Goal: Use online tool/utility: Utilize a website feature to perform a specific function

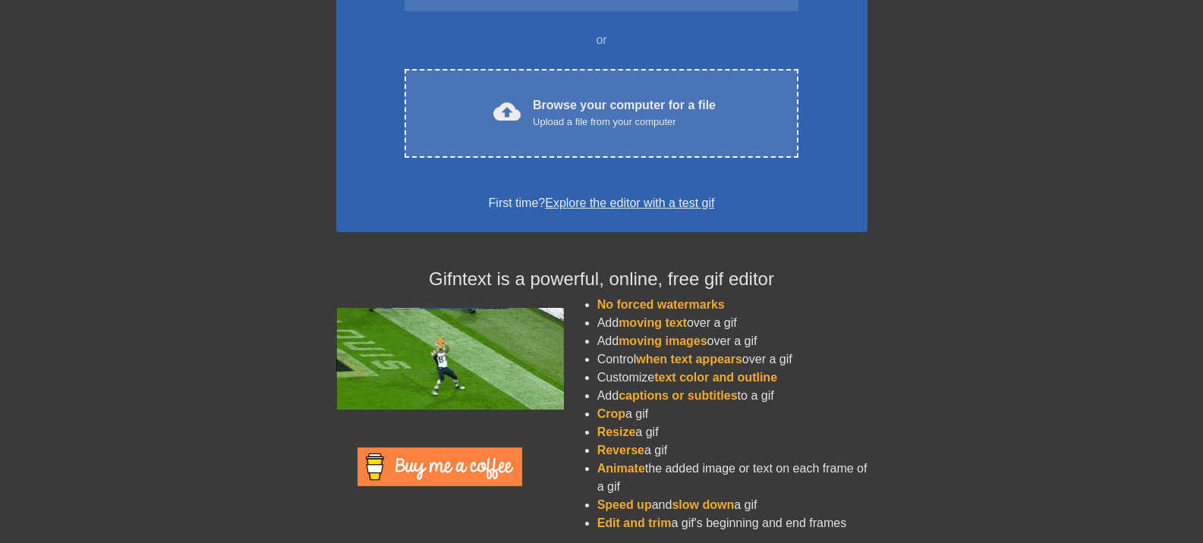
scroll to position [222, 0]
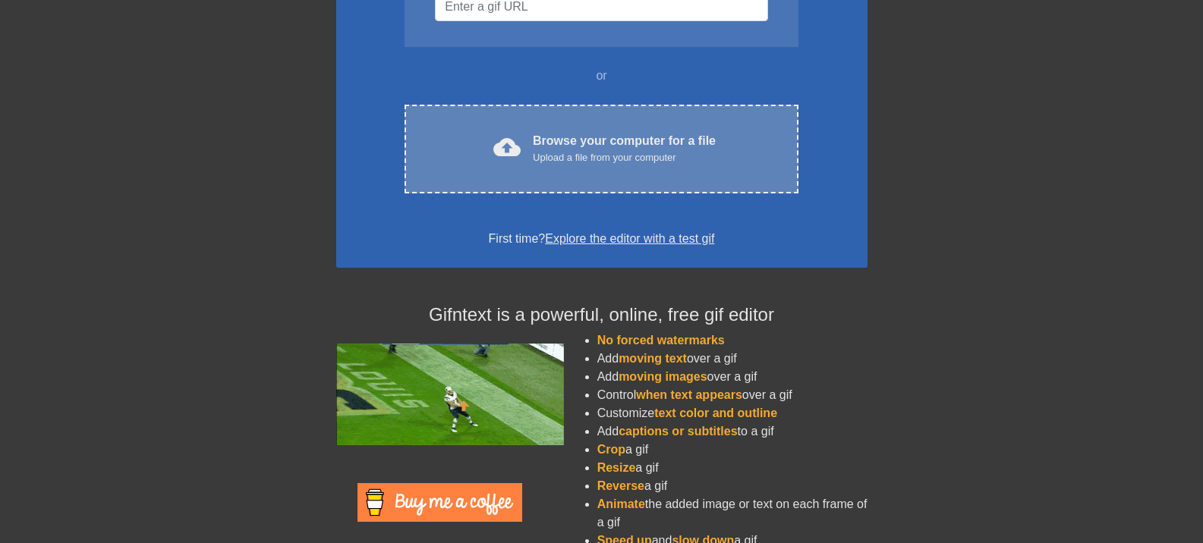
click at [610, 131] on div "cloud_upload Browse your computer for a file Upload a file from your computer C…" at bounding box center [601, 149] width 393 height 89
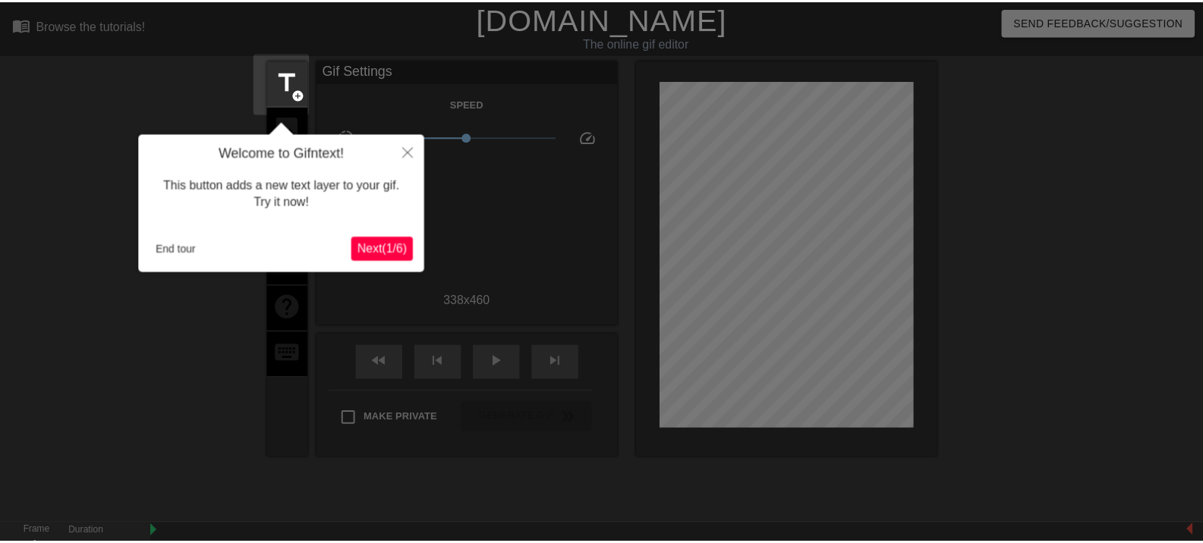
scroll to position [37, 0]
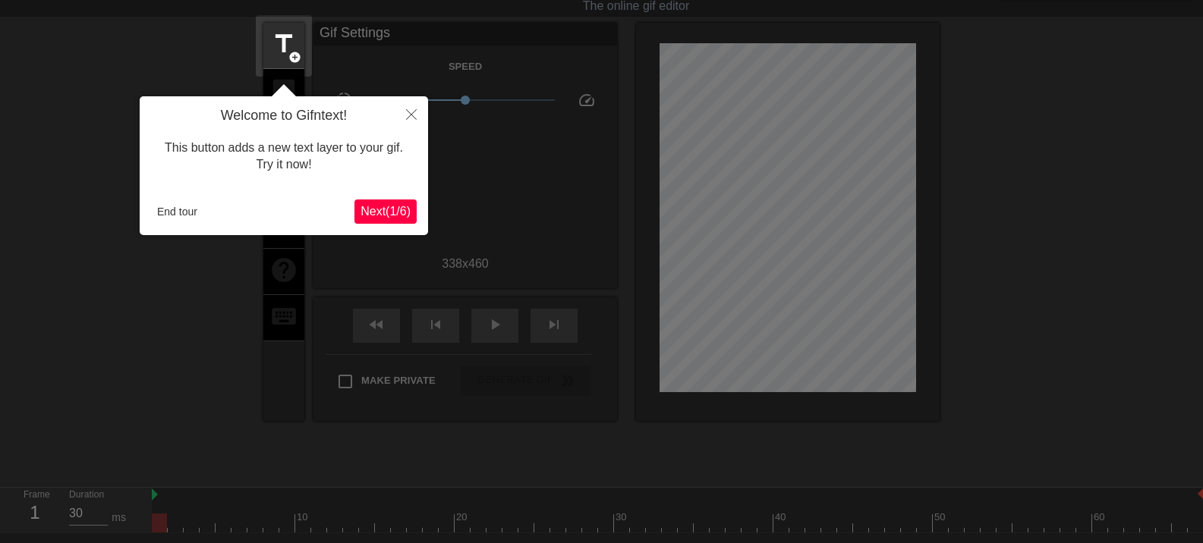
click at [390, 200] on button "Next ( 1 / 6 )" at bounding box center [385, 212] width 62 height 24
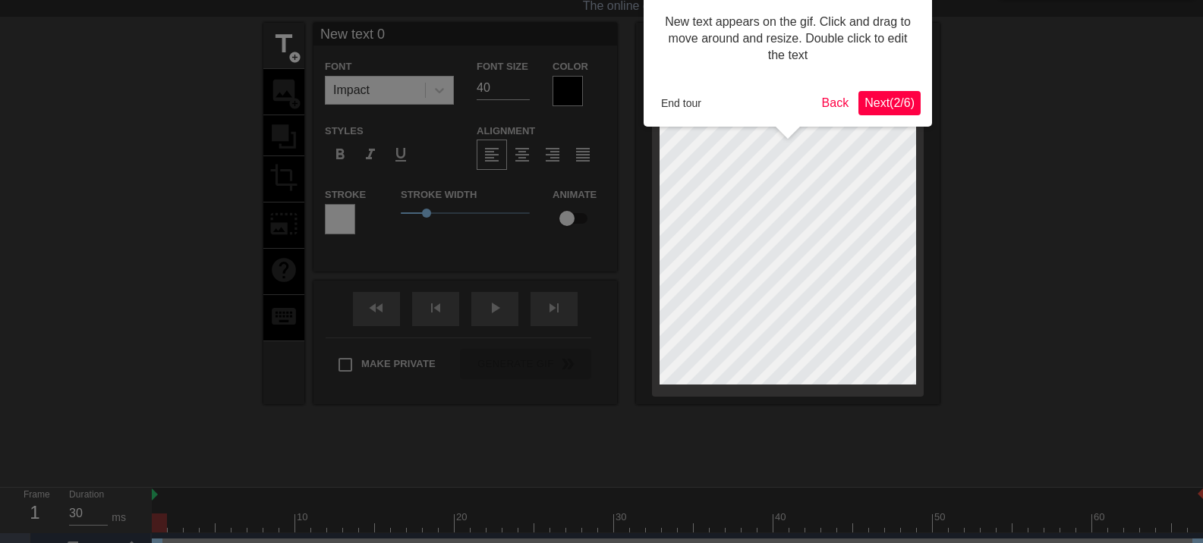
scroll to position [0, 0]
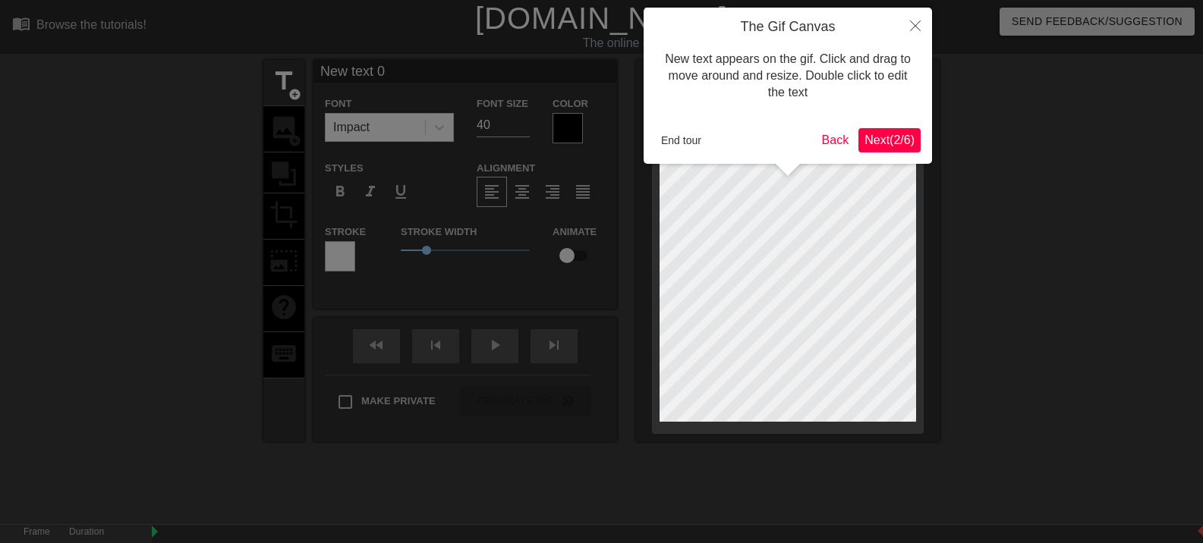
click at [882, 134] on span "Next ( 2 / 6 )" at bounding box center [889, 140] width 50 height 13
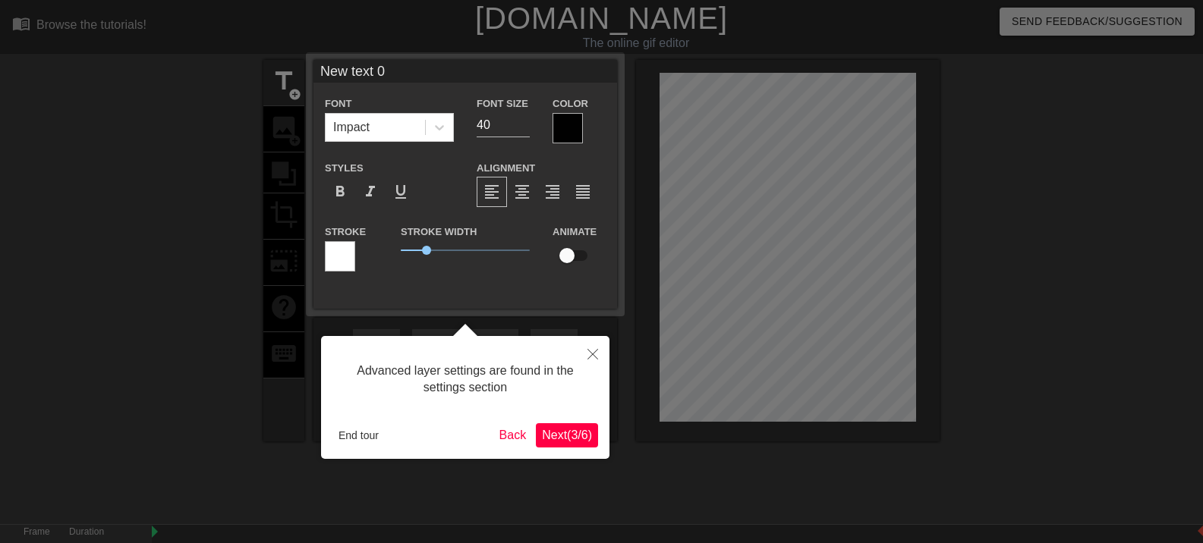
scroll to position [37, 0]
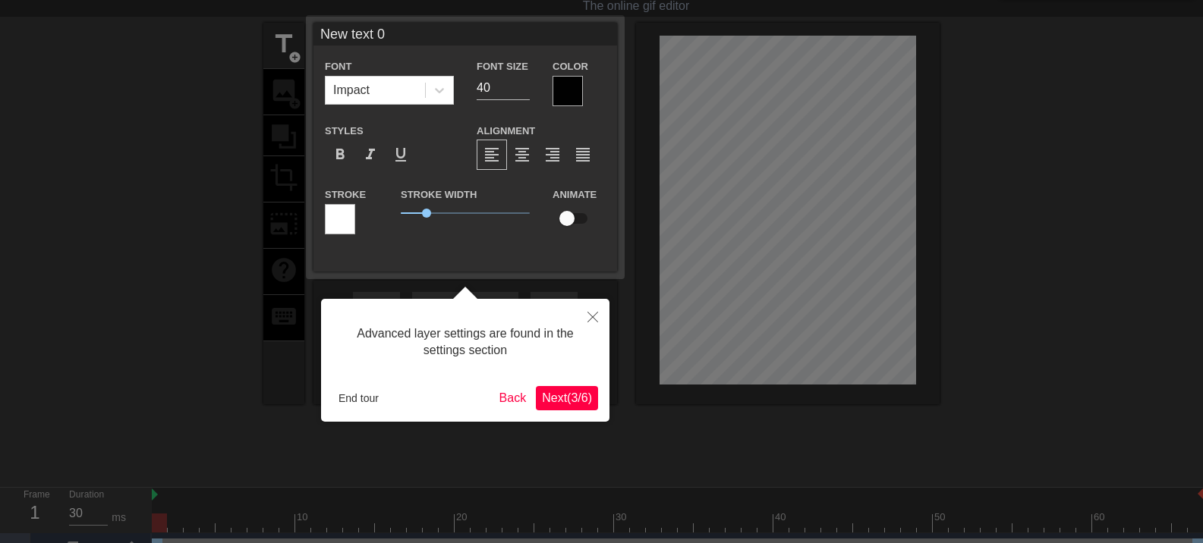
click at [562, 389] on button "Next ( 3 / 6 )" at bounding box center [567, 398] width 62 height 24
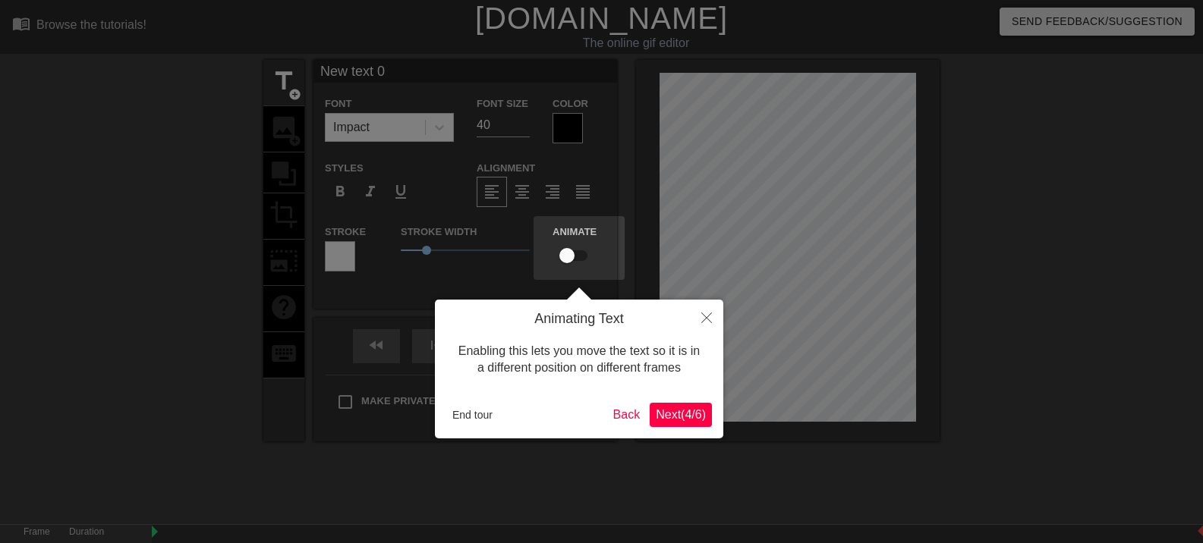
click at [691, 414] on span "Next ( 4 / 6 )" at bounding box center [681, 414] width 50 height 13
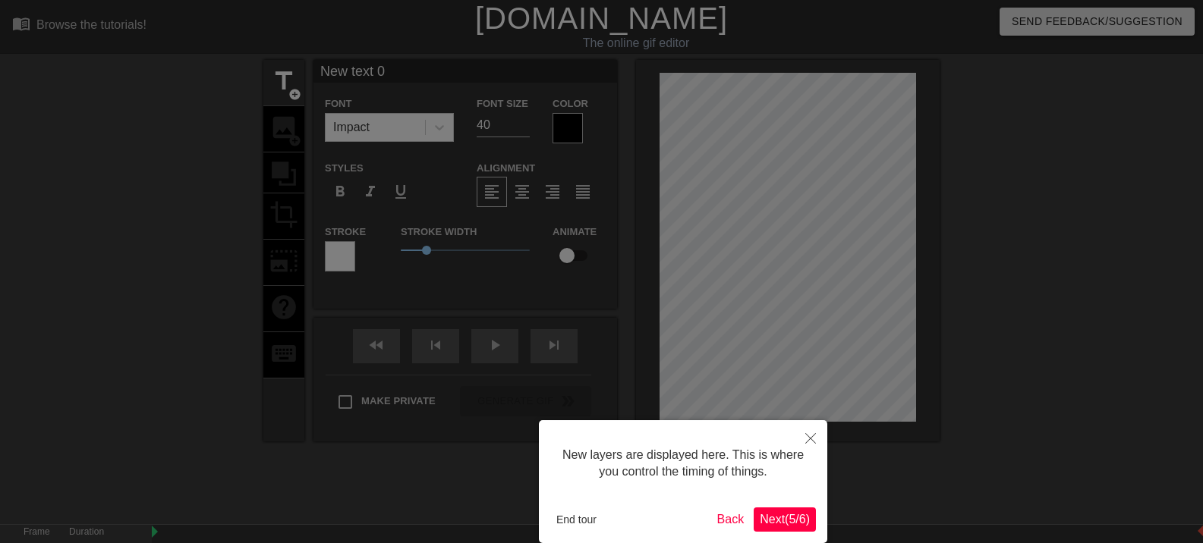
scroll to position [75, 0]
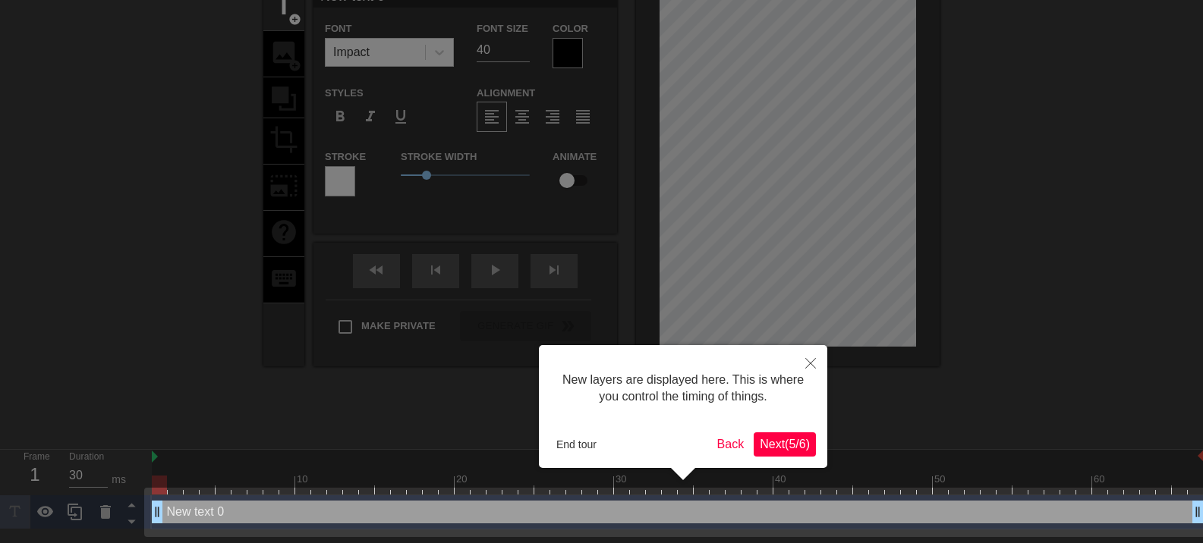
click at [791, 441] on span "Next ( 5 / 6 )" at bounding box center [785, 444] width 50 height 13
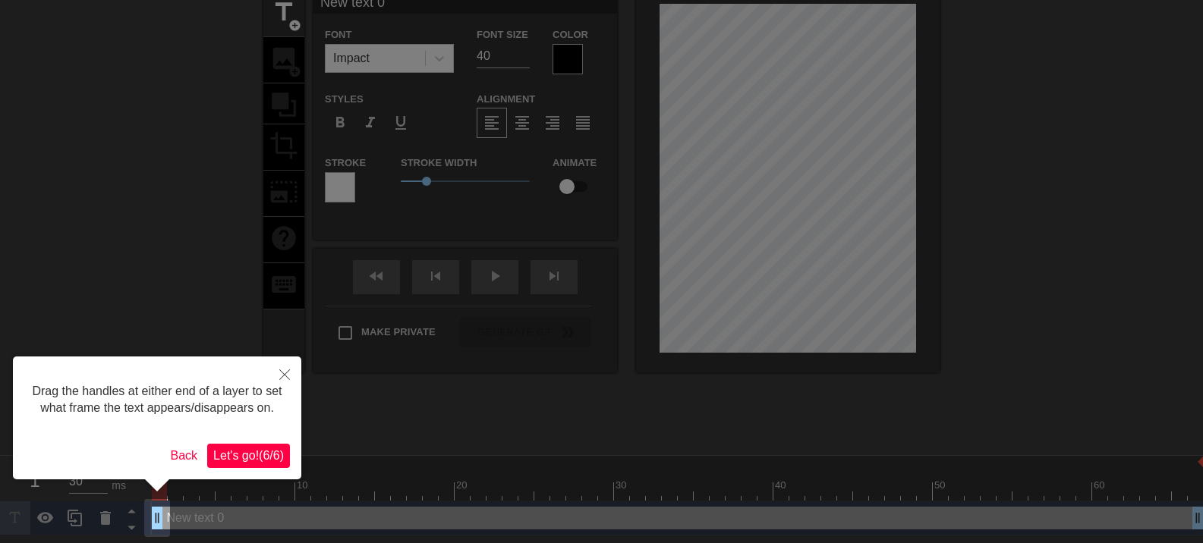
scroll to position [0, 0]
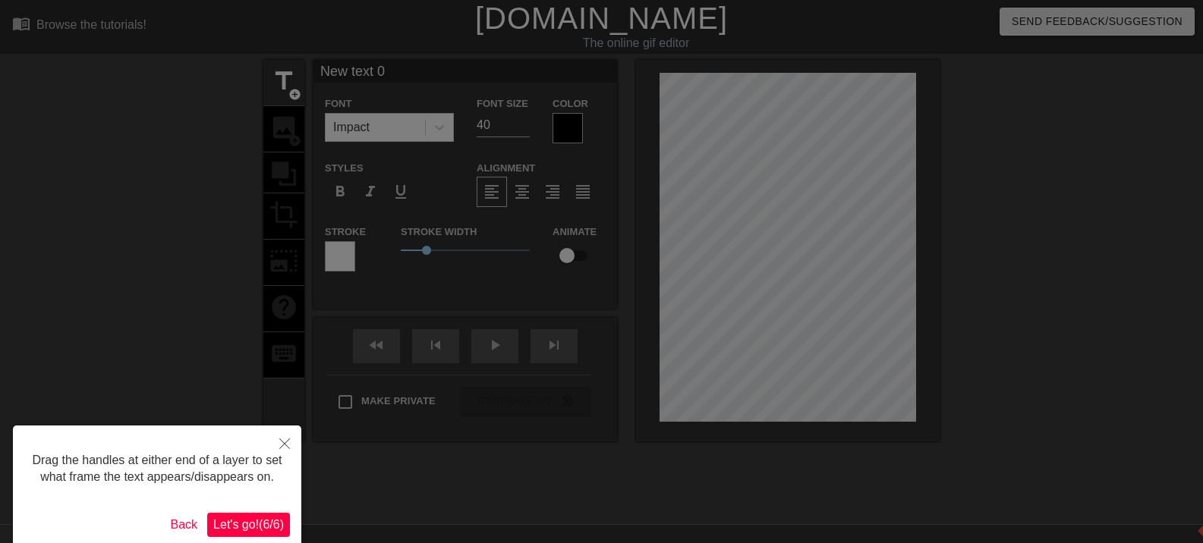
click at [285, 522] on button "Let's go! ( 6 / 6 )" at bounding box center [248, 525] width 83 height 24
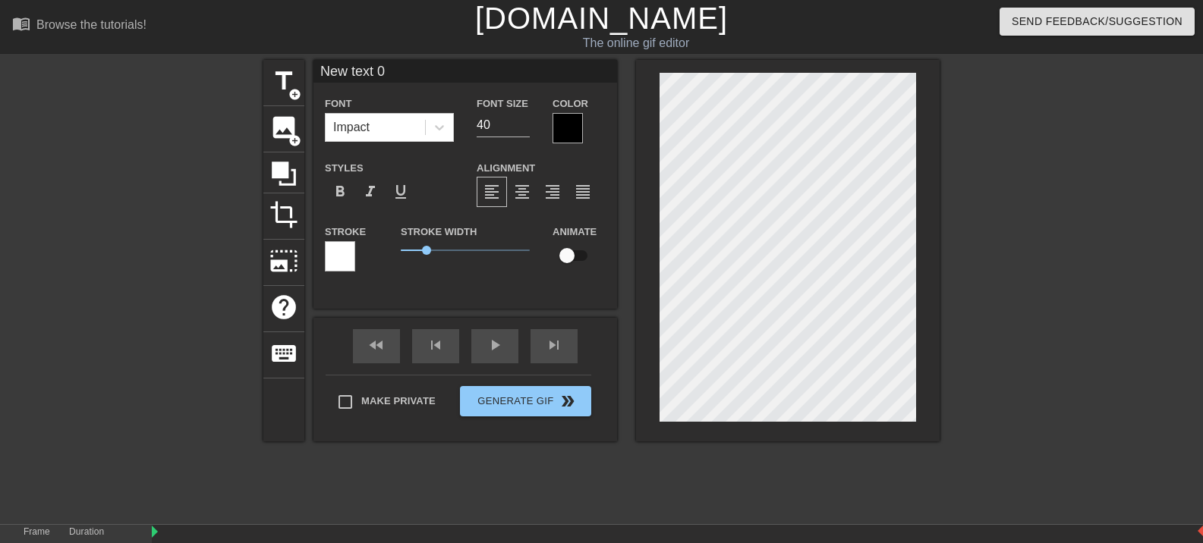
click at [531, 277] on div "title add_circle image add_circle crop photo_size_select_large help keyboard Ne…" at bounding box center [601, 251] width 676 height 382
click at [285, 120] on span "image" at bounding box center [283, 127] width 29 height 29
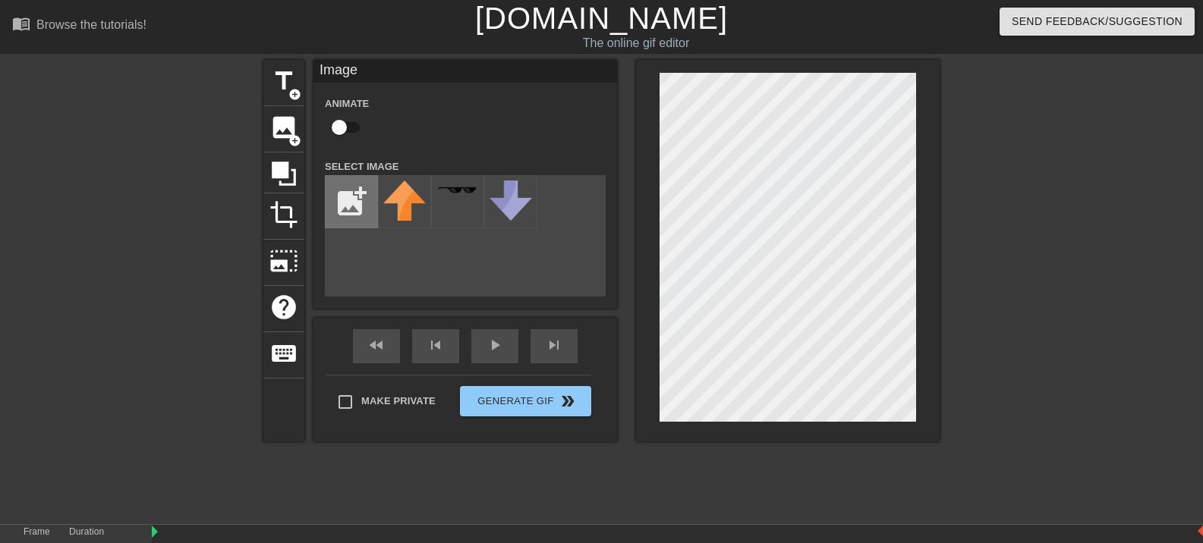
click at [354, 206] on input "file" at bounding box center [352, 202] width 52 height 52
type input "C:\fakepath\nebular tiny.jpeg"
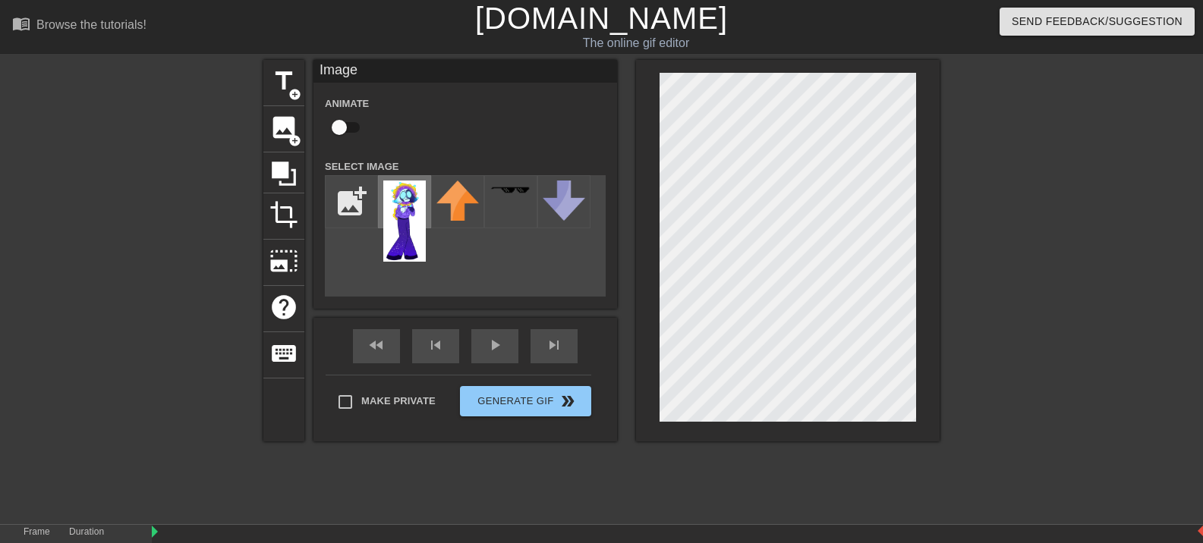
click at [419, 226] on img at bounding box center [404, 221] width 43 height 81
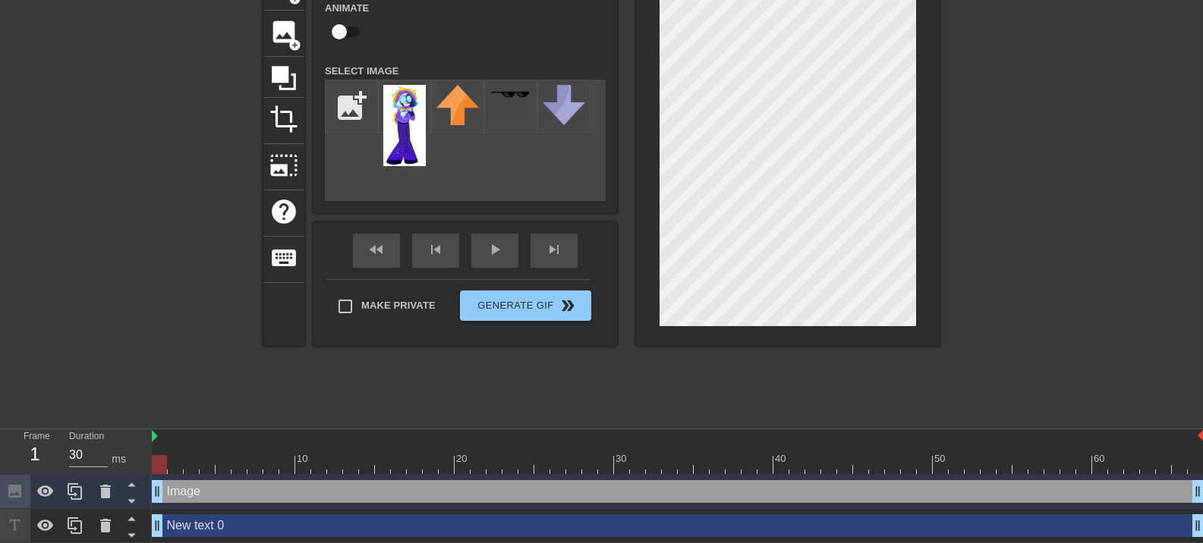
scroll to position [99, 0]
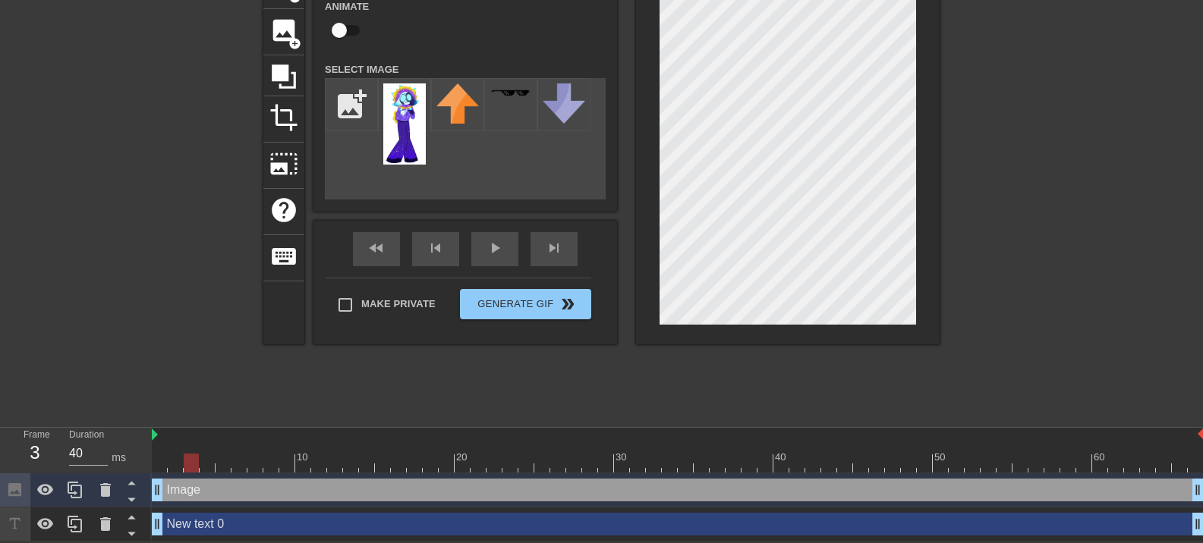
type input "30"
drag, startPoint x: 675, startPoint y: 460, endPoint x: 160, endPoint y: 461, distance: 514.6
click at [150, 474] on div "Frame 1 Duration 30 ms 10 20 30 40 50 60 Image drag_handle drag_handle New text…" at bounding box center [601, 485] width 1203 height 114
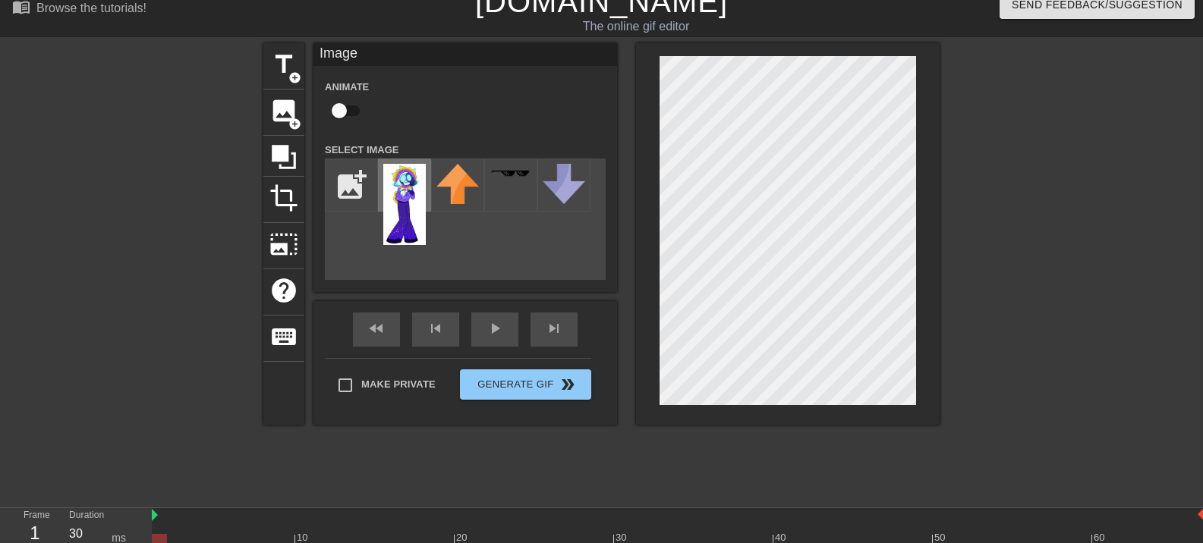
scroll to position [0, 0]
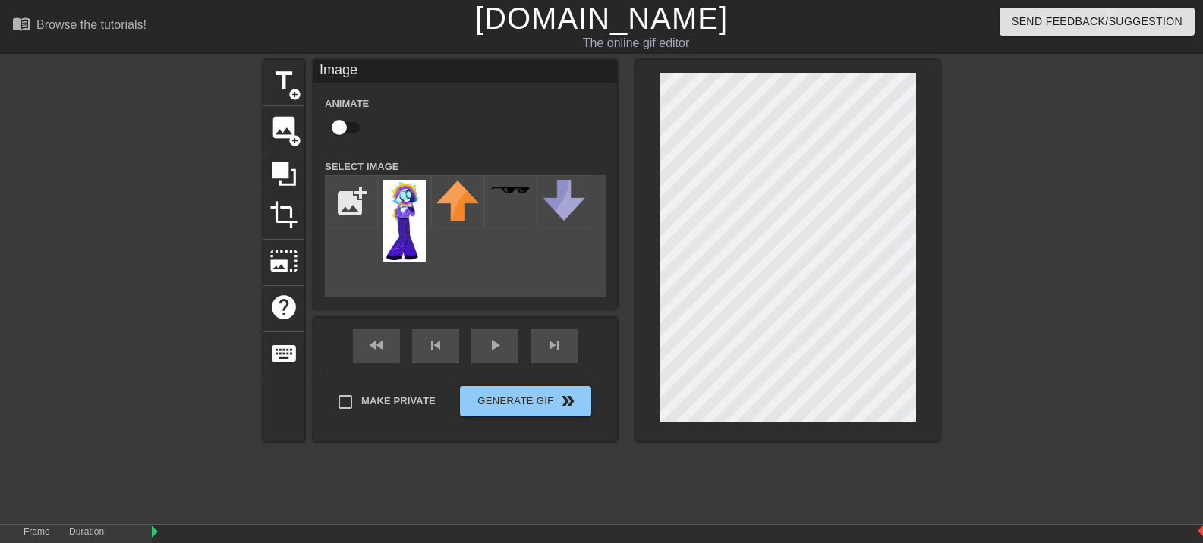
click at [330, 128] on input "checkbox" at bounding box center [339, 127] width 87 height 29
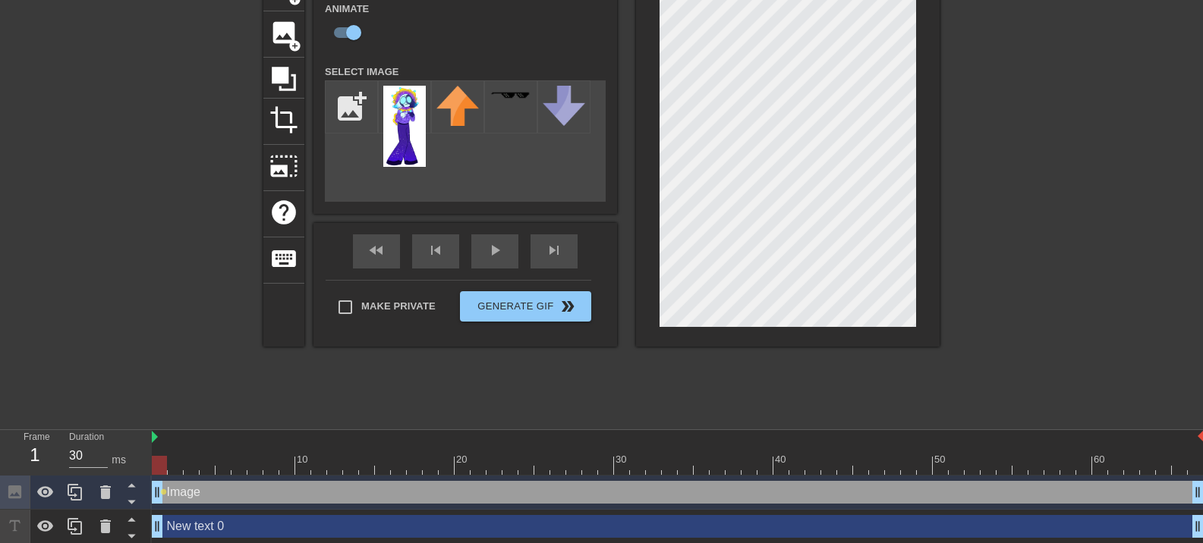
scroll to position [99, 0]
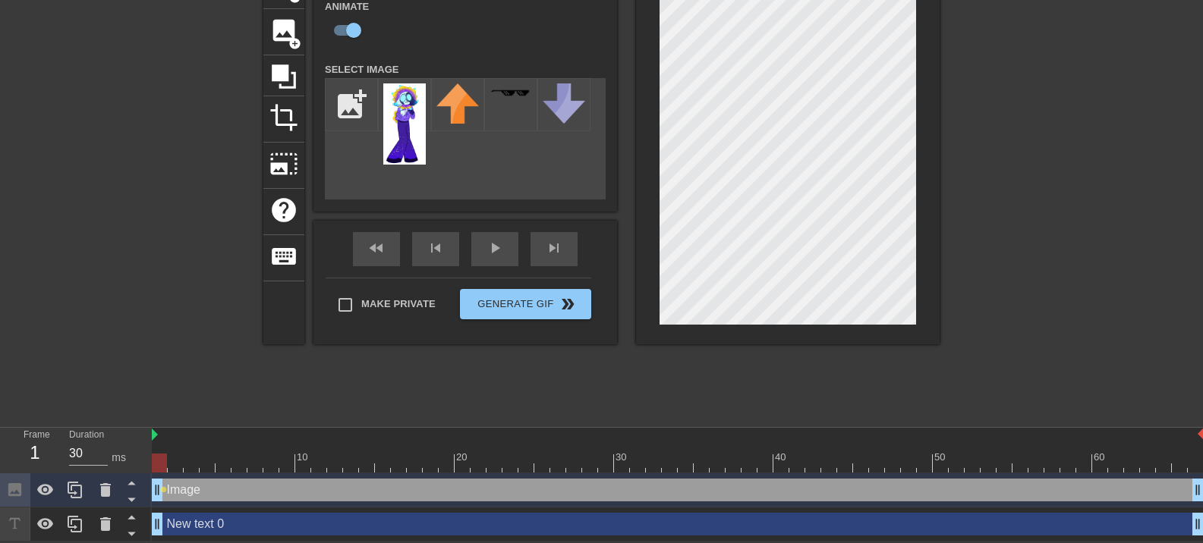
click at [310, 16] on input "checkbox" at bounding box center [353, 30] width 87 height 29
click at [296, 16] on input "checkbox" at bounding box center [339, 30] width 87 height 29
click at [310, 16] on input "checkbox" at bounding box center [353, 30] width 87 height 29
click at [296, 16] on input "checkbox" at bounding box center [339, 30] width 87 height 29
checkbox input "true"
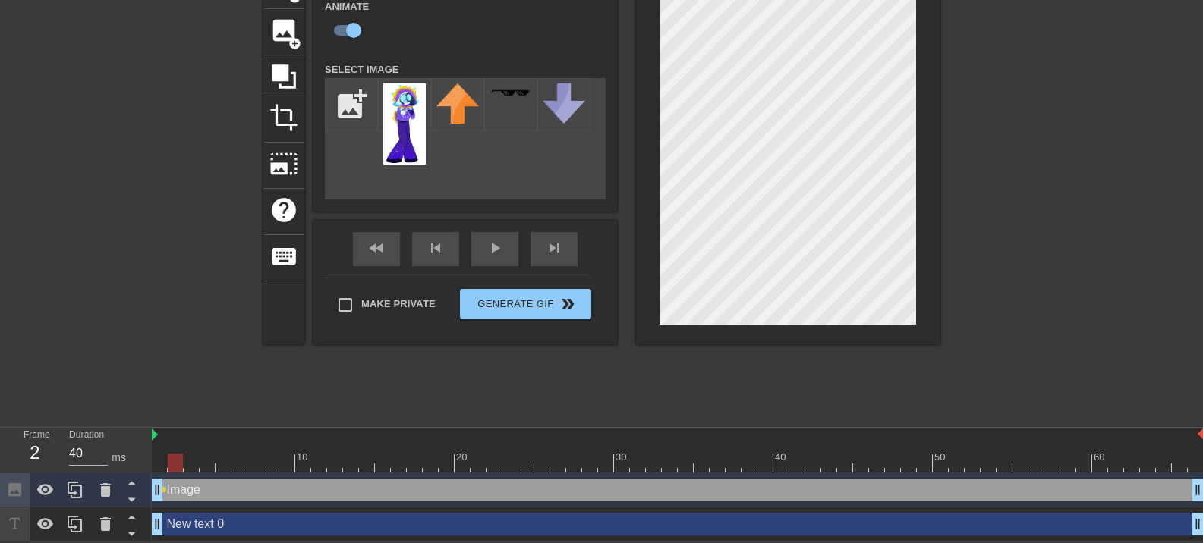
click at [168, 459] on div at bounding box center [175, 463] width 15 height 19
drag, startPoint x: 336, startPoint y: 459, endPoint x: 168, endPoint y: 461, distance: 168.5
click at [168, 461] on div at bounding box center [175, 463] width 15 height 19
drag, startPoint x: 183, startPoint y: 458, endPoint x: 194, endPoint y: 458, distance: 11.4
click at [194, 458] on div at bounding box center [191, 463] width 15 height 19
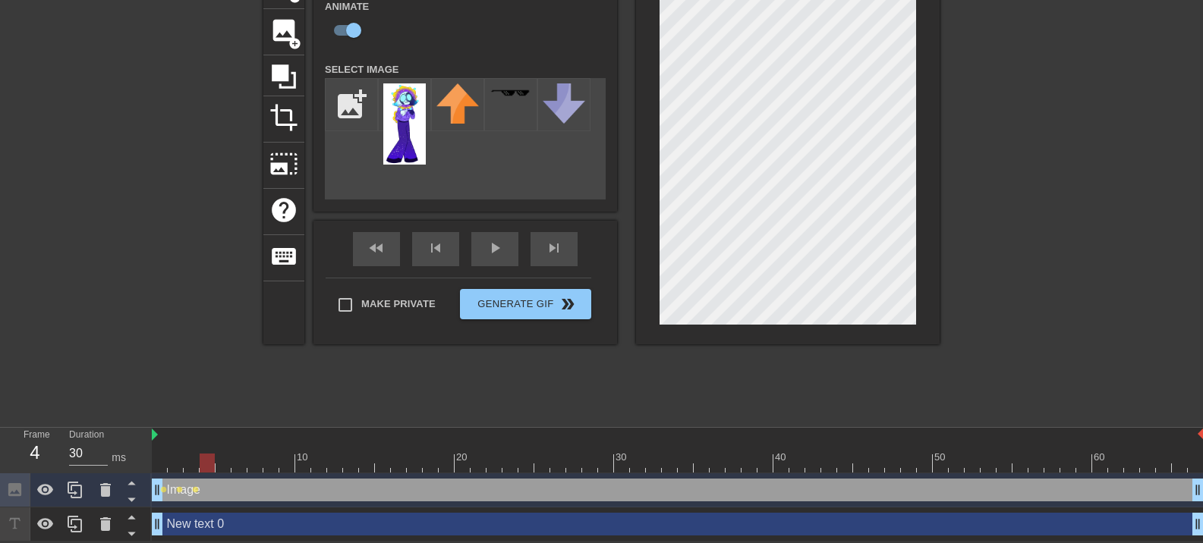
click at [213, 459] on div at bounding box center [207, 463] width 15 height 19
drag, startPoint x: 209, startPoint y: 465, endPoint x: 239, endPoint y: 463, distance: 29.7
click at [239, 463] on div at bounding box center [238, 463] width 15 height 19
drag, startPoint x: 242, startPoint y: 461, endPoint x: 321, endPoint y: 442, distance: 81.0
click at [304, 459] on div at bounding box center [302, 463] width 15 height 19
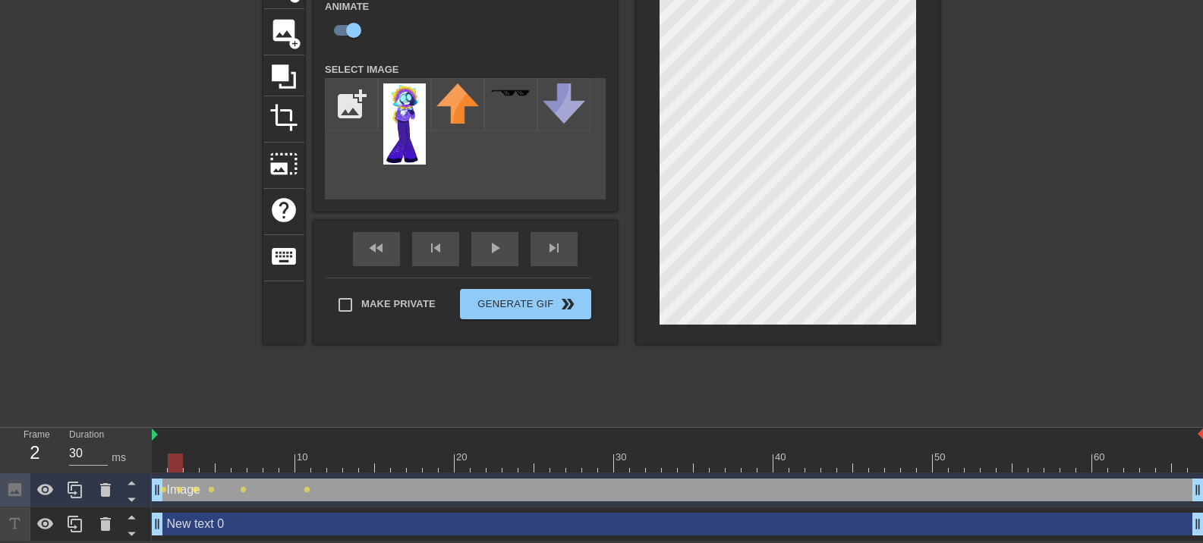
drag, startPoint x: 231, startPoint y: 459, endPoint x: 135, endPoint y: 450, distance: 96.8
click at [136, 452] on div "Frame 2 Duration 30 ms 10 20 30 40 50 60 Image drag_handle drag_handle lens len…" at bounding box center [601, 485] width 1203 height 114
click at [156, 435] on img at bounding box center [155, 435] width 6 height 12
drag, startPoint x: 656, startPoint y: 469, endPoint x: 284, endPoint y: 458, distance: 372.1
click at [284, 458] on div at bounding box center [286, 463] width 15 height 19
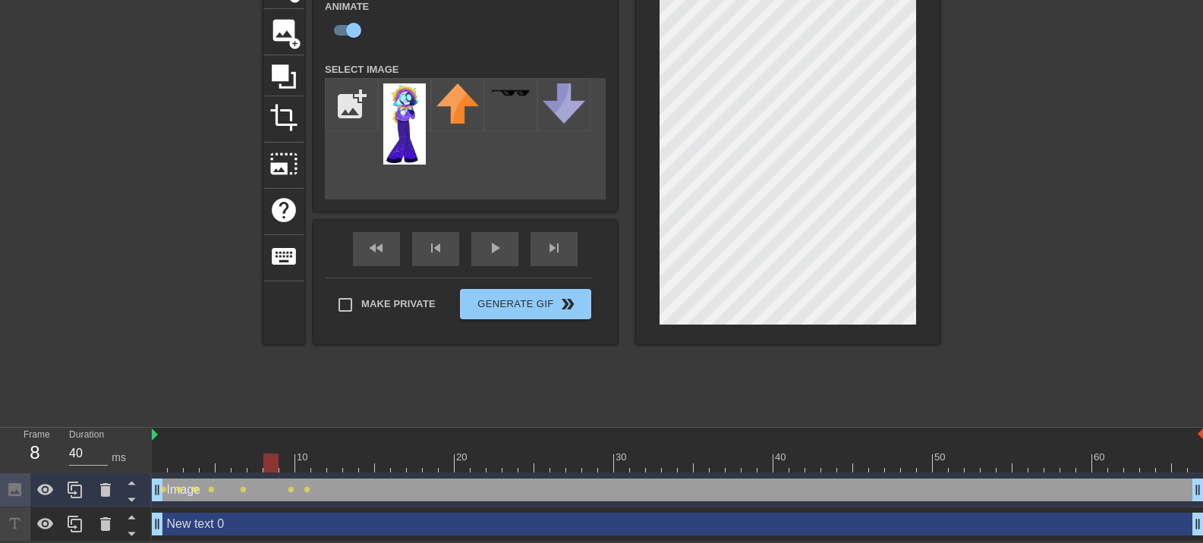
drag, startPoint x: 287, startPoint y: 457, endPoint x: 269, endPoint y: 457, distance: 17.5
click at [269, 457] on div at bounding box center [270, 463] width 15 height 19
click at [259, 463] on div at bounding box center [678, 463] width 1052 height 19
drag, startPoint x: 242, startPoint y: 461, endPoint x: 229, endPoint y: 462, distance: 13.0
click at [229, 462] on div at bounding box center [223, 463] width 15 height 19
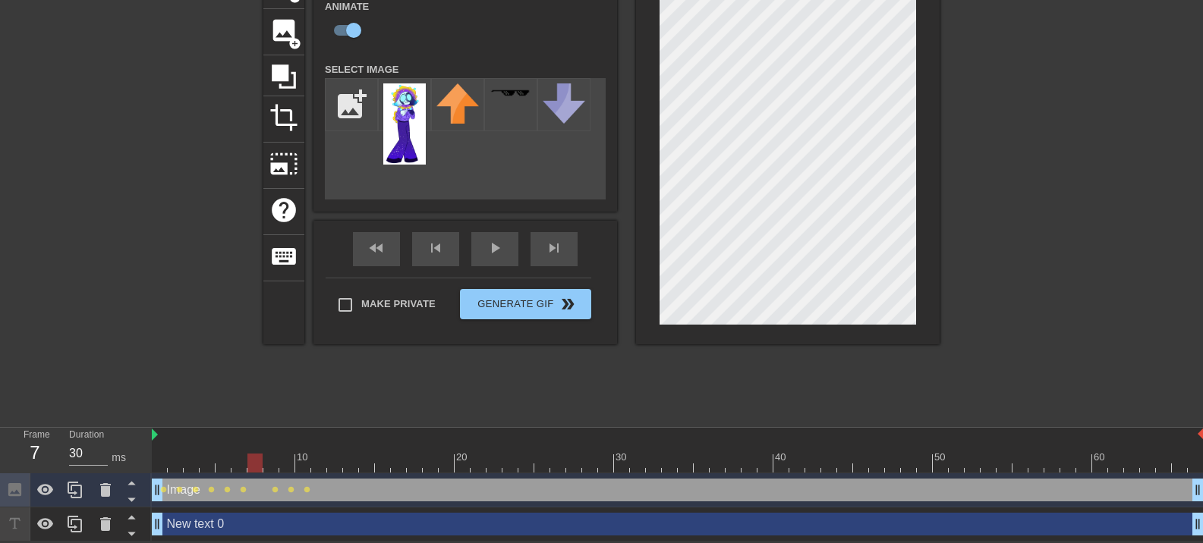
drag, startPoint x: 227, startPoint y: 458, endPoint x: 257, endPoint y: 454, distance: 30.7
click at [257, 454] on div at bounding box center [254, 463] width 15 height 19
drag, startPoint x: 261, startPoint y: 463, endPoint x: 319, endPoint y: 464, distance: 57.7
click at [319, 464] on div at bounding box center [318, 463] width 15 height 19
drag, startPoint x: 509, startPoint y: 464, endPoint x: 313, endPoint y: 470, distance: 195.1
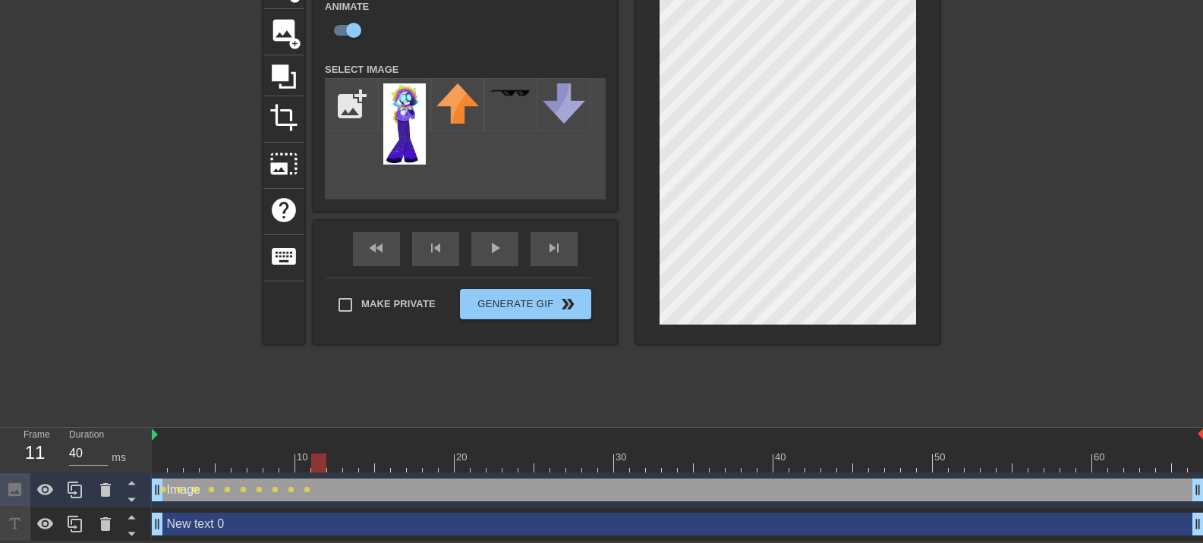
click at [313, 470] on div at bounding box center [318, 463] width 15 height 19
drag, startPoint x: 316, startPoint y: 461, endPoint x: 338, endPoint y: 461, distance: 22.8
click at [338, 461] on div at bounding box center [334, 463] width 15 height 19
drag, startPoint x: 338, startPoint y: 459, endPoint x: 351, endPoint y: 459, distance: 12.1
click at [351, 459] on div at bounding box center [350, 463] width 15 height 19
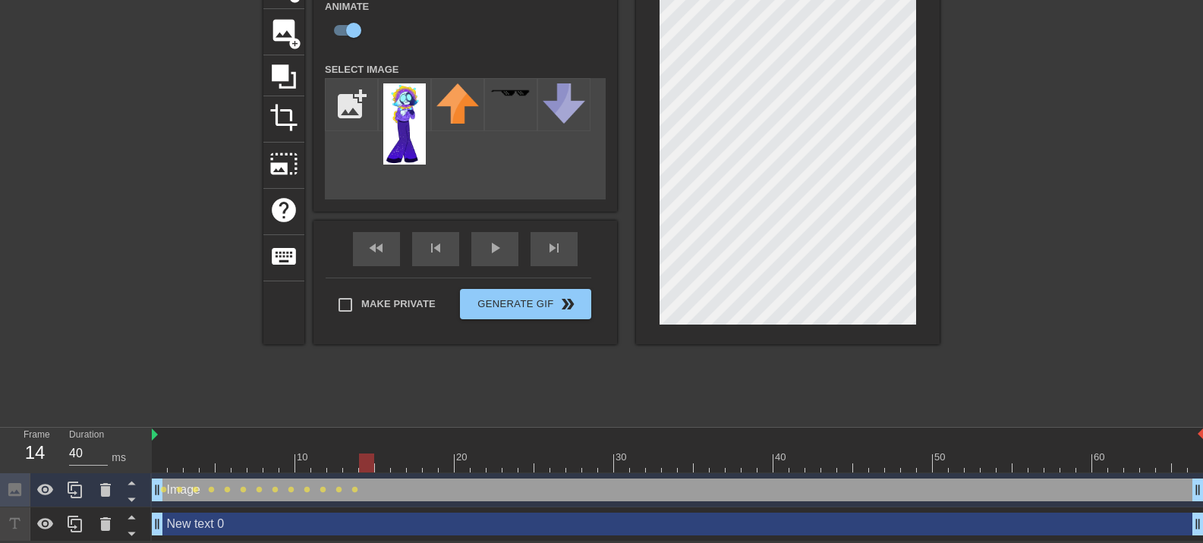
drag, startPoint x: 351, startPoint y: 462, endPoint x: 528, endPoint y: 371, distance: 198.9
click at [370, 462] on div at bounding box center [366, 463] width 15 height 19
drag, startPoint x: 371, startPoint y: 459, endPoint x: 387, endPoint y: 461, distance: 16.0
click at [387, 461] on div at bounding box center [382, 463] width 15 height 19
drag, startPoint x: 386, startPoint y: 462, endPoint x: 599, endPoint y: 264, distance: 290.5
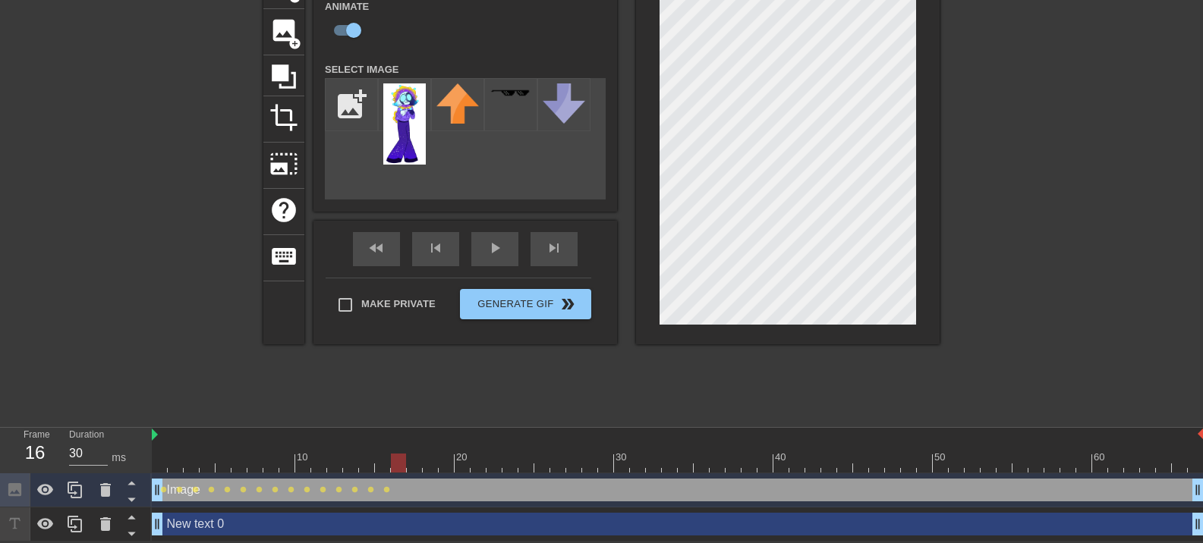
click at [398, 459] on div at bounding box center [398, 463] width 15 height 19
drag, startPoint x: 401, startPoint y: 457, endPoint x: 411, endPoint y: 457, distance: 9.9
click at [411, 457] on div at bounding box center [414, 463] width 15 height 19
drag, startPoint x: 417, startPoint y: 463, endPoint x: 427, endPoint y: 460, distance: 10.3
click at [427, 460] on div at bounding box center [430, 463] width 15 height 19
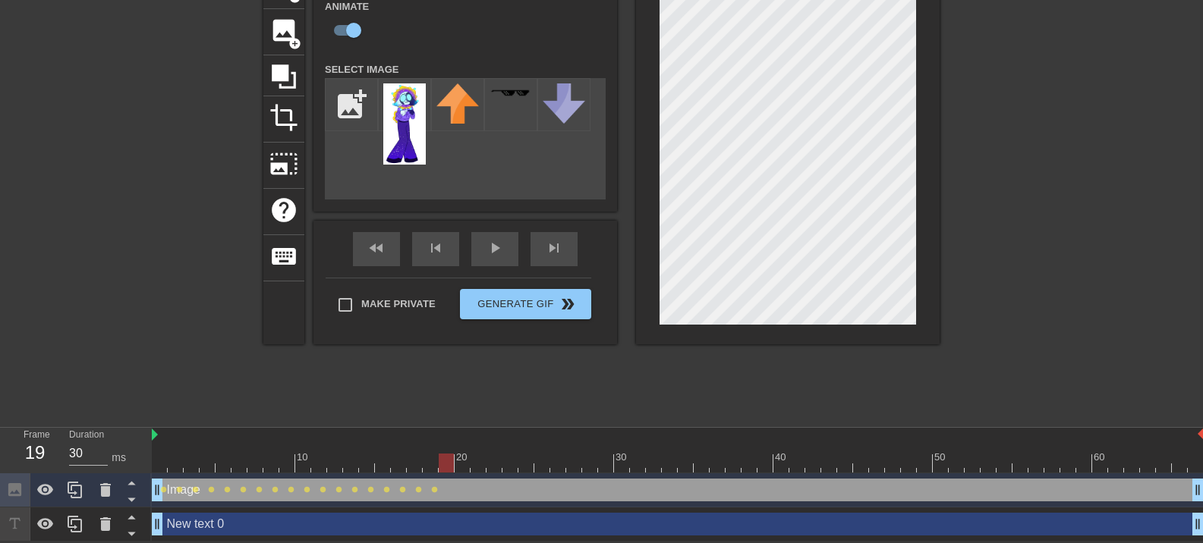
drag, startPoint x: 439, startPoint y: 465, endPoint x: 448, endPoint y: 465, distance: 8.3
click at [448, 465] on div at bounding box center [678, 463] width 1052 height 19
drag, startPoint x: 447, startPoint y: 455, endPoint x: 458, endPoint y: 458, distance: 11.8
click at [458, 458] on div at bounding box center [462, 463] width 15 height 19
drag, startPoint x: 460, startPoint y: 464, endPoint x: 134, endPoint y: 487, distance: 326.4
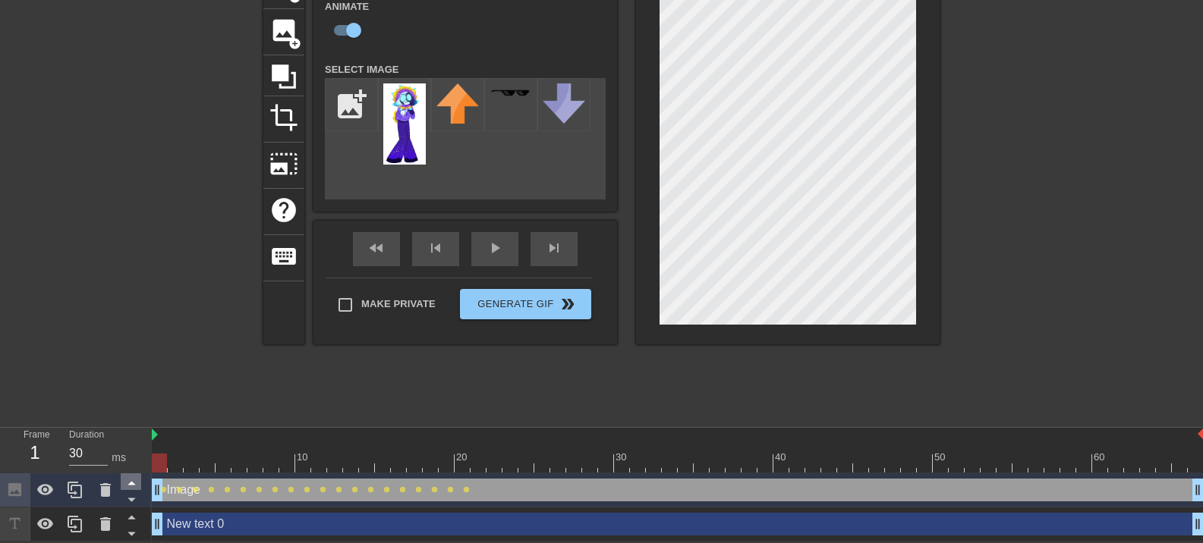
click at [134, 487] on div "Frame 1 Duration 30 ms 10 20 30 40 50 60 Image drag_handle drag_handle lens len…" at bounding box center [601, 485] width 1203 height 114
drag, startPoint x: 812, startPoint y: 470, endPoint x: 479, endPoint y: 517, distance: 336.5
click at [479, 517] on div "10 20 30 40 50 60 Image drag_handle drag_handle lens lens lens lens lens lens l…" at bounding box center [677, 485] width 1051 height 114
drag, startPoint x: 477, startPoint y: 459, endPoint x: 490, endPoint y: 466, distance: 15.3
click at [490, 466] on div at bounding box center [493, 463] width 15 height 19
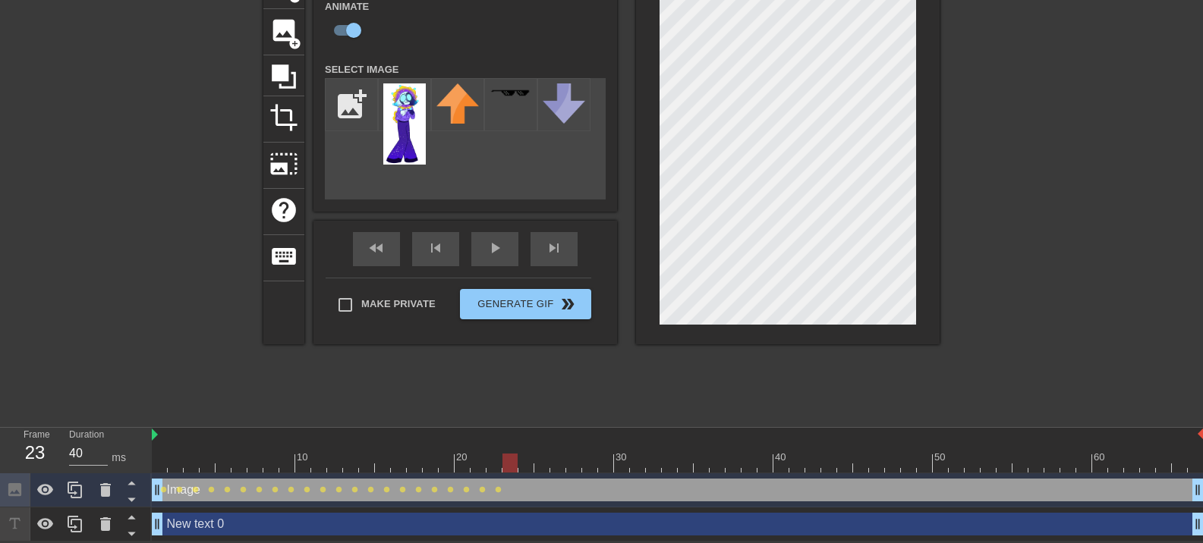
drag, startPoint x: 490, startPoint y: 457, endPoint x: 650, endPoint y: 311, distance: 216.0
click at [510, 459] on div at bounding box center [509, 463] width 15 height 19
drag, startPoint x: 515, startPoint y: 458, endPoint x: 526, endPoint y: 458, distance: 10.6
click at [526, 458] on div at bounding box center [525, 463] width 15 height 19
drag, startPoint x: 531, startPoint y: 454, endPoint x: 644, endPoint y: 323, distance: 173.3
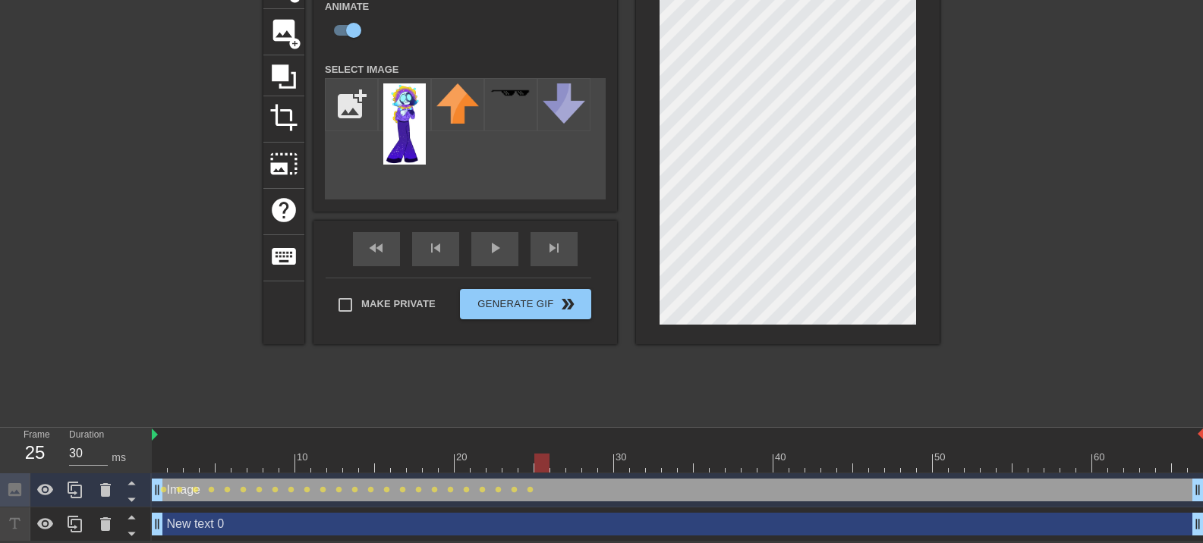
click at [540, 451] on div "10 20 30 40 50 60" at bounding box center [678, 450] width 1052 height 45
drag, startPoint x: 544, startPoint y: 459, endPoint x: 665, endPoint y: 338, distance: 171.2
click at [556, 458] on div at bounding box center [557, 463] width 15 height 19
drag, startPoint x: 556, startPoint y: 461, endPoint x: 562, endPoint y: 444, distance: 18.5
click at [549, 461] on div at bounding box center [541, 463] width 15 height 19
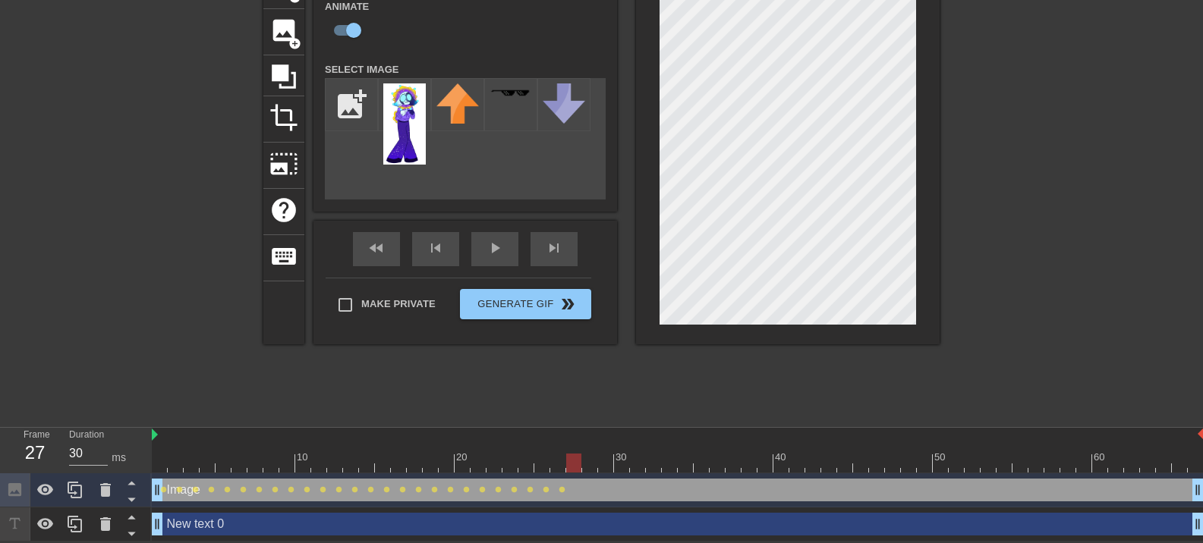
drag, startPoint x: 536, startPoint y: 460, endPoint x: 575, endPoint y: 461, distance: 38.7
click at [575, 461] on div at bounding box center [573, 463] width 15 height 19
drag, startPoint x: 578, startPoint y: 458, endPoint x: 598, endPoint y: 458, distance: 20.5
click at [596, 458] on div at bounding box center [589, 463] width 15 height 19
click at [581, 459] on div at bounding box center [573, 463] width 15 height 19
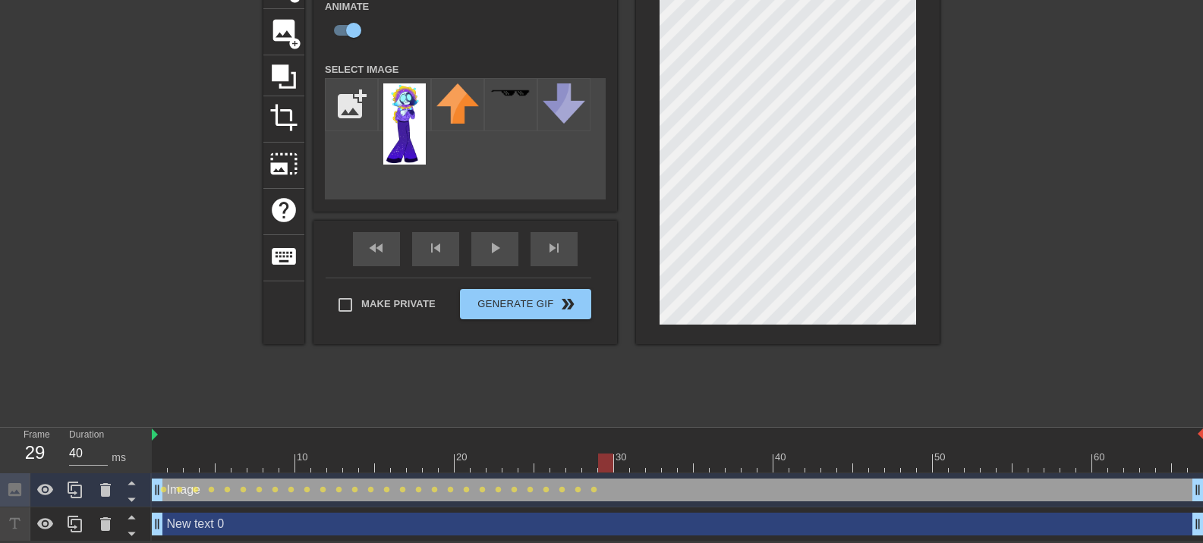
drag, startPoint x: 583, startPoint y: 459, endPoint x: 604, endPoint y: 458, distance: 21.3
click at [604, 458] on div at bounding box center [605, 463] width 15 height 19
drag, startPoint x: 606, startPoint y: 466, endPoint x: 708, endPoint y: 326, distance: 173.8
click at [624, 465] on div at bounding box center [621, 463] width 15 height 19
drag, startPoint x: 621, startPoint y: 463, endPoint x: 667, endPoint y: 424, distance: 60.8
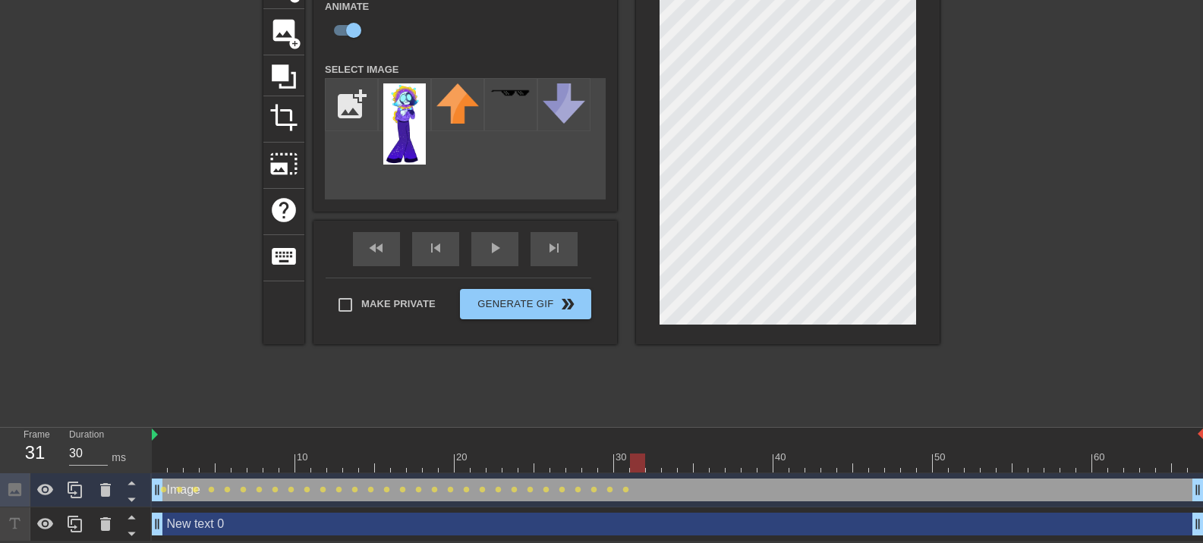
click at [641, 458] on div at bounding box center [637, 463] width 15 height 19
drag, startPoint x: 635, startPoint y: 460, endPoint x: 672, endPoint y: 443, distance: 40.8
click at [658, 459] on div at bounding box center [653, 463] width 15 height 19
drag, startPoint x: 656, startPoint y: 460, endPoint x: 735, endPoint y: 344, distance: 140.4
click at [671, 460] on div at bounding box center [669, 463] width 15 height 19
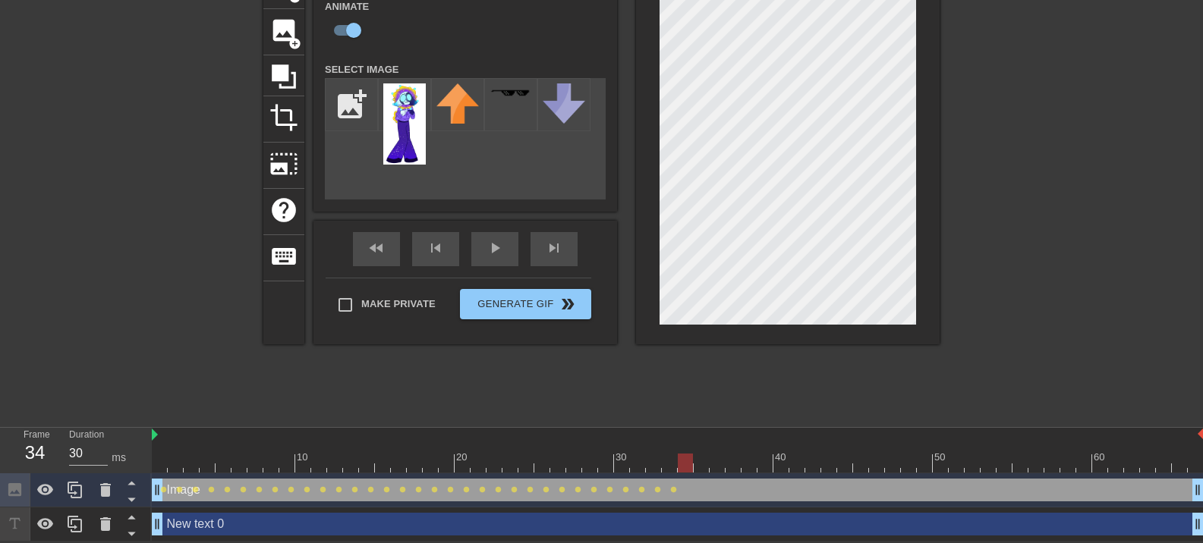
drag, startPoint x: 668, startPoint y: 466, endPoint x: 726, endPoint y: 333, distance: 145.1
click at [693, 450] on div "10 20 30 40 50 60" at bounding box center [678, 450] width 1052 height 45
drag, startPoint x: 687, startPoint y: 460, endPoint x: 769, endPoint y: 339, distance: 145.9
click at [710, 449] on div "10 20 30 40 50 60" at bounding box center [678, 450] width 1052 height 45
drag, startPoint x: 717, startPoint y: 459, endPoint x: 706, endPoint y: 453, distance: 12.9
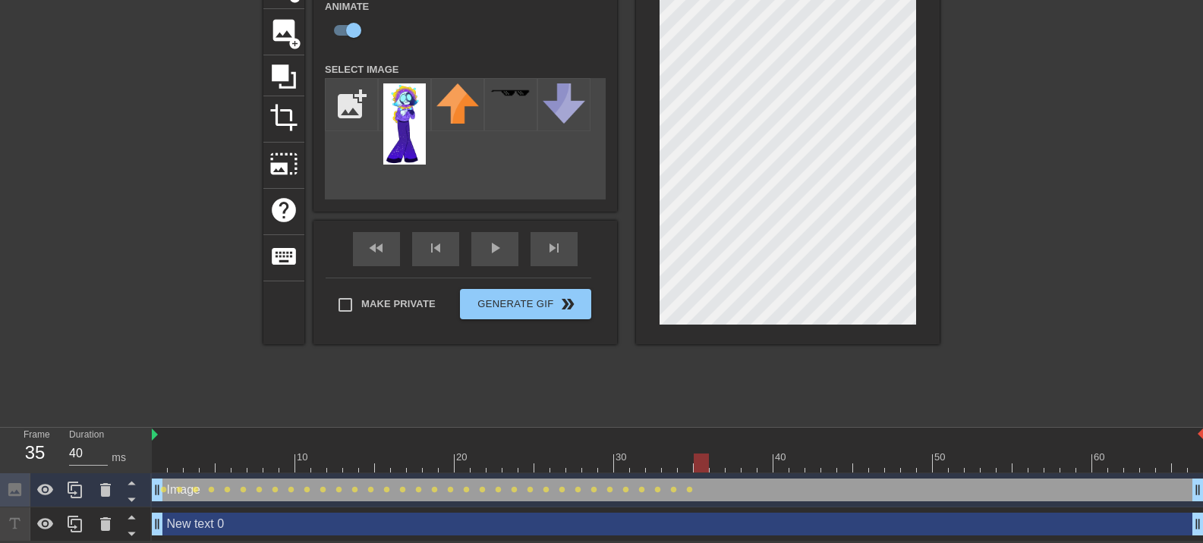
click at [704, 457] on div at bounding box center [701, 463] width 15 height 19
drag, startPoint x: 700, startPoint y: 462, endPoint x: 765, endPoint y: 326, distance: 150.7
click at [723, 458] on div at bounding box center [717, 463] width 15 height 19
drag, startPoint x: 713, startPoint y: 465, endPoint x: 734, endPoint y: 467, distance: 21.3
click at [734, 467] on div at bounding box center [733, 463] width 15 height 19
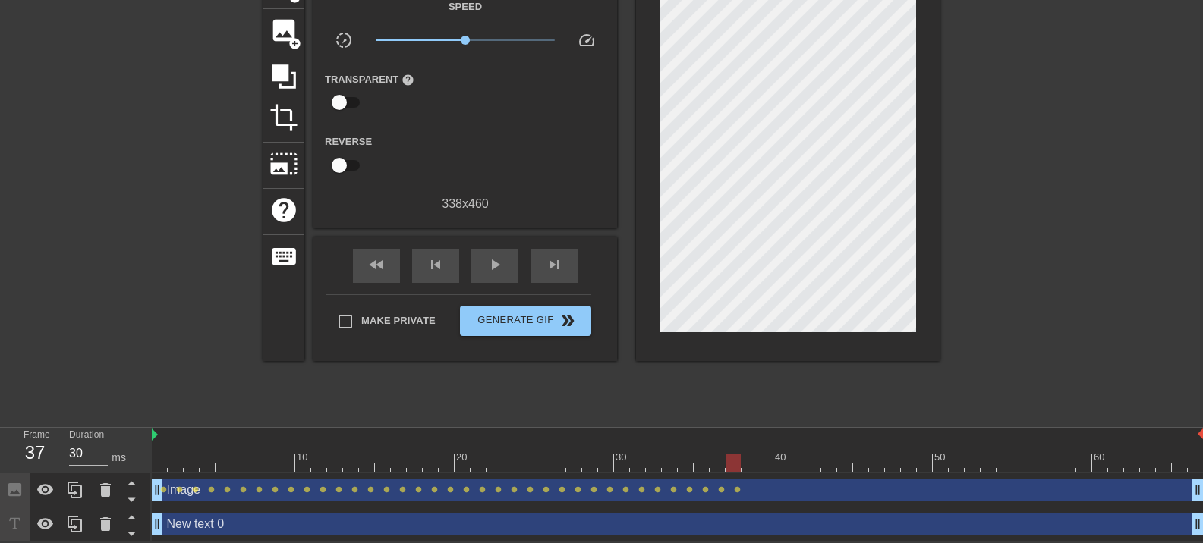
drag, startPoint x: 736, startPoint y: 471, endPoint x: 744, endPoint y: 468, distance: 7.9
click at [744, 468] on div "10 20 30 40 50 60" at bounding box center [678, 451] width 1052 height 46
click at [735, 457] on div at bounding box center [733, 463] width 15 height 19
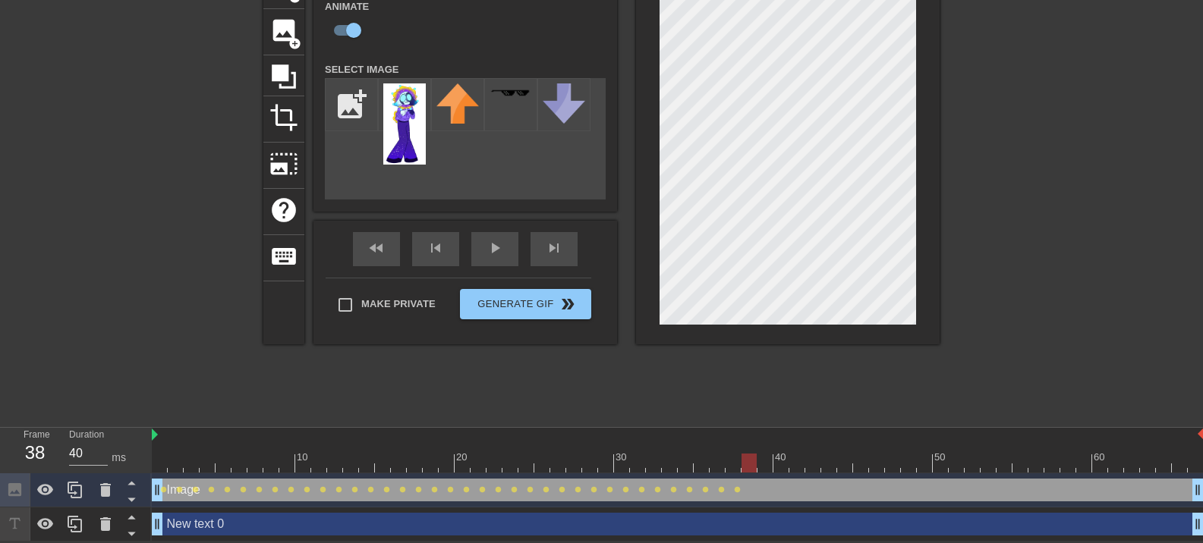
drag, startPoint x: 729, startPoint y: 461, endPoint x: 743, endPoint y: 462, distance: 14.5
click at [743, 462] on div at bounding box center [749, 463] width 15 height 19
drag, startPoint x: 752, startPoint y: 463, endPoint x: 799, endPoint y: 381, distance: 94.5
click at [767, 464] on div at bounding box center [764, 463] width 15 height 19
drag, startPoint x: 770, startPoint y: 461, endPoint x: 817, endPoint y: 395, distance: 81.3
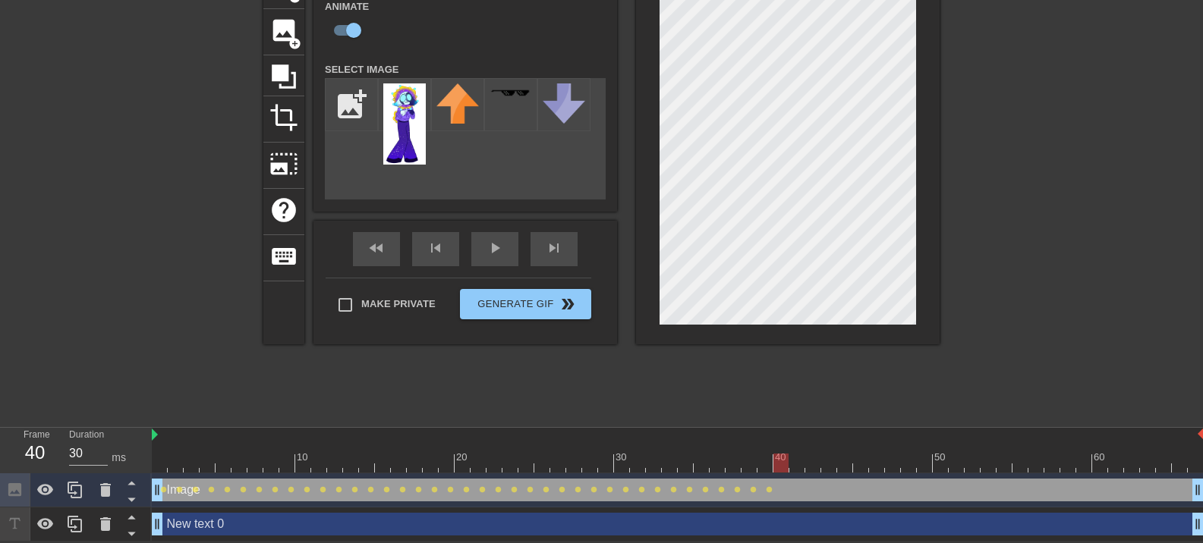
click at [786, 458] on div at bounding box center [780, 463] width 15 height 19
drag, startPoint x: 779, startPoint y: 461, endPoint x: 841, endPoint y: 326, distance: 148.7
click at [792, 459] on div at bounding box center [796, 463] width 15 height 19
drag, startPoint x: 790, startPoint y: 461, endPoint x: 836, endPoint y: 347, distance: 122.6
click at [815, 458] on div at bounding box center [812, 463] width 15 height 19
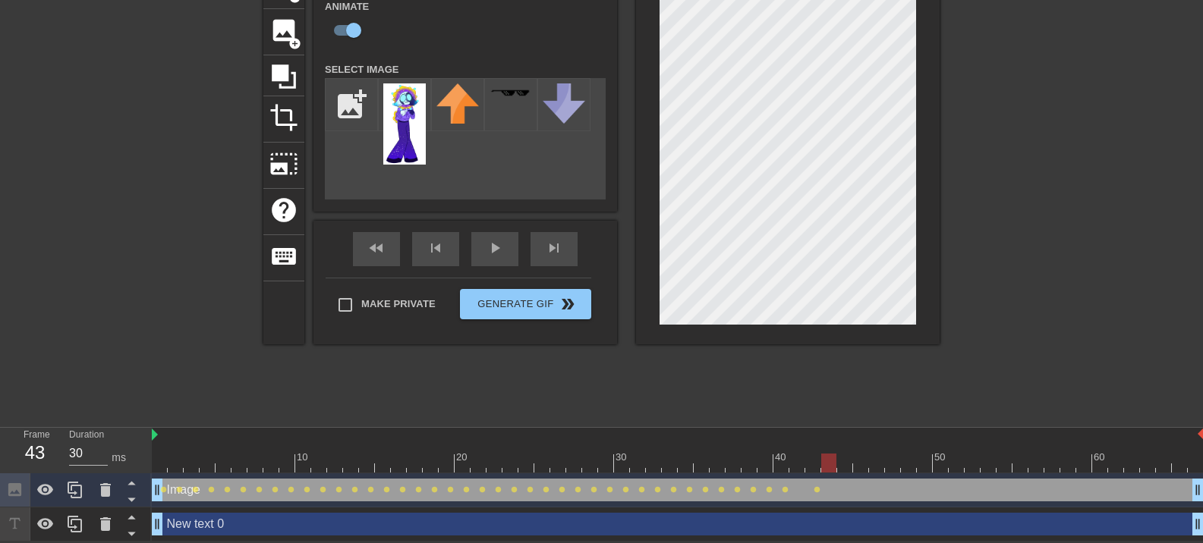
drag, startPoint x: 811, startPoint y: 464, endPoint x: 853, endPoint y: 350, distance: 121.5
click at [831, 464] on div at bounding box center [828, 463] width 15 height 19
drag, startPoint x: 829, startPoint y: 458, endPoint x: 800, endPoint y: 460, distance: 28.9
click at [800, 460] on div at bounding box center [796, 463] width 15 height 19
drag, startPoint x: 794, startPoint y: 463, endPoint x: 839, endPoint y: 463, distance: 45.5
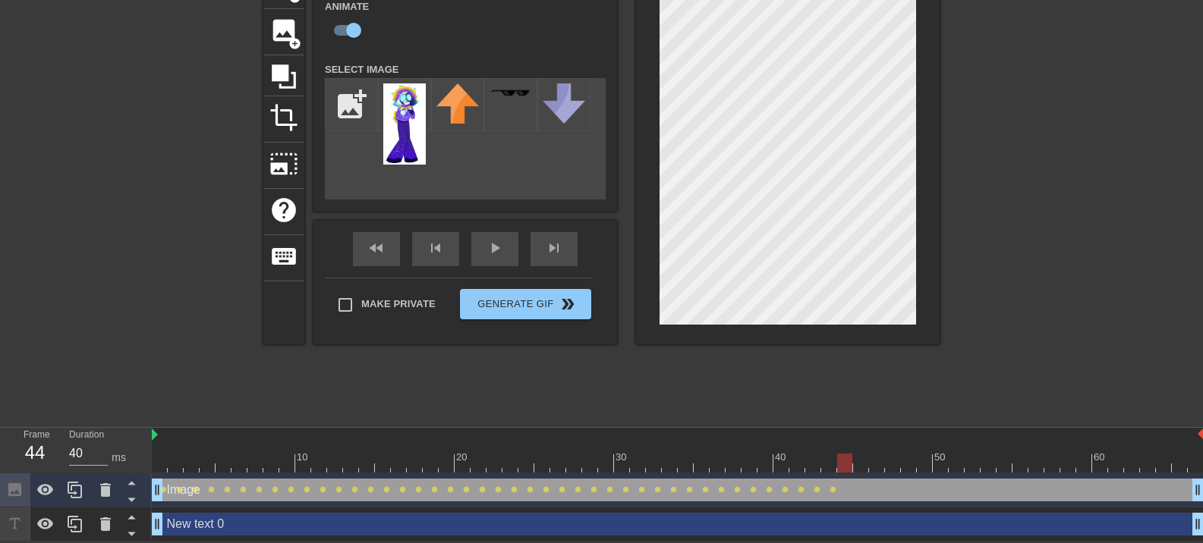
click at [839, 463] on div at bounding box center [844, 463] width 15 height 19
drag, startPoint x: 843, startPoint y: 457, endPoint x: 856, endPoint y: 458, distance: 13.0
click at [856, 458] on div at bounding box center [860, 463] width 15 height 19
drag, startPoint x: 862, startPoint y: 468, endPoint x: 852, endPoint y: 373, distance: 96.1
click at [879, 468] on div at bounding box center [876, 463] width 15 height 19
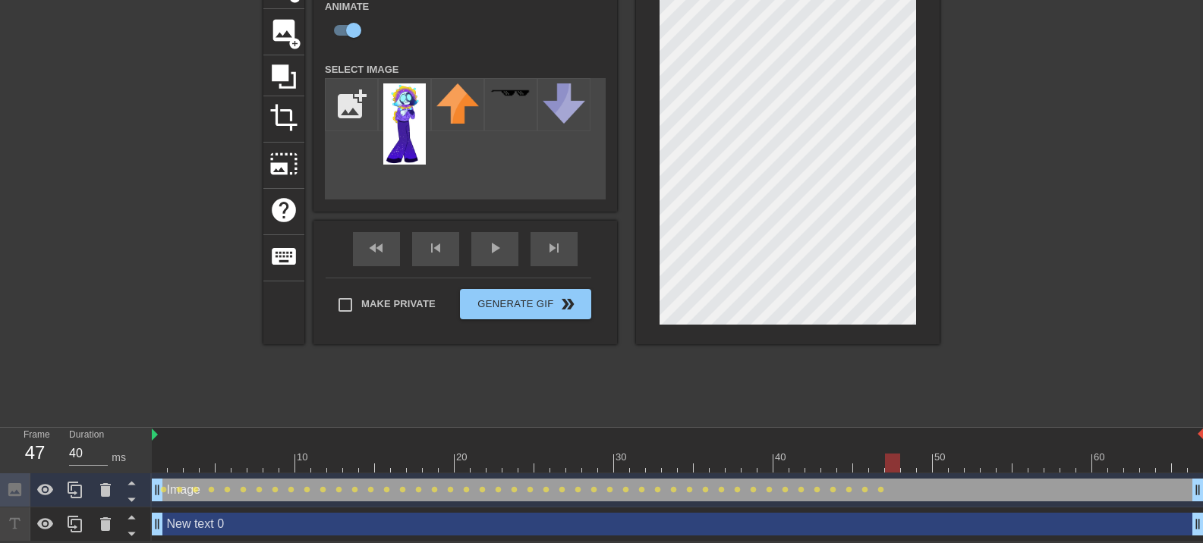
drag, startPoint x: 876, startPoint y: 464, endPoint x: 891, endPoint y: 464, distance: 15.2
click at [891, 464] on div at bounding box center [892, 463] width 15 height 19
drag, startPoint x: 890, startPoint y: 464, endPoint x: 906, endPoint y: 464, distance: 15.9
click at [906, 464] on div at bounding box center [908, 463] width 15 height 19
drag, startPoint x: 908, startPoint y: 471, endPoint x: 923, endPoint y: 471, distance: 14.4
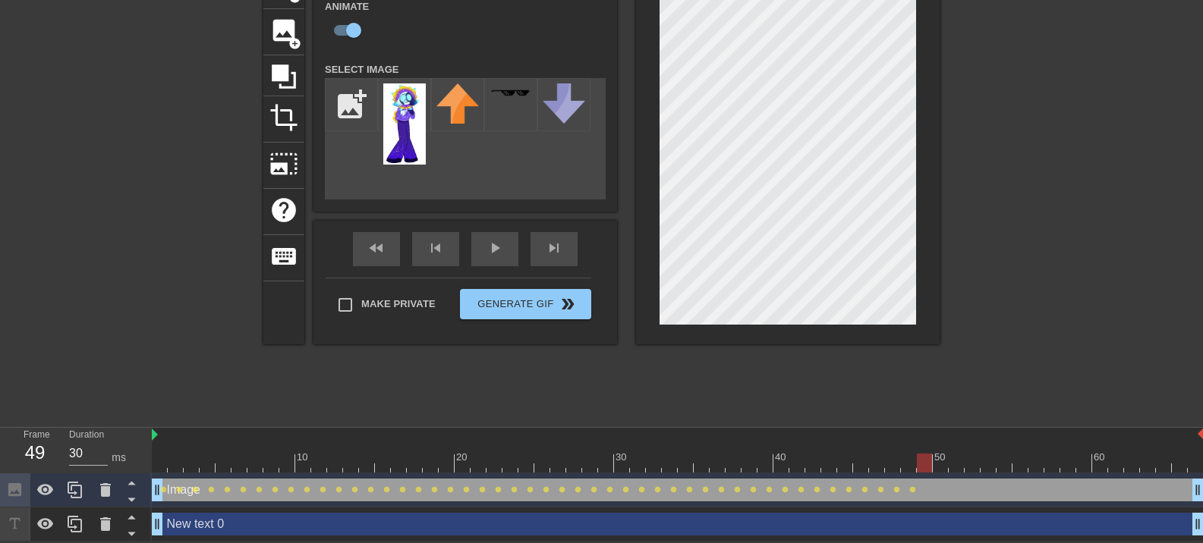
click at [923, 471] on div "10 20 30 40 50 60" at bounding box center [678, 451] width 1052 height 46
click at [938, 462] on div at bounding box center [940, 463] width 15 height 19
drag, startPoint x: 940, startPoint y: 464, endPoint x: 952, endPoint y: 467, distance: 11.6
click at [952, 467] on div at bounding box center [956, 463] width 15 height 19
drag, startPoint x: 956, startPoint y: 463, endPoint x: 973, endPoint y: 462, distance: 16.7
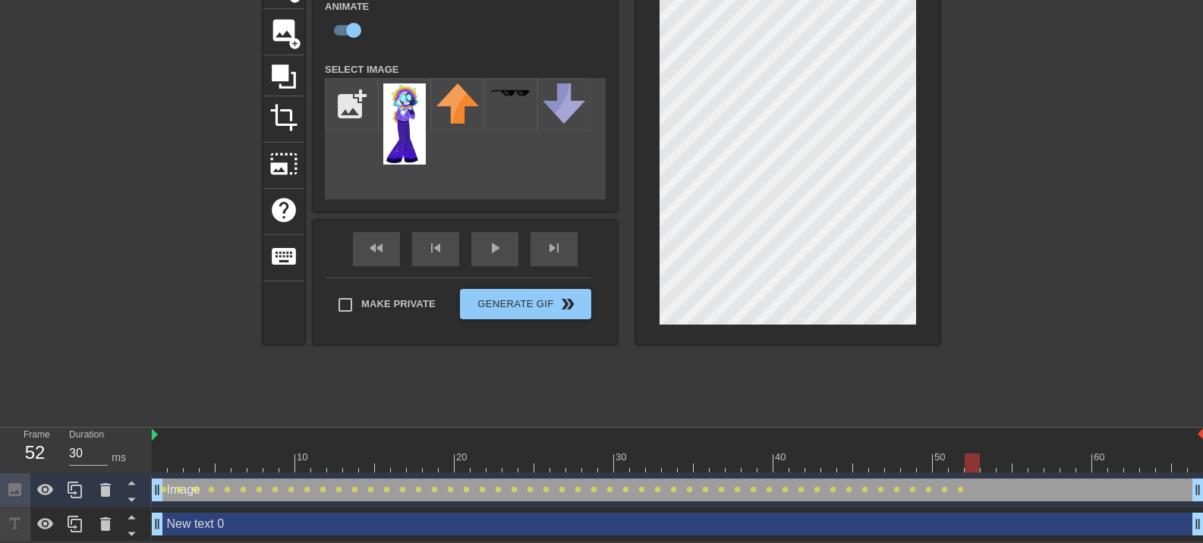
click at [973, 462] on div at bounding box center [972, 463] width 15 height 19
drag, startPoint x: 977, startPoint y: 464, endPoint x: 989, endPoint y: 464, distance: 12.1
click at [989, 464] on div at bounding box center [988, 463] width 15 height 19
drag, startPoint x: 997, startPoint y: 460, endPoint x: 1008, endPoint y: 461, distance: 11.5
click at [1008, 461] on div at bounding box center [1004, 463] width 15 height 19
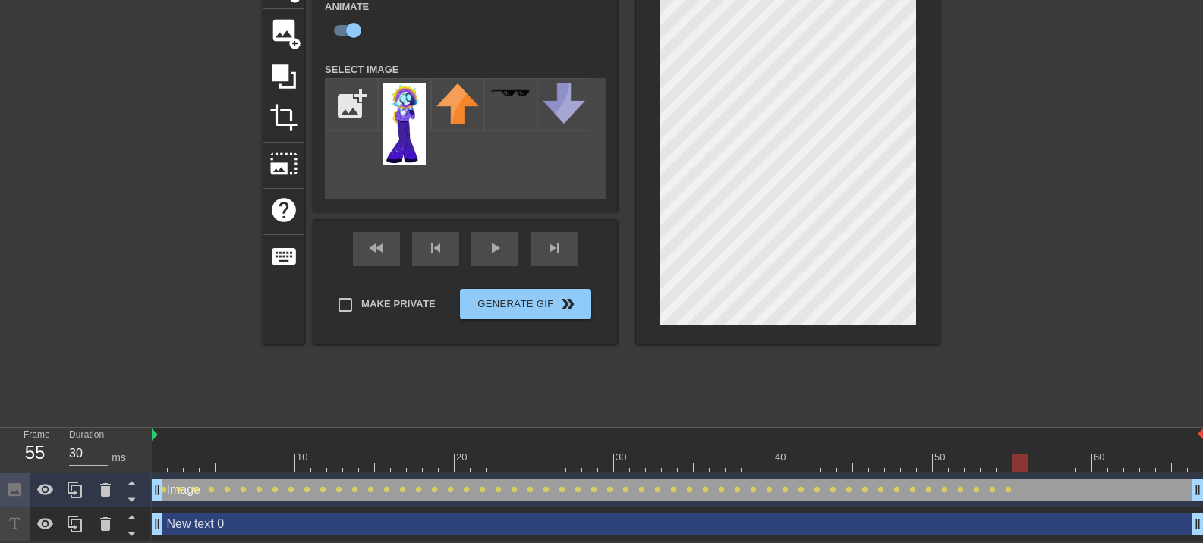
drag, startPoint x: 1005, startPoint y: 459, endPoint x: 903, endPoint y: 354, distance: 146.0
click at [1019, 458] on div at bounding box center [1019, 463] width 15 height 19
drag, startPoint x: 1024, startPoint y: 464, endPoint x: 1037, endPoint y: 467, distance: 13.1
click at [1037, 467] on div at bounding box center [1035, 463] width 15 height 19
drag, startPoint x: 1039, startPoint y: 464, endPoint x: 1051, endPoint y: 464, distance: 12.1
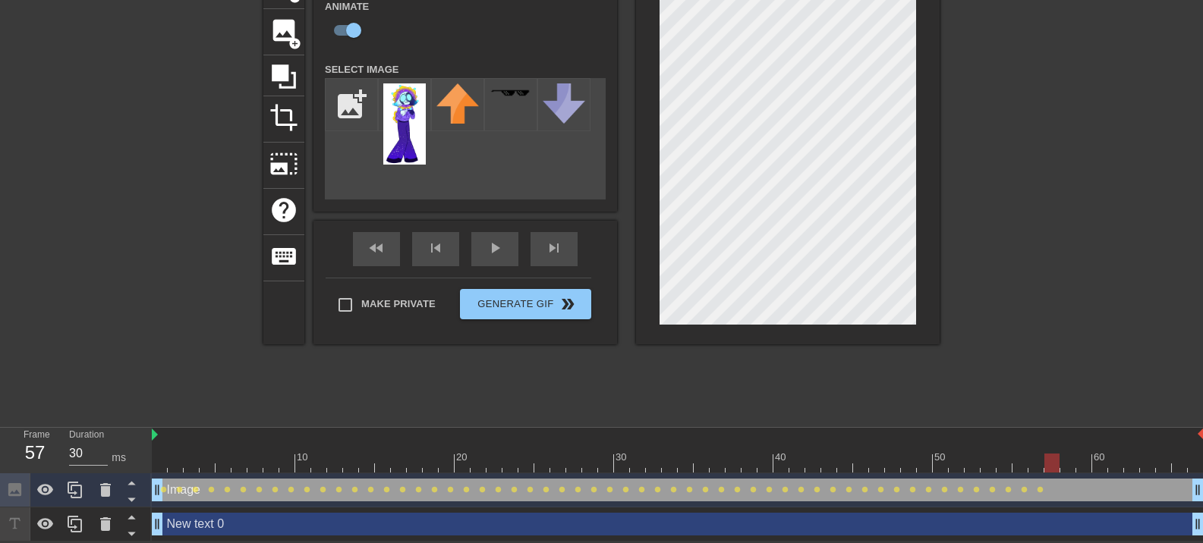
click at [1051, 464] on div at bounding box center [1051, 463] width 15 height 19
drag, startPoint x: 1039, startPoint y: 464, endPoint x: 1074, endPoint y: 464, distance: 34.9
click at [1074, 464] on div at bounding box center [1067, 463] width 15 height 19
drag, startPoint x: 1072, startPoint y: 466, endPoint x: 1081, endPoint y: 468, distance: 9.2
click at [1081, 468] on div at bounding box center [1083, 463] width 15 height 19
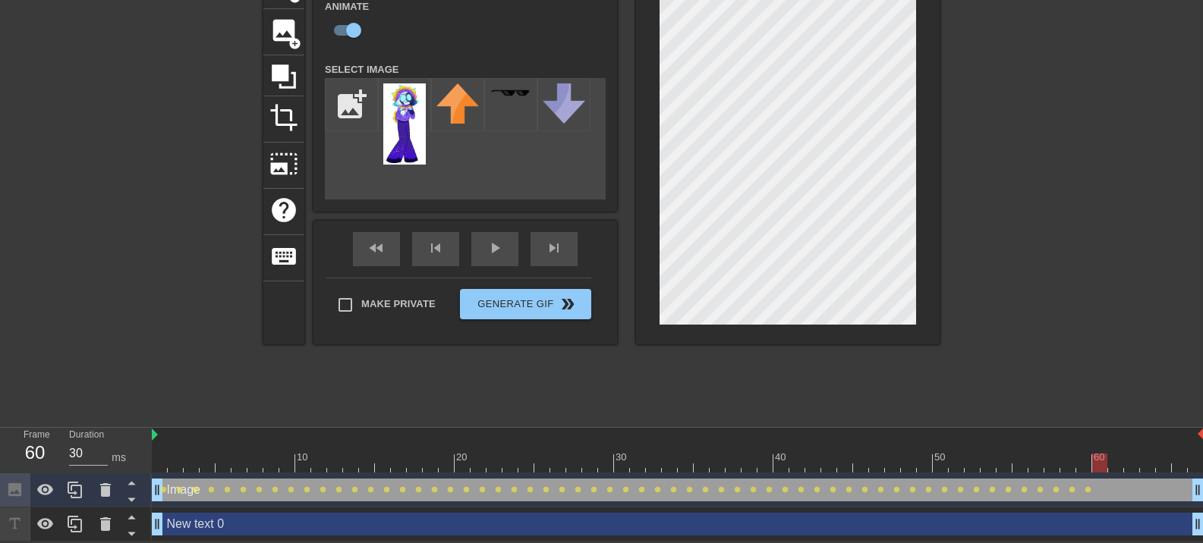
click at [1099, 460] on div at bounding box center [1099, 463] width 15 height 19
drag, startPoint x: 1102, startPoint y: 466, endPoint x: 1113, endPoint y: 466, distance: 11.4
click at [1113, 466] on div at bounding box center [1115, 463] width 15 height 19
drag, startPoint x: 1117, startPoint y: 464, endPoint x: 1132, endPoint y: 467, distance: 15.3
click at [1132, 467] on div at bounding box center [1131, 463] width 15 height 19
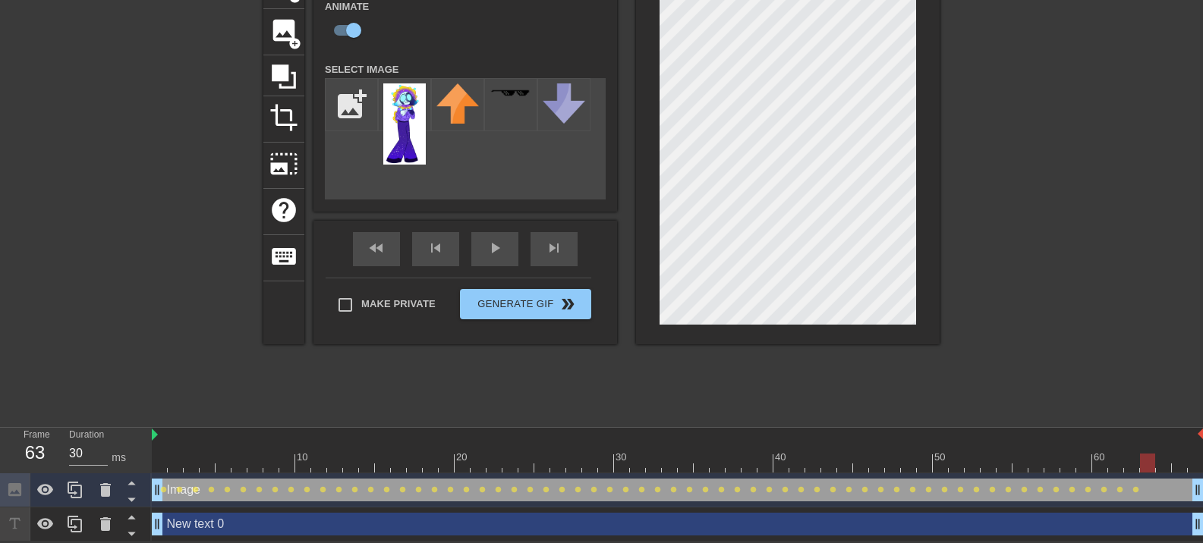
drag, startPoint x: 1137, startPoint y: 468, endPoint x: 1151, endPoint y: 477, distance: 16.4
click at [1151, 477] on div "10 20 30 40 50 60 Image drag_handle drag_handle lens lens lens lens lens lens l…" at bounding box center [677, 485] width 1051 height 114
click at [795, 330] on div at bounding box center [788, 154] width 304 height 382
drag, startPoint x: 1145, startPoint y: 465, endPoint x: 1160, endPoint y: 468, distance: 15.5
click at [1160, 468] on div at bounding box center [1163, 463] width 15 height 19
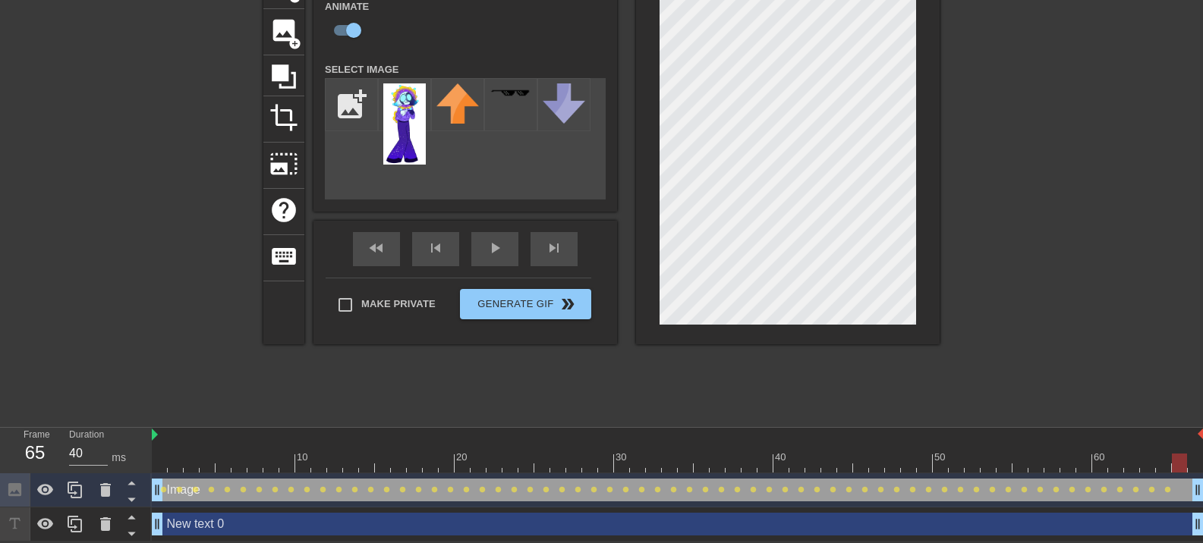
drag, startPoint x: 1170, startPoint y: 463, endPoint x: 1184, endPoint y: 465, distance: 14.6
click at [1184, 465] on div at bounding box center [1179, 463] width 15 height 19
drag, startPoint x: 1183, startPoint y: 462, endPoint x: 168, endPoint y: 457, distance: 1014.8
click at [168, 457] on div at bounding box center [175, 463] width 15 height 19
click at [68, 297] on div at bounding box center [131, 190] width 228 height 455
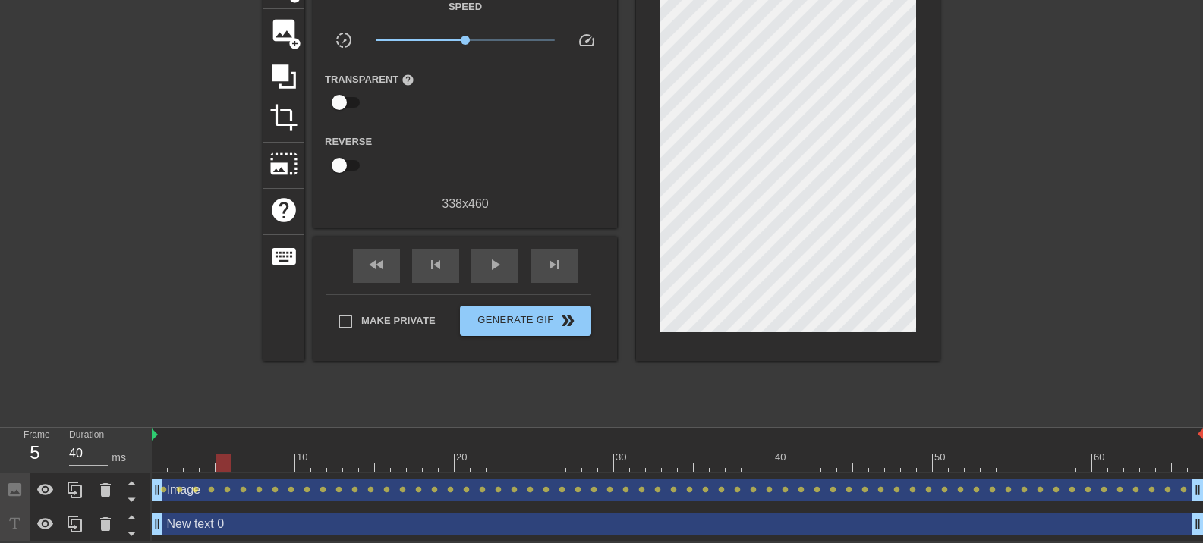
type input "30"
click at [131, 457] on div "Frame 1 Duration 30 ms 10 20 30 40 50 60 Image drag_handle drag_handle lens len…" at bounding box center [601, 485] width 1203 height 114
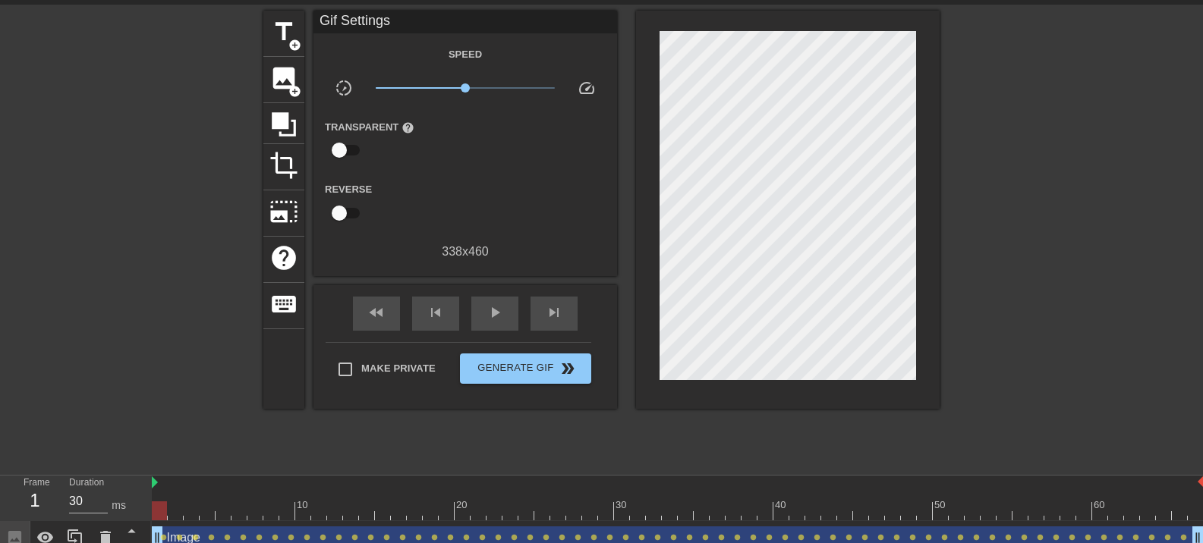
scroll to position [23, 0]
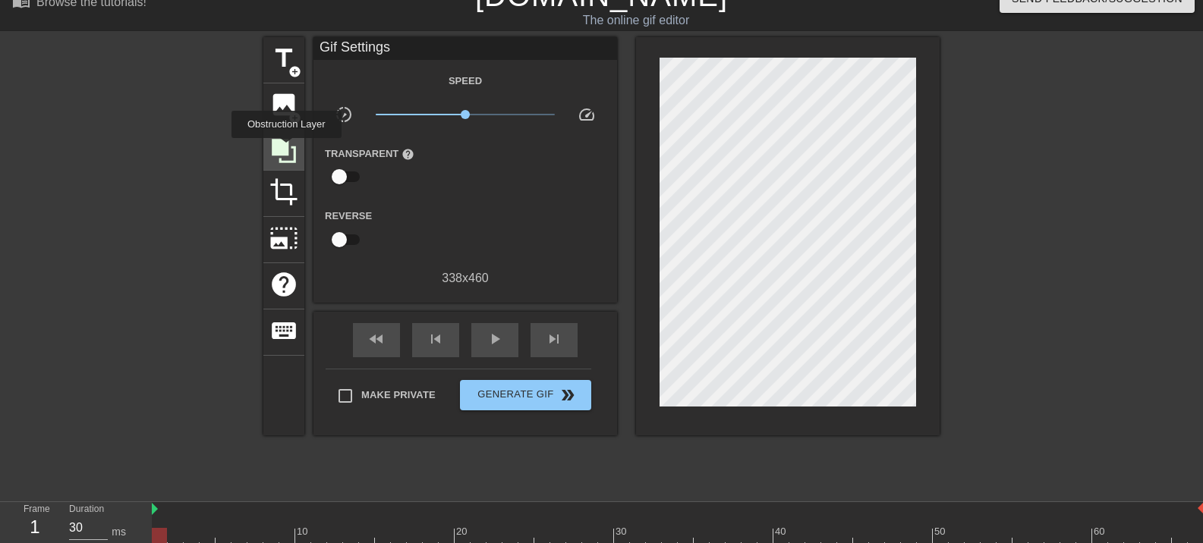
click at [286, 149] on icon at bounding box center [284, 151] width 24 height 24
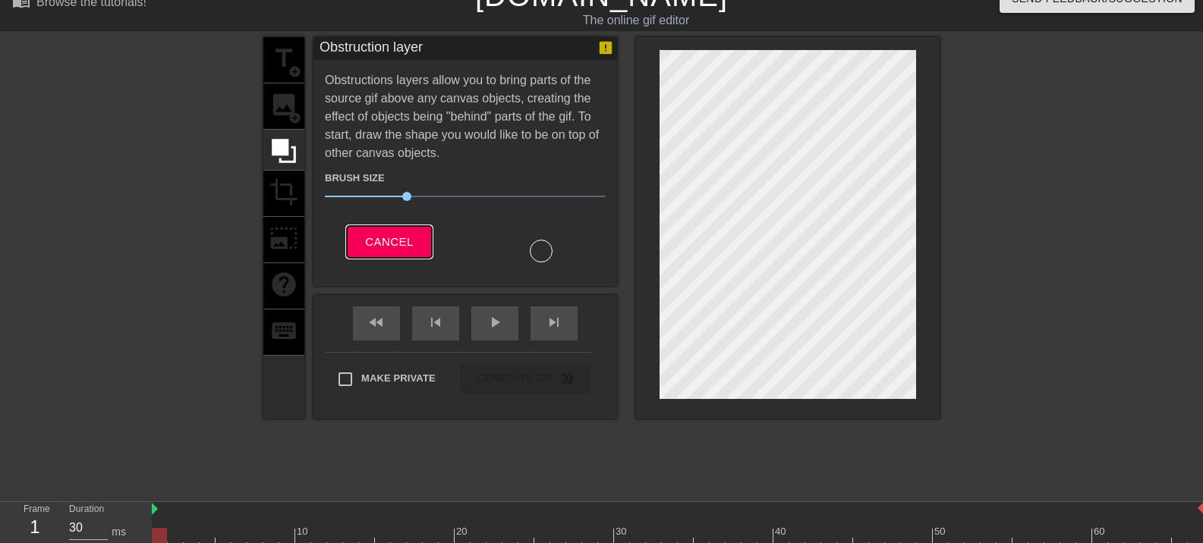
click at [368, 252] on span "Cancel" at bounding box center [389, 242] width 48 height 20
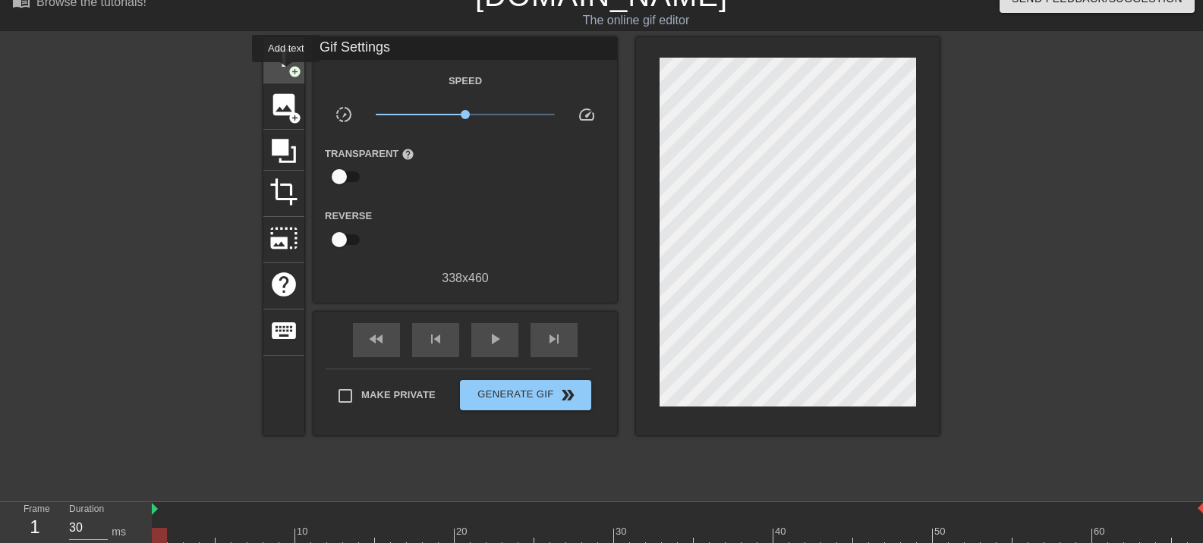
click at [286, 73] on div "title add_circle" at bounding box center [283, 60] width 41 height 46
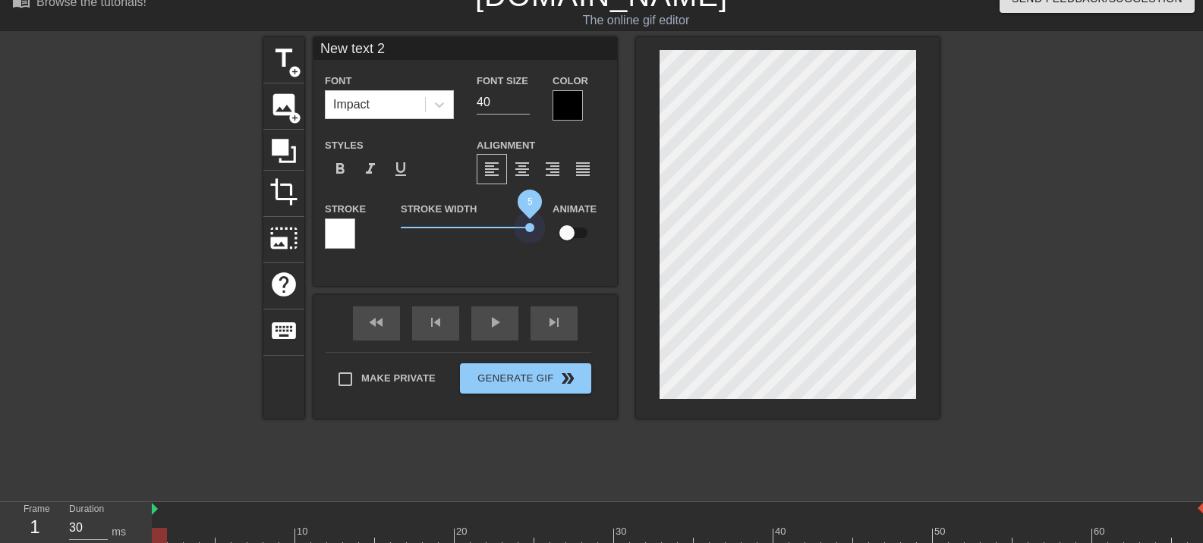
drag, startPoint x: 430, startPoint y: 228, endPoint x: 565, endPoint y: 239, distance: 134.8
click at [565, 242] on div "Stroke Stroke Width 5 Animate" at bounding box center [465, 231] width 304 height 63
click at [574, 115] on div at bounding box center [568, 105] width 30 height 30
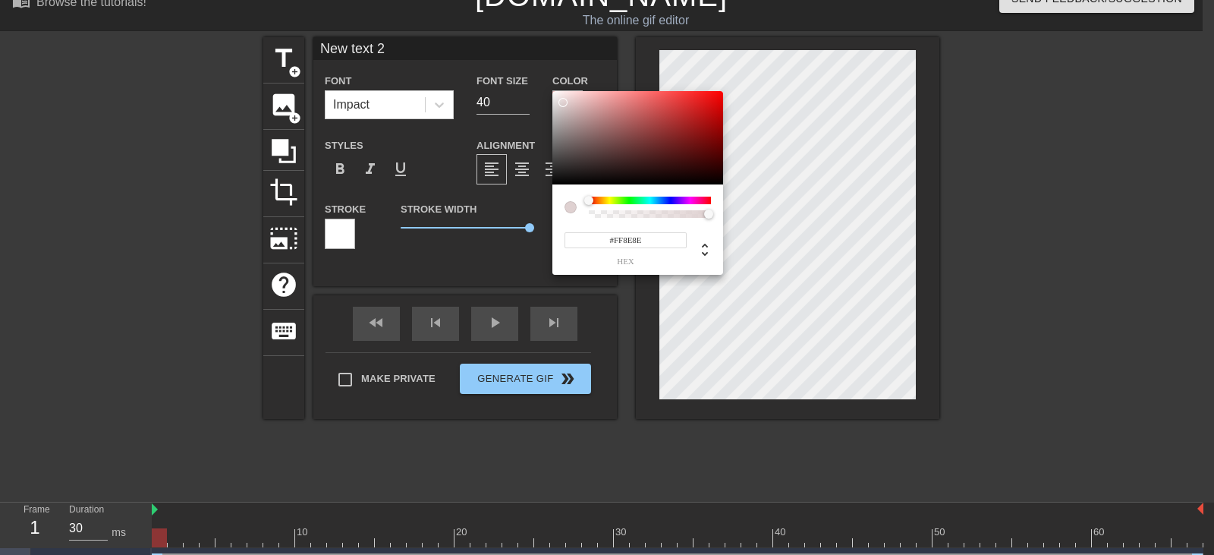
type input "#FFFFFF"
drag, startPoint x: 575, startPoint y: 127, endPoint x: 506, endPoint y: 68, distance: 90.4
click at [530, 65] on div "#FFFFFF hex" at bounding box center [607, 277] width 1214 height 555
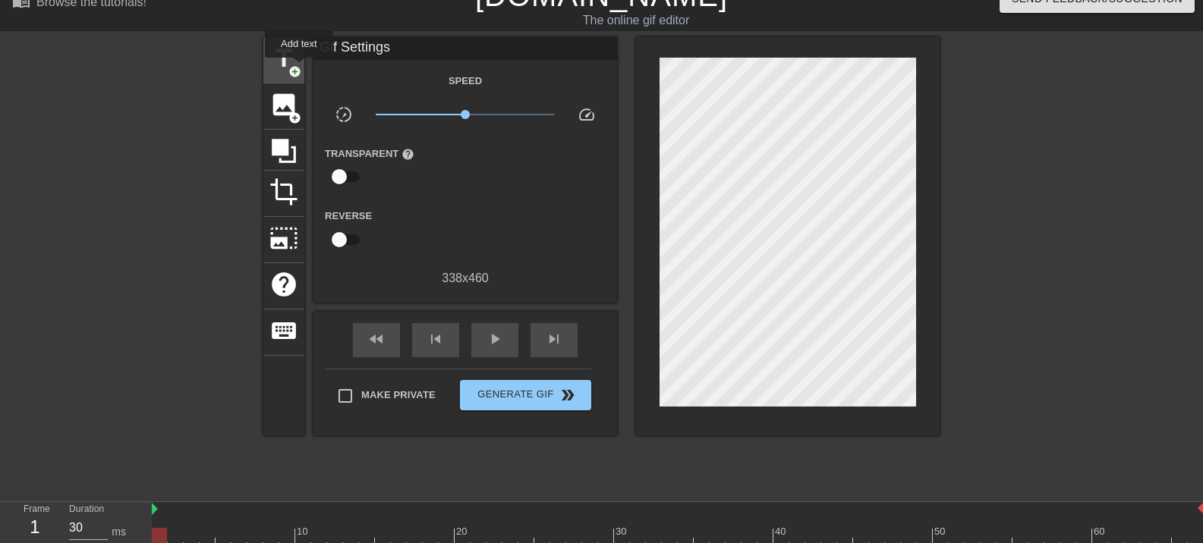
click at [294, 57] on span "title" at bounding box center [283, 58] width 29 height 29
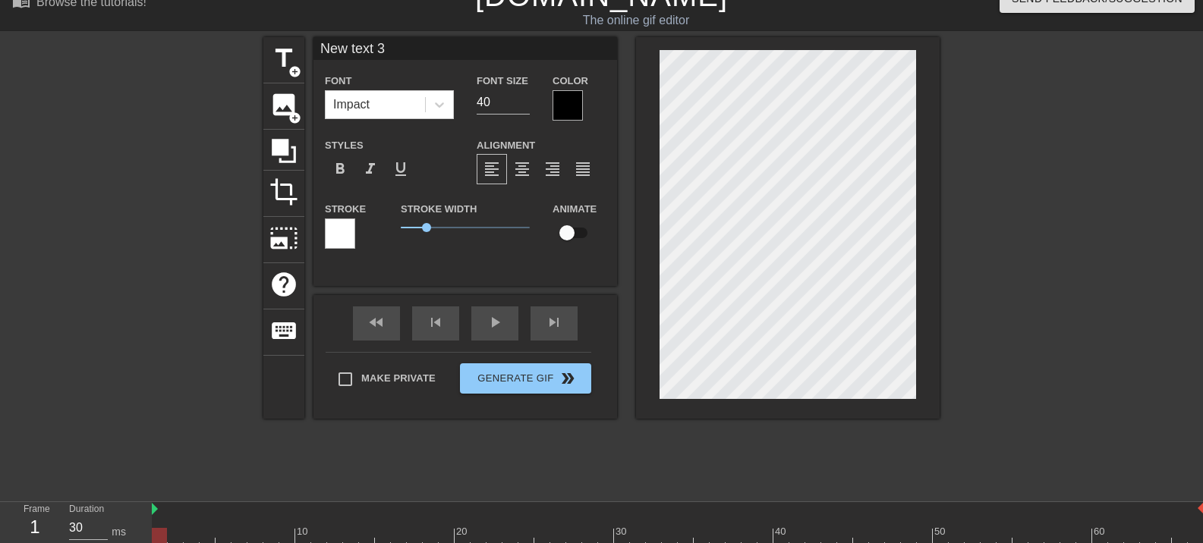
click at [427, 424] on div "title add_circle image add_circle crop photo_size_select_large help keyboard Ne…" at bounding box center [601, 264] width 676 height 455
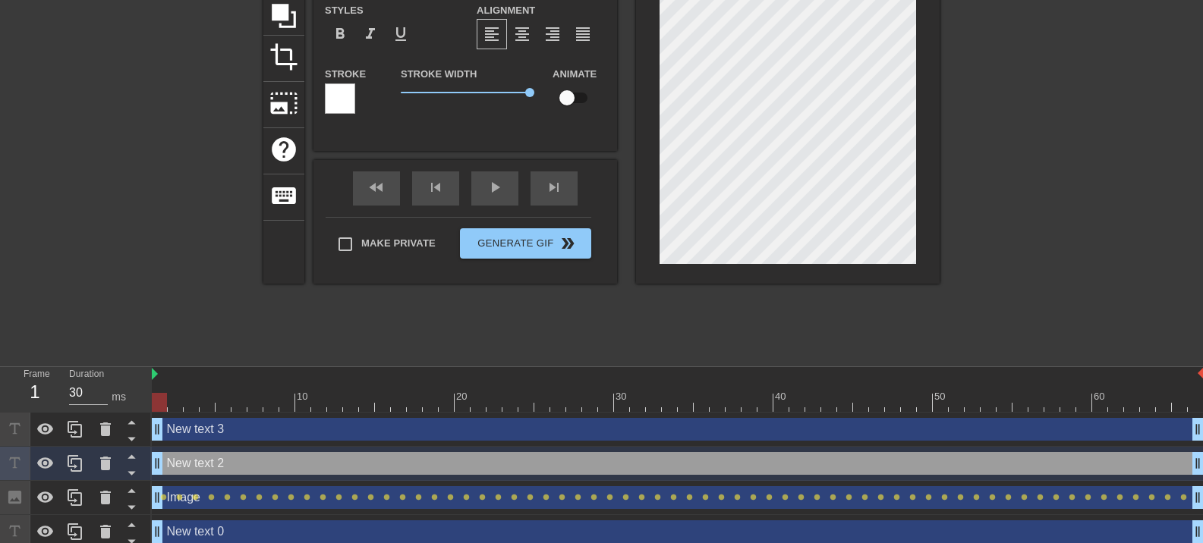
scroll to position [167, 0]
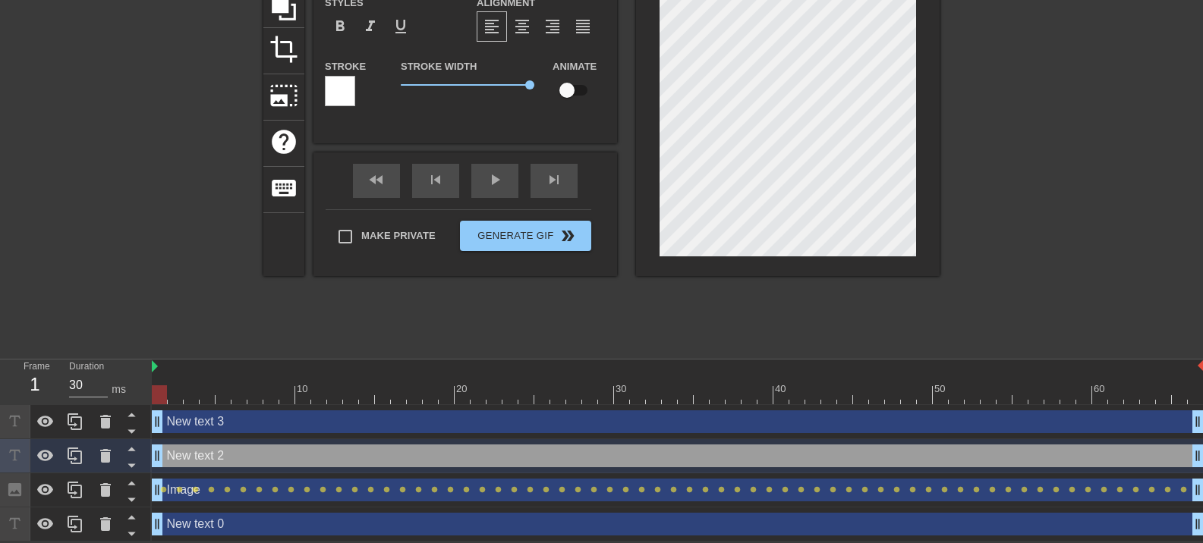
click at [200, 527] on div "New text 0 drag_handle drag_handle" at bounding box center [678, 524] width 1052 height 23
type input "New text 0"
click at [200, 527] on div "New text 0 drag_handle drag_handle" at bounding box center [678, 524] width 1052 height 23
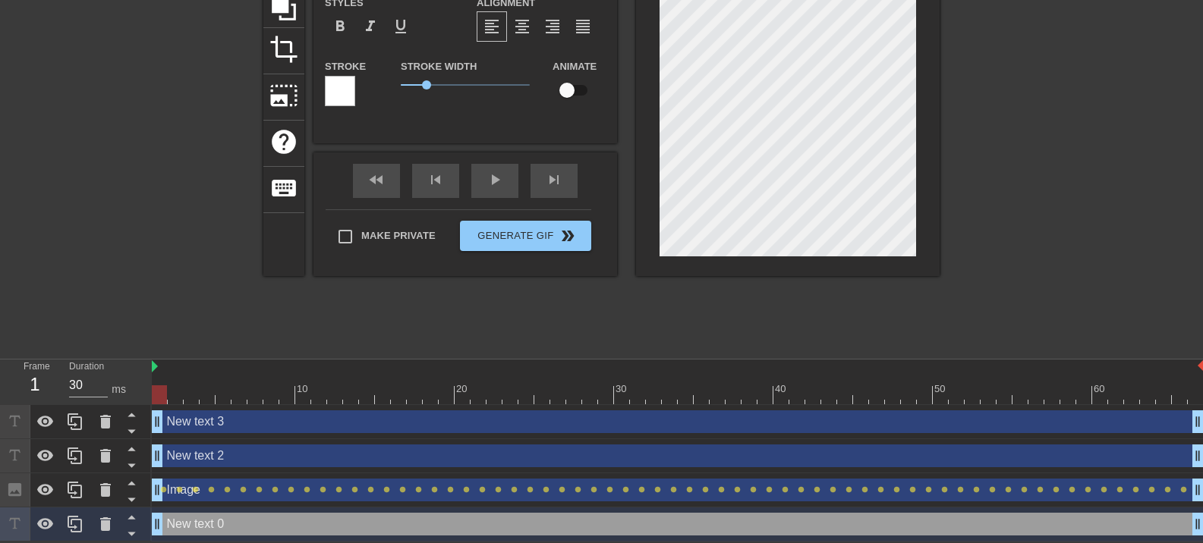
click at [200, 527] on div "New text 0 drag_handle drag_handle" at bounding box center [678, 524] width 1052 height 23
click at [16, 523] on icon at bounding box center [14, 523] width 17 height 17
click at [112, 450] on icon at bounding box center [105, 456] width 18 height 18
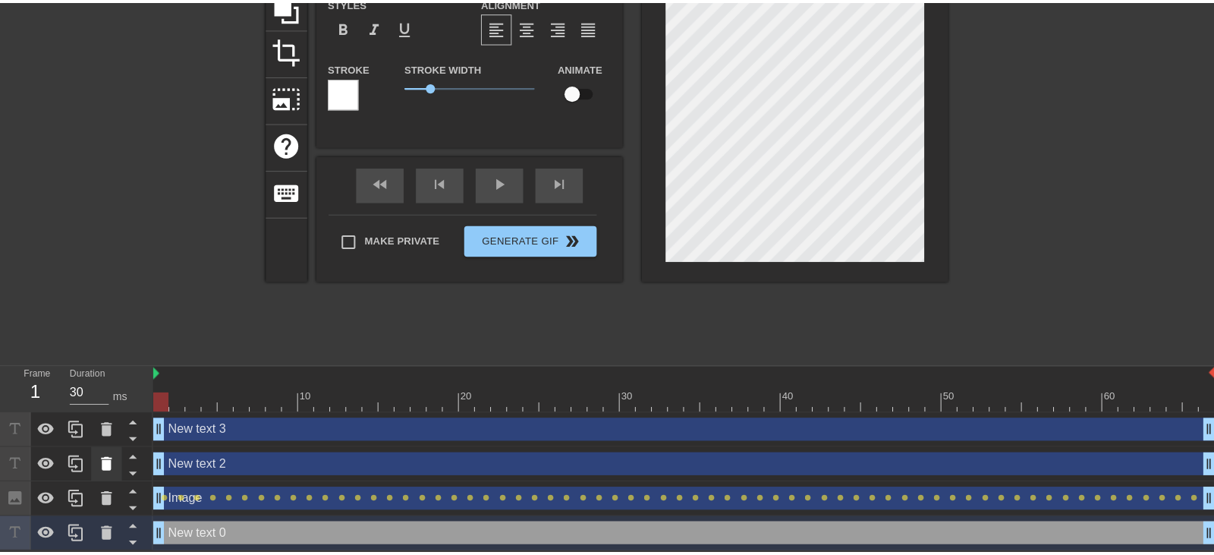
scroll to position [156, 0]
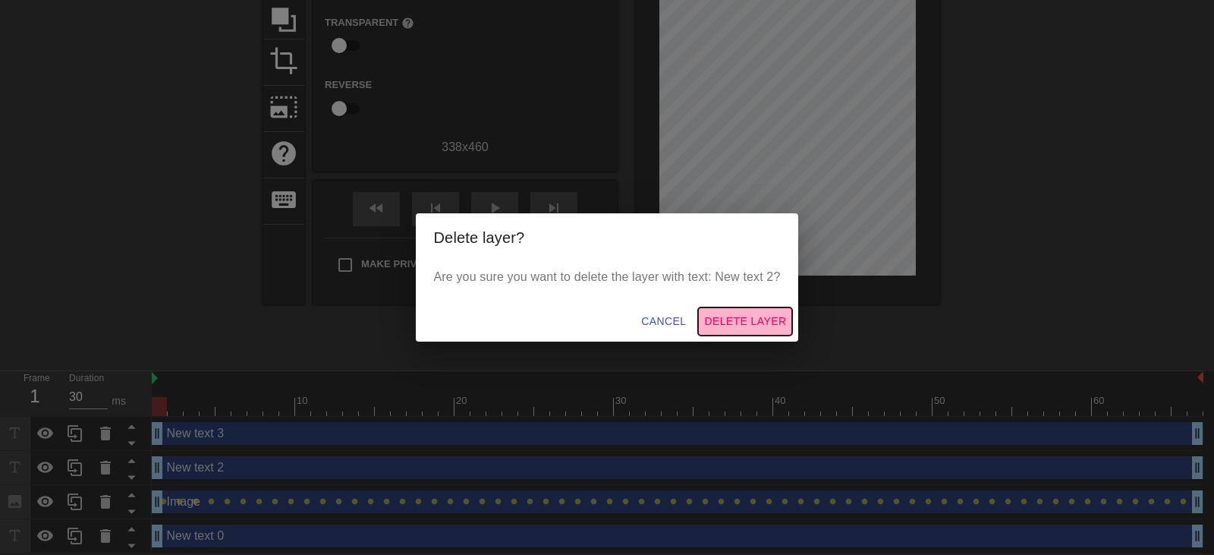
click at [754, 317] on span "Delete Layer" at bounding box center [745, 321] width 82 height 19
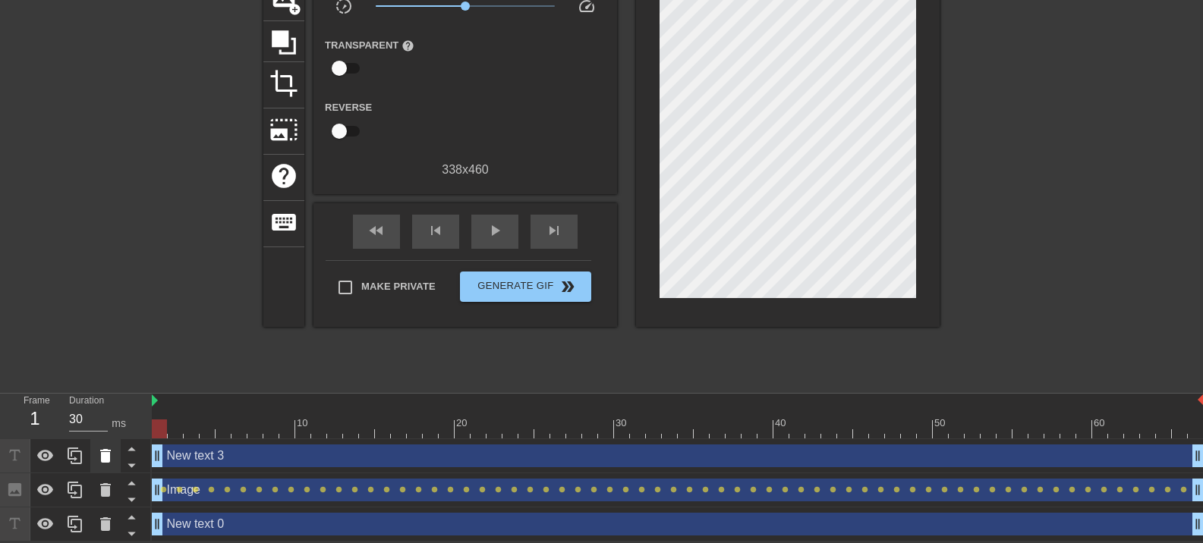
click at [104, 455] on icon at bounding box center [105, 456] width 11 height 14
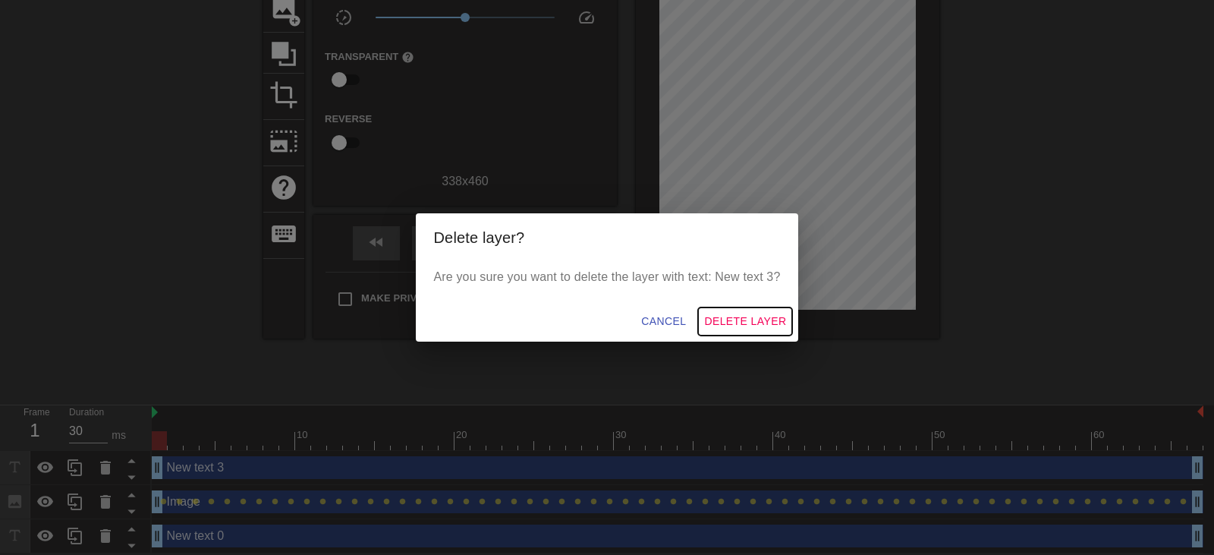
click at [756, 313] on span "Delete Layer" at bounding box center [745, 321] width 82 height 19
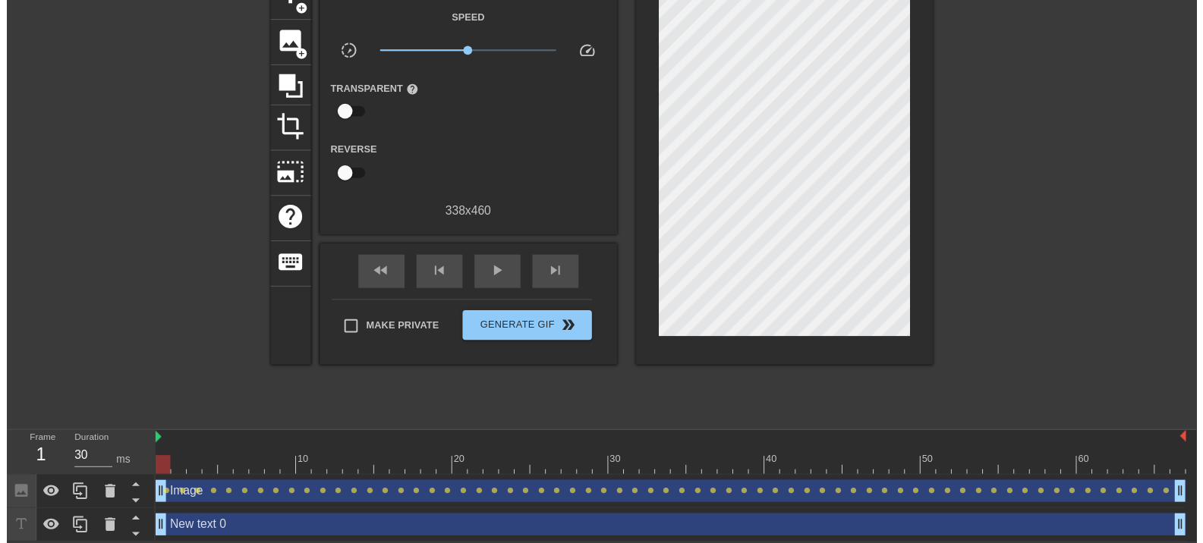
scroll to position [99, 0]
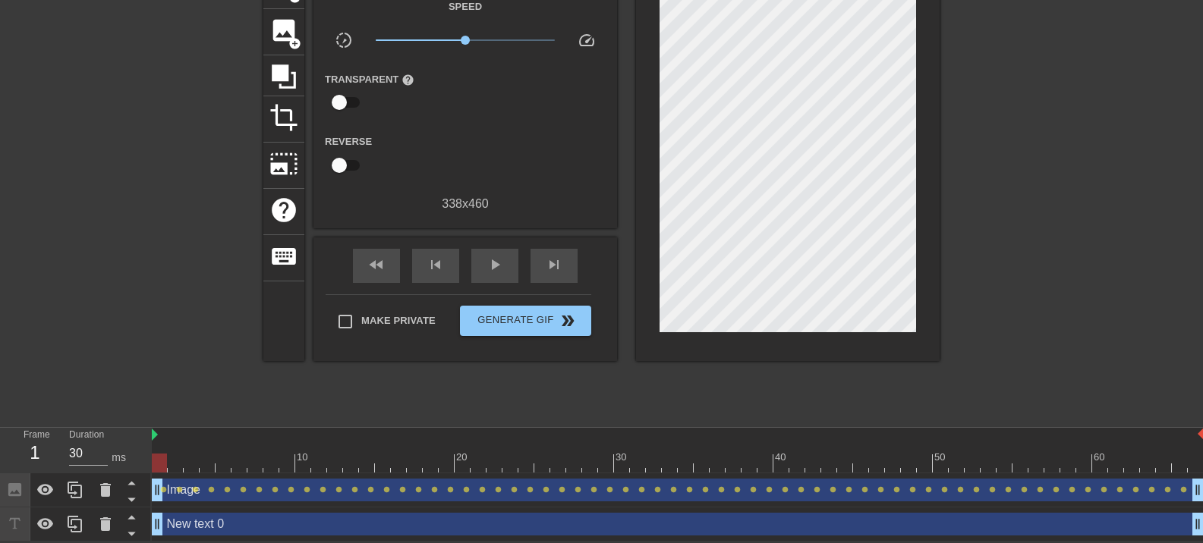
click at [394, 530] on div "New text 0 drag_handle drag_handle" at bounding box center [678, 524] width 1052 height 23
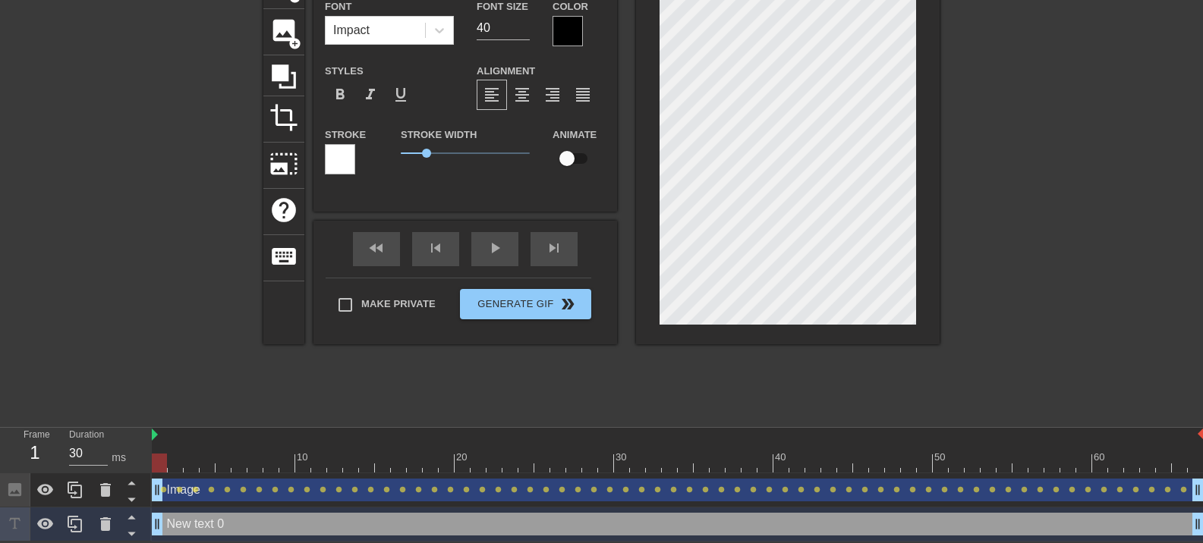
click at [212, 527] on div "New text 0 drag_handle drag_handle" at bounding box center [678, 524] width 1052 height 23
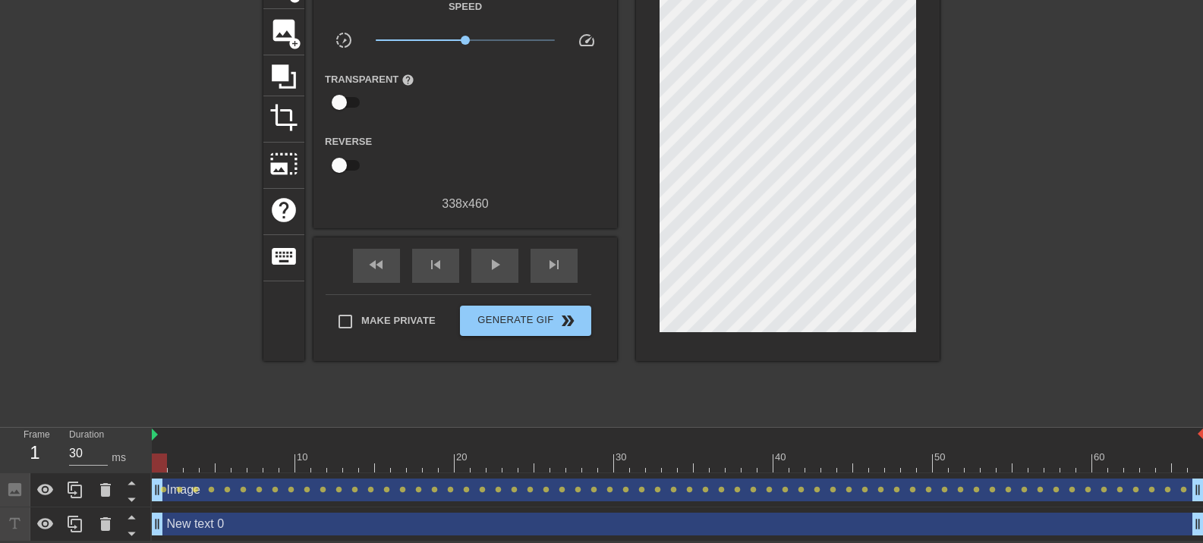
drag, startPoint x: 212, startPoint y: 527, endPoint x: 139, endPoint y: 322, distance: 217.5
click at [139, 322] on div at bounding box center [131, 190] width 228 height 455
drag, startPoint x: 204, startPoint y: 524, endPoint x: 170, endPoint y: 257, distance: 268.6
click at [205, 521] on div "New text 0 drag_handle drag_handle" at bounding box center [678, 524] width 1052 height 23
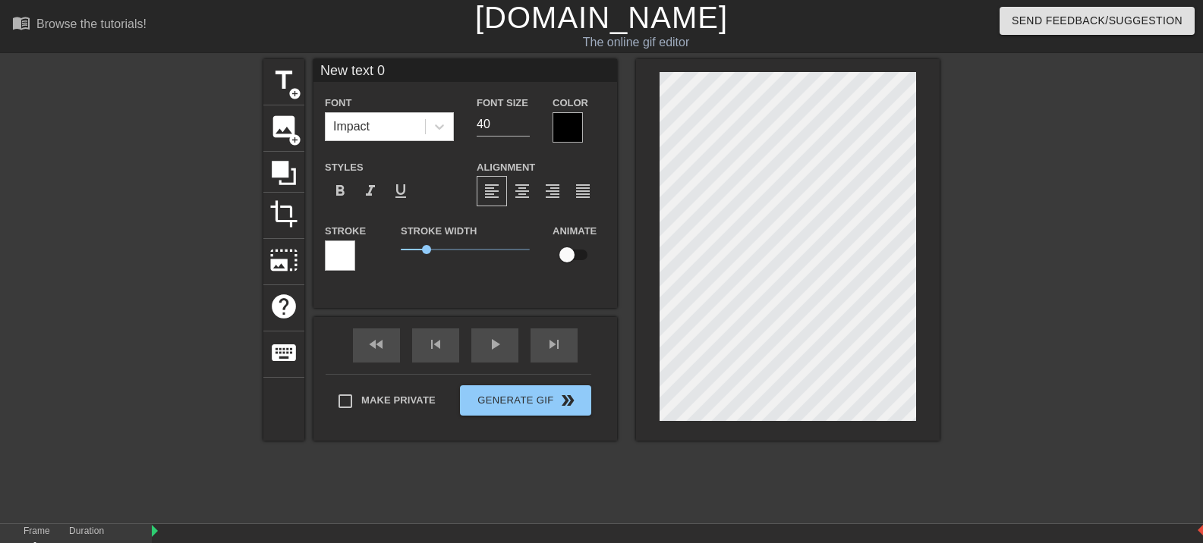
scroll to position [0, 0]
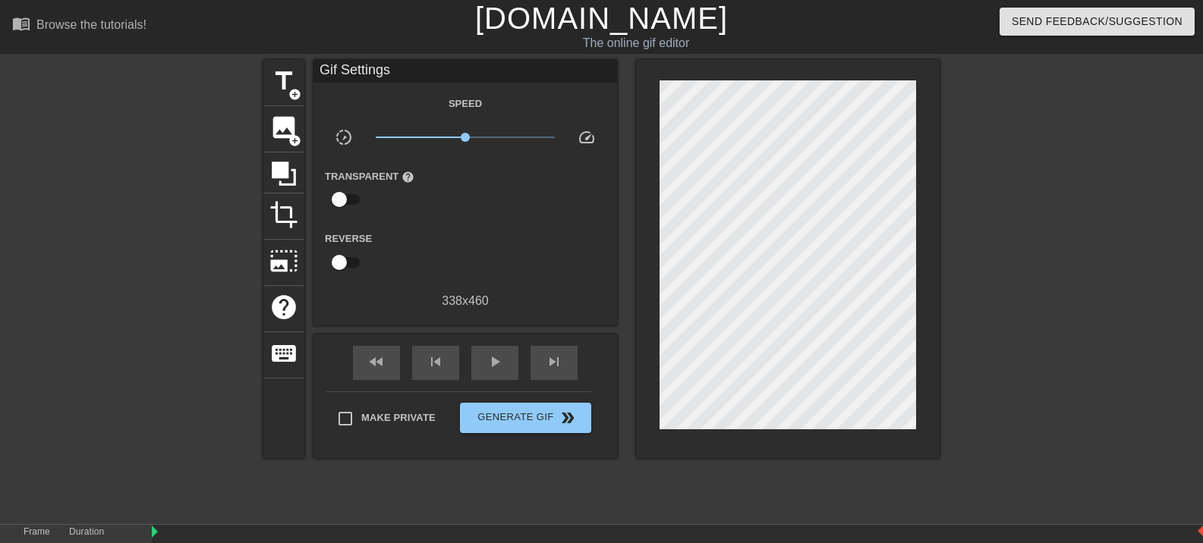
click at [351, 403] on div "Make Private Generate Gif double_arrow" at bounding box center [459, 422] width 266 height 60
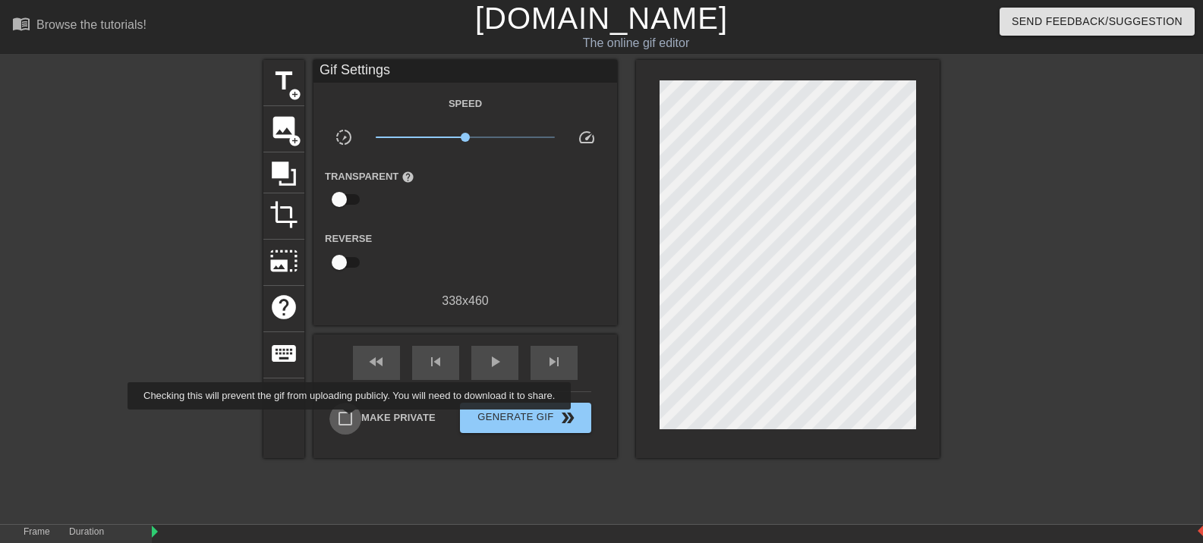
click at [352, 420] on input "Make Private" at bounding box center [345, 419] width 32 height 32
checkbox input "true"
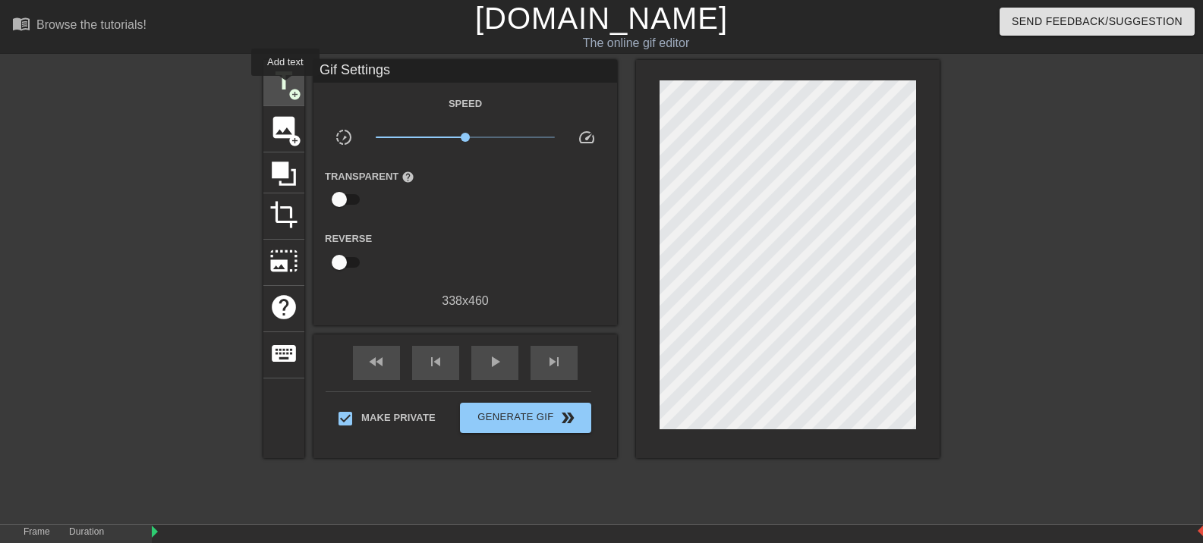
click at [285, 87] on span "title" at bounding box center [283, 81] width 29 height 29
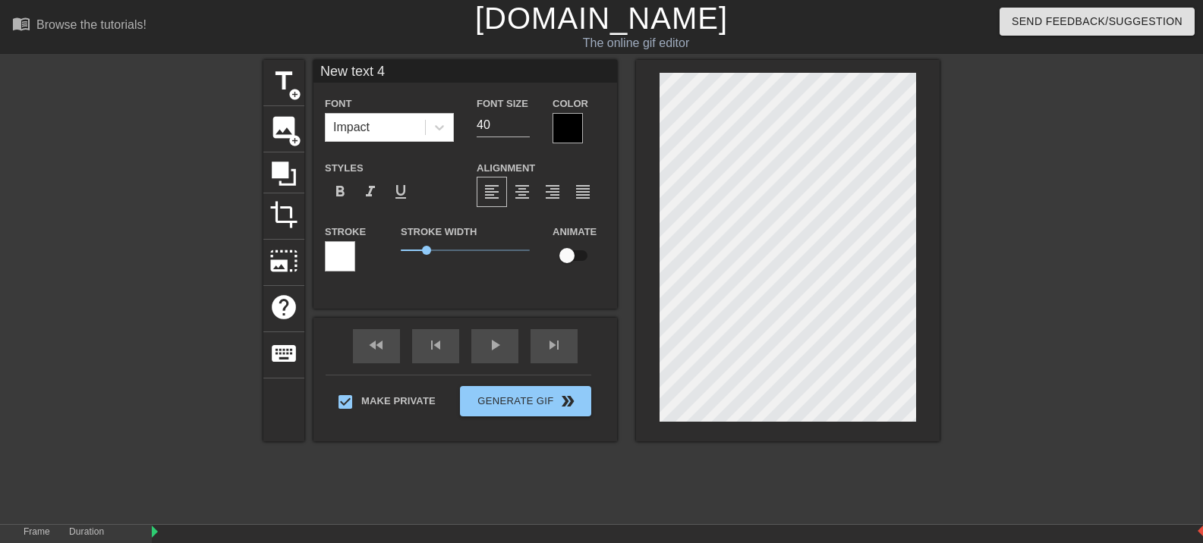
click at [230, 370] on div "title add_circle image add_circle crop photo_size_select_large help keyboard Ne…" at bounding box center [601, 287] width 1203 height 455
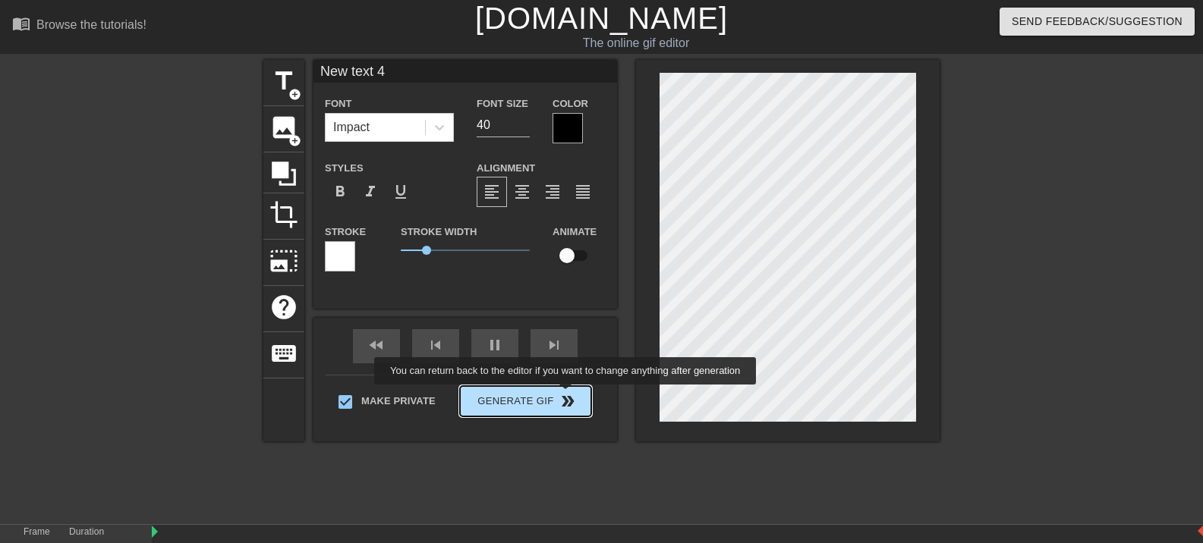
click at [567, 395] on div "fast_rewind skip_previous pause skip_next Make Private Generate Gif double_arrow" at bounding box center [465, 380] width 304 height 124
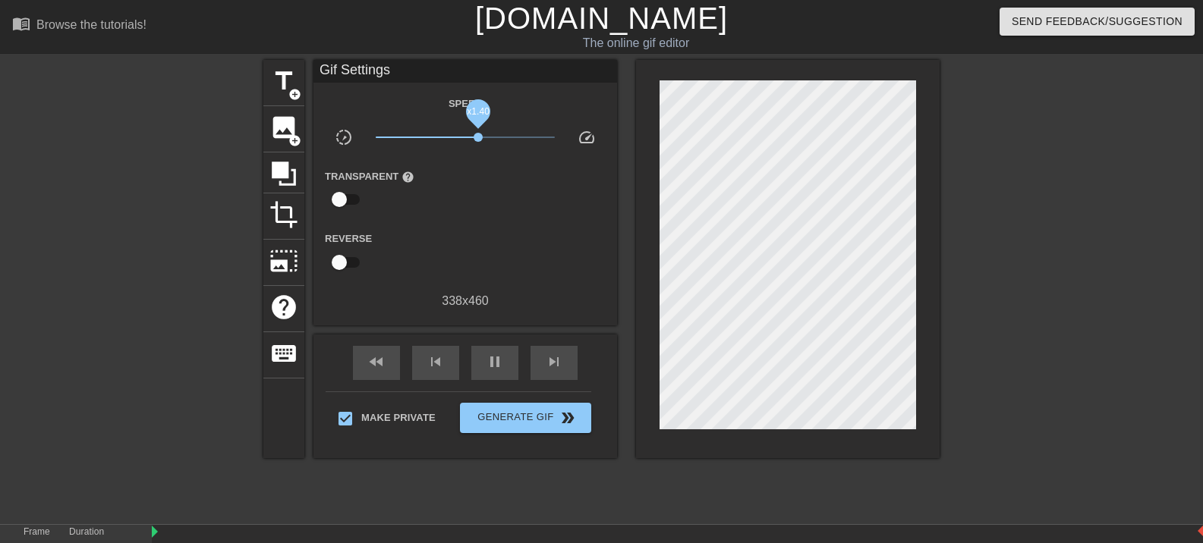
click at [478, 140] on span "x1.40" at bounding box center [466, 137] width 180 height 18
drag, startPoint x: 480, startPoint y: 140, endPoint x: 490, endPoint y: 146, distance: 12.2
click at [490, 146] on span "x1.91" at bounding box center [466, 137] width 180 height 18
drag, startPoint x: 486, startPoint y: 137, endPoint x: 474, endPoint y: 137, distance: 12.9
click at [474, 137] on span "x1.22" at bounding box center [472, 137] width 9 height 9
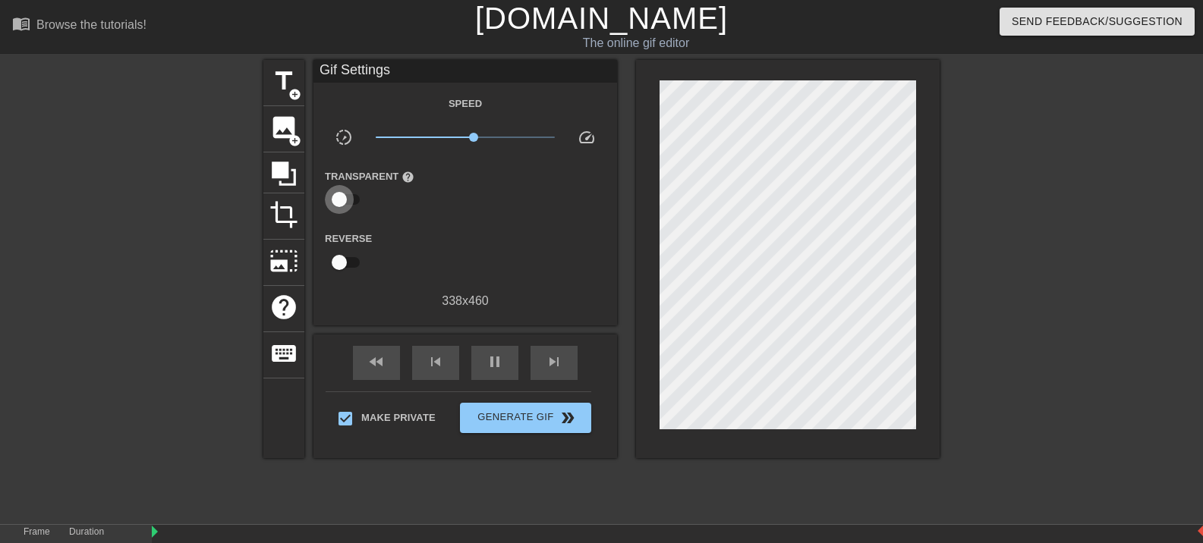
type input "40"
click at [343, 199] on input "checkbox" at bounding box center [339, 199] width 87 height 29
checkbox input "true"
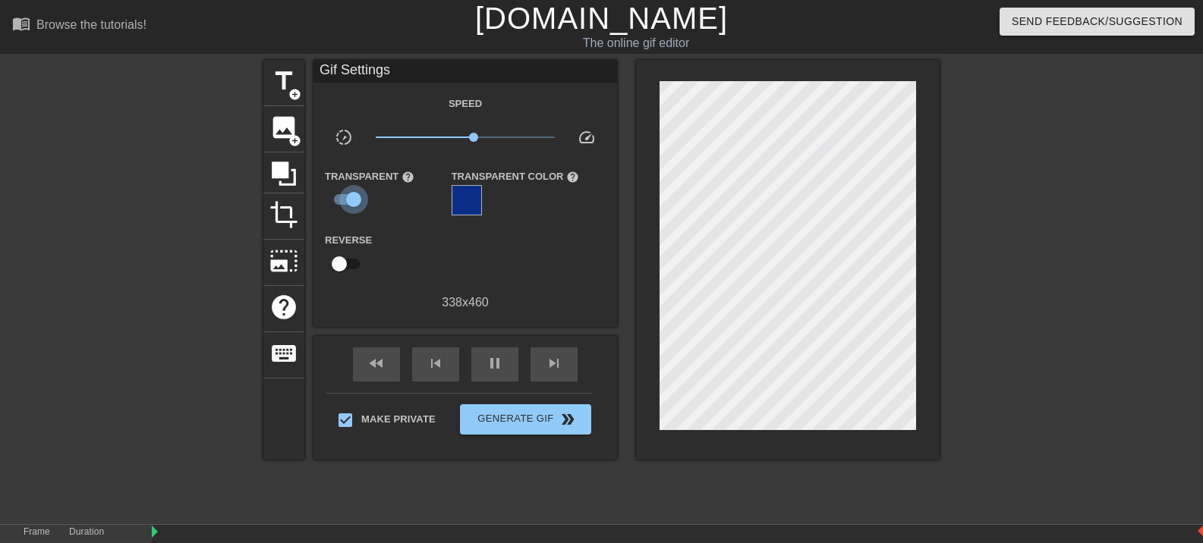
type input "40"
click at [343, 199] on input "checkbox" at bounding box center [353, 199] width 87 height 29
checkbox input "false"
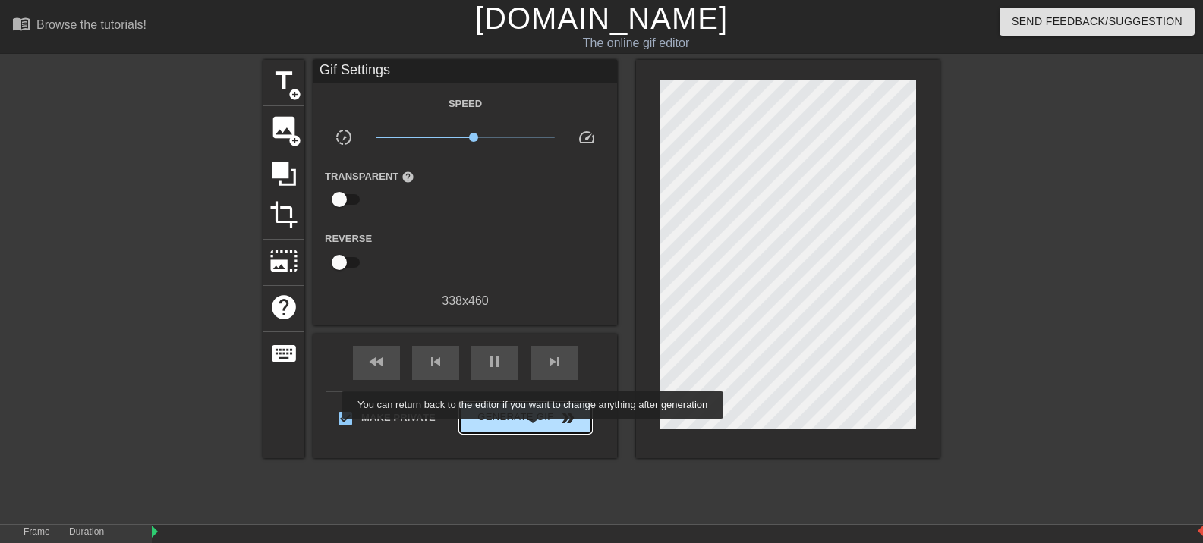
type input "40"
click at [534, 427] on span "Generate Gif double_arrow" at bounding box center [525, 418] width 119 height 18
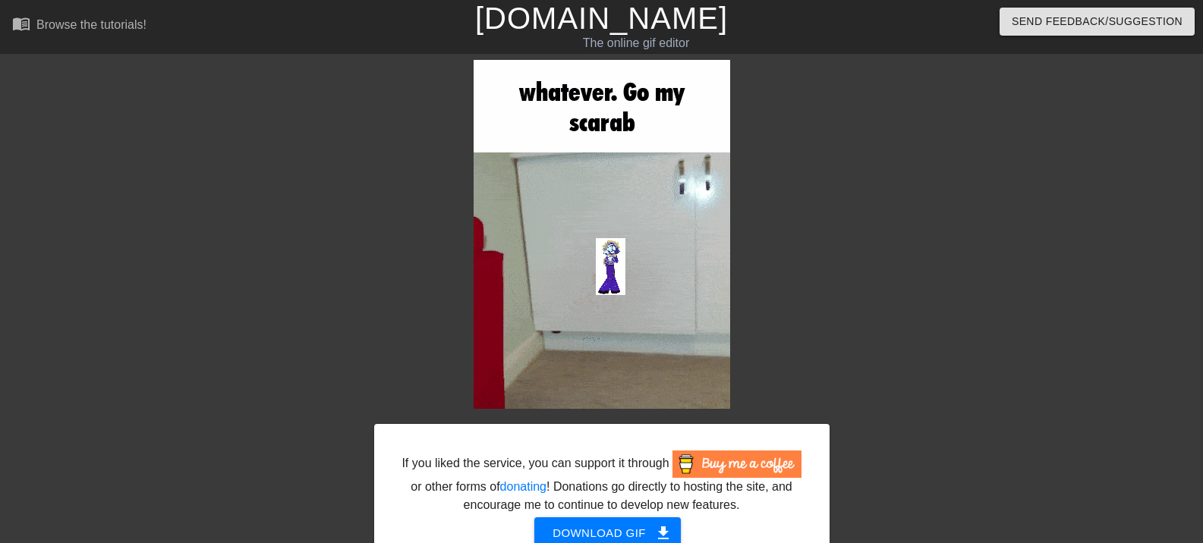
click at [589, 27] on link "[DOMAIN_NAME]" at bounding box center [601, 18] width 253 height 33
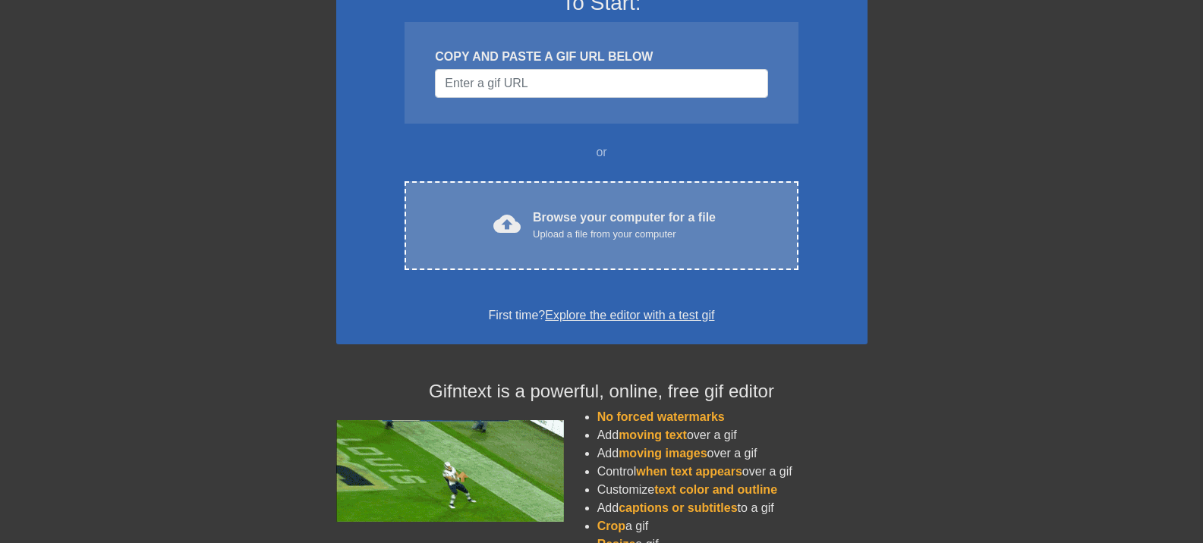
scroll to position [152, 0]
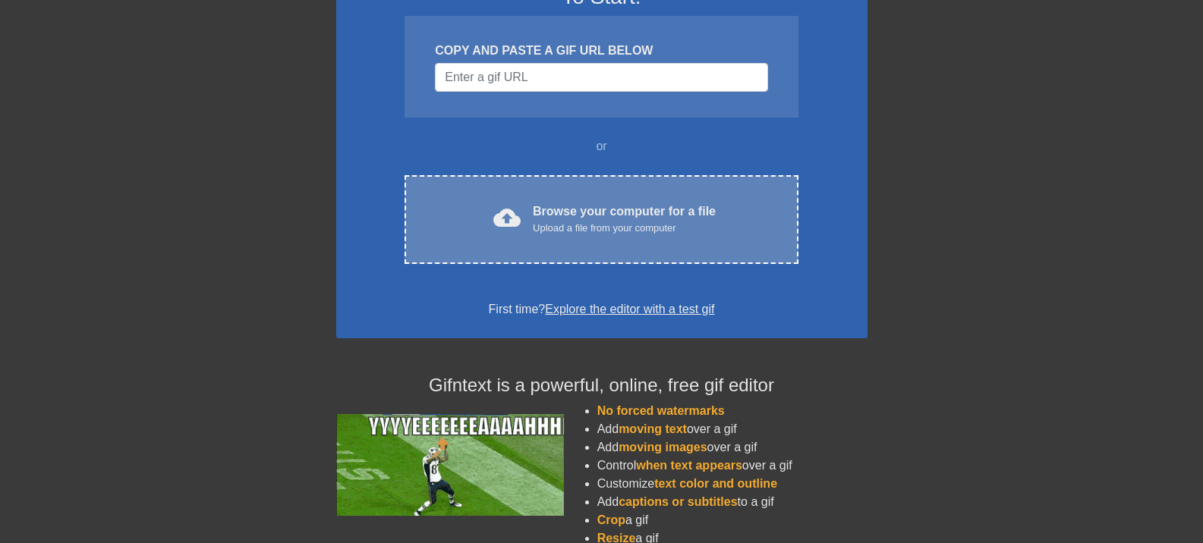
click at [557, 247] on div "cloud_upload Browse your computer for a file Upload a file from your computer C…" at bounding box center [601, 219] width 393 height 89
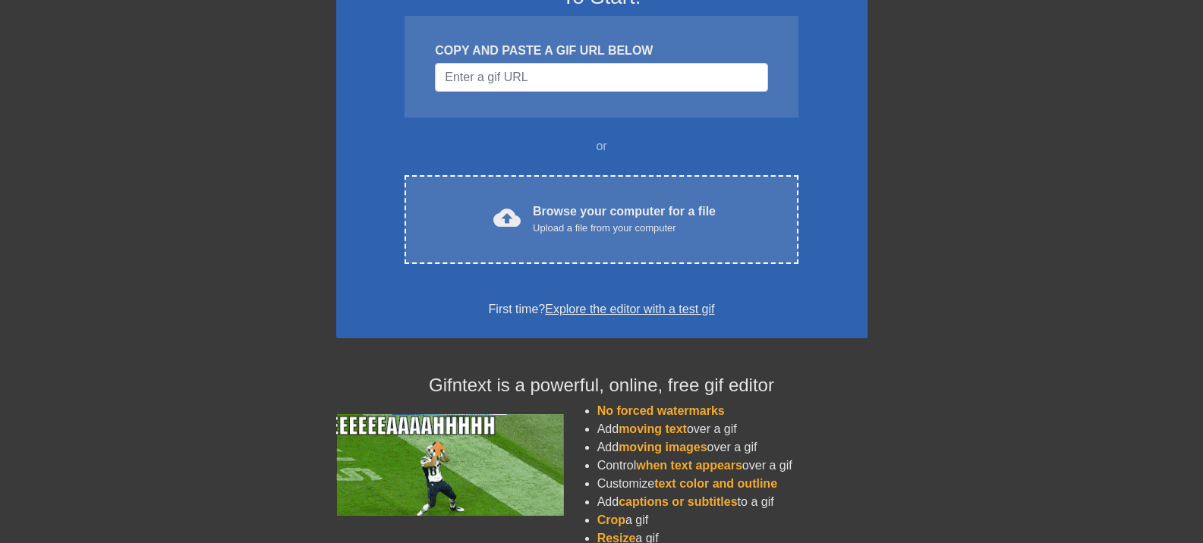
scroll to position [0, 0]
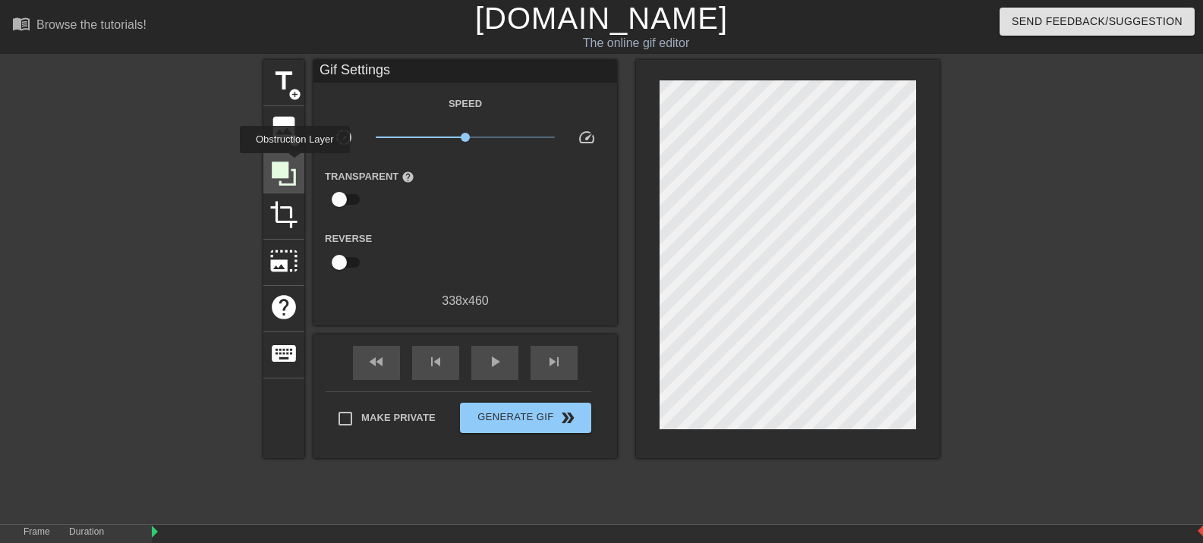
click at [294, 164] on icon at bounding box center [283, 173] width 29 height 29
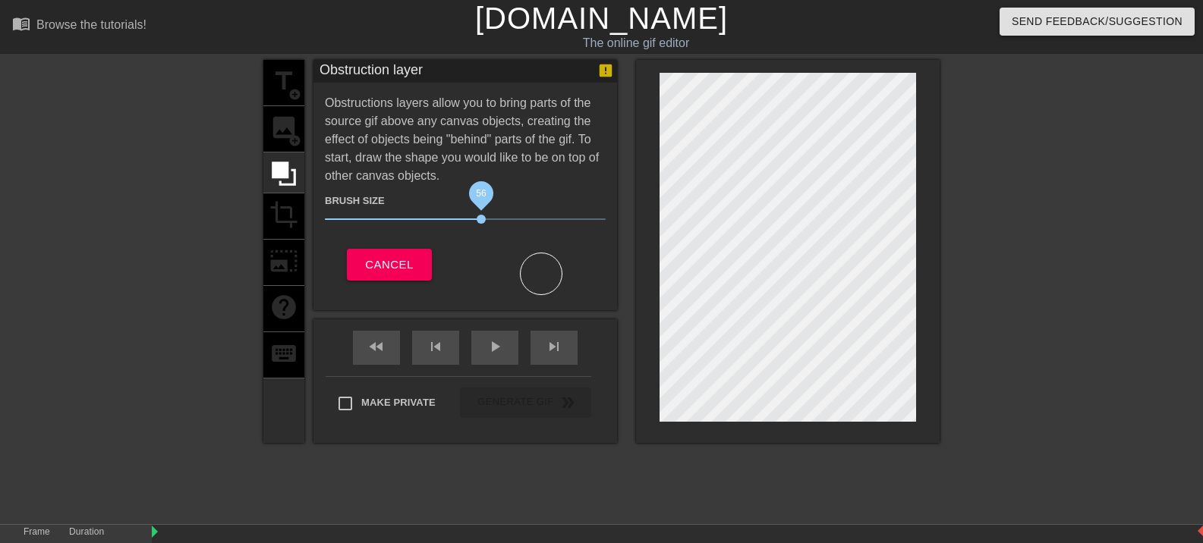
drag, startPoint x: 420, startPoint y: 222, endPoint x: 480, endPoint y: 216, distance: 60.3
click at [480, 216] on span "56" at bounding box center [465, 219] width 281 height 18
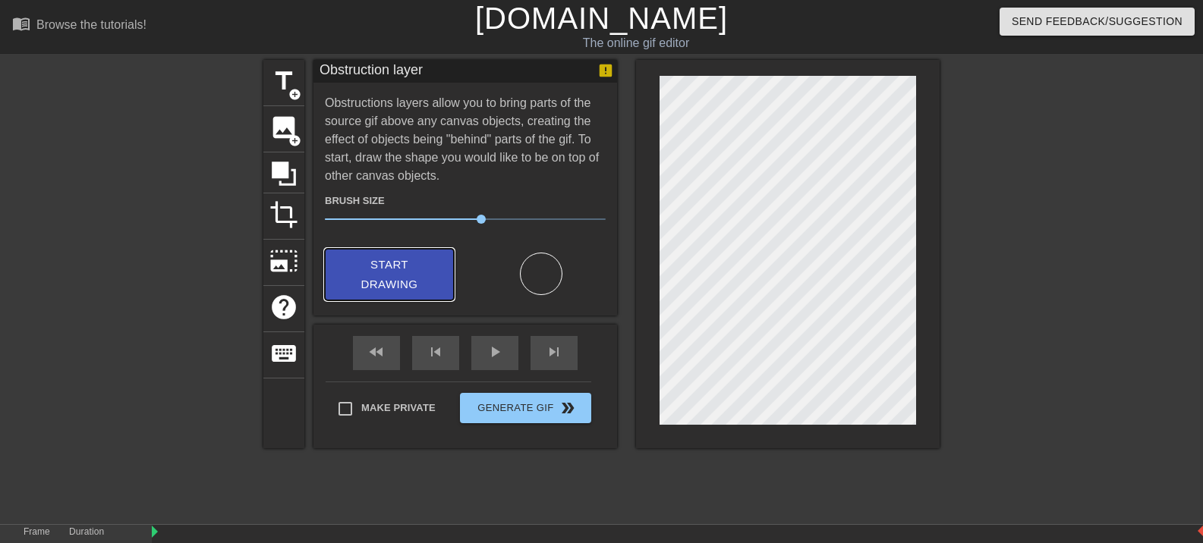
click at [431, 288] on span "Start Drawing" at bounding box center [389, 275] width 93 height 40
click at [392, 367] on div "fast_rewind" at bounding box center [376, 353] width 47 height 34
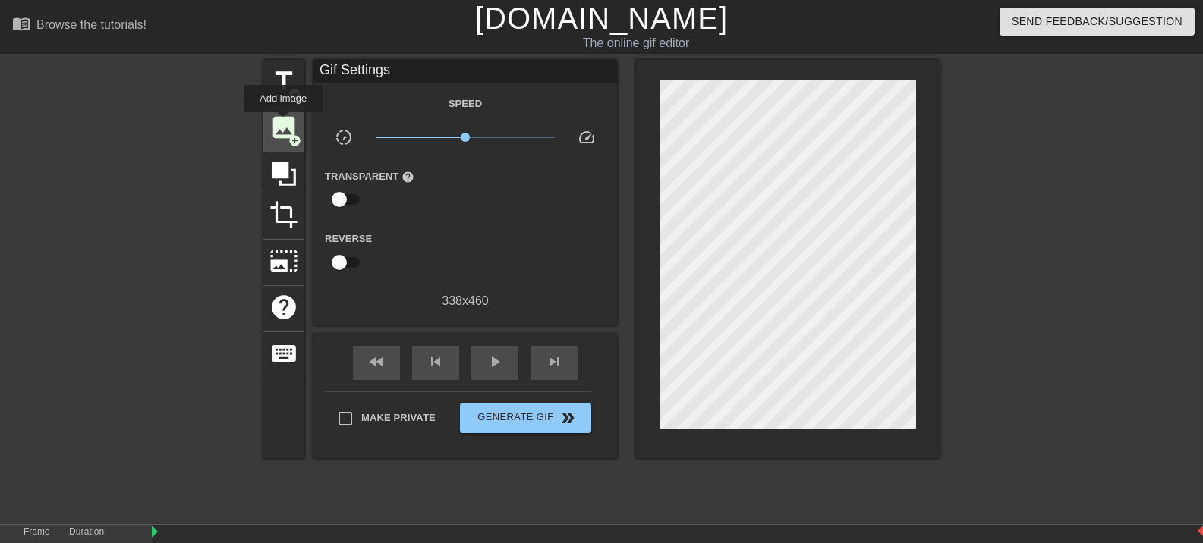
click at [283, 123] on span "image" at bounding box center [283, 127] width 29 height 29
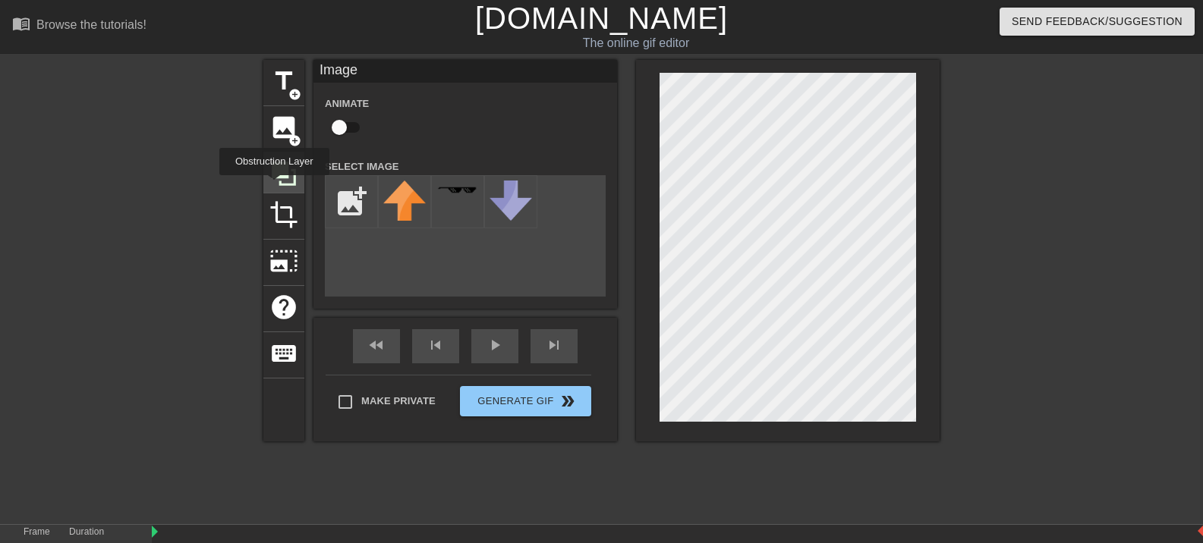
click at [279, 186] on icon at bounding box center [283, 173] width 29 height 29
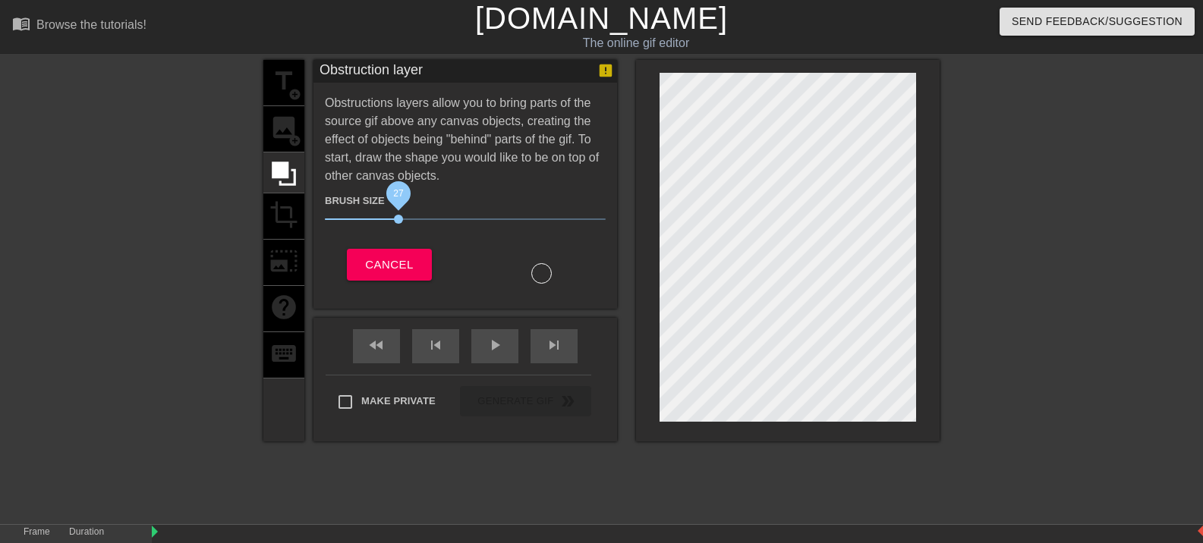
drag, startPoint x: 480, startPoint y: 222, endPoint x: 399, endPoint y: 231, distance: 81.1
click at [399, 228] on span "27" at bounding box center [465, 219] width 281 height 18
click at [651, 221] on div at bounding box center [788, 251] width 304 height 382
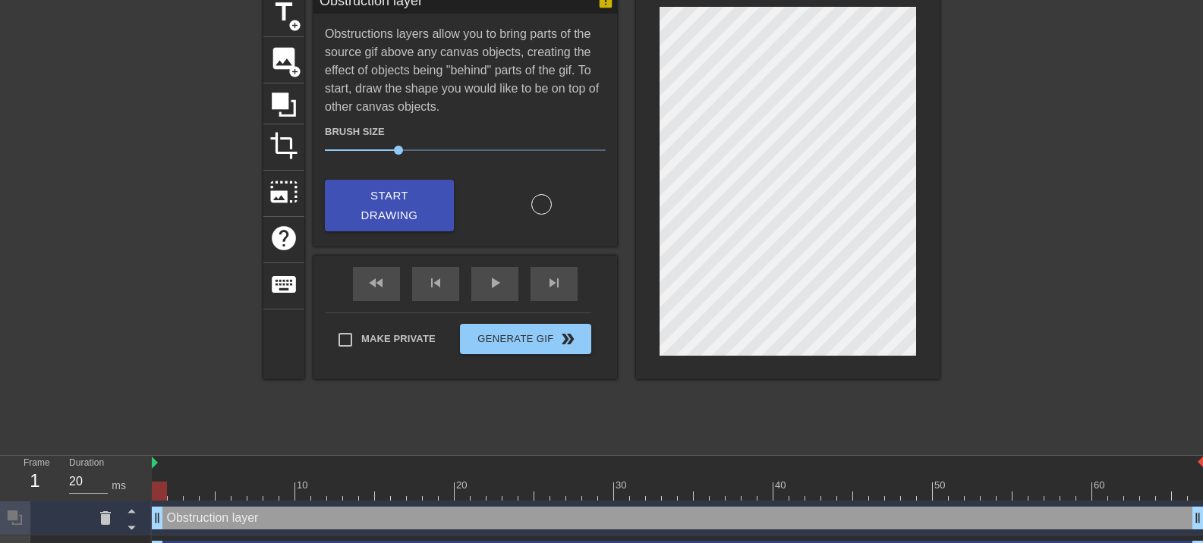
scroll to position [167, 0]
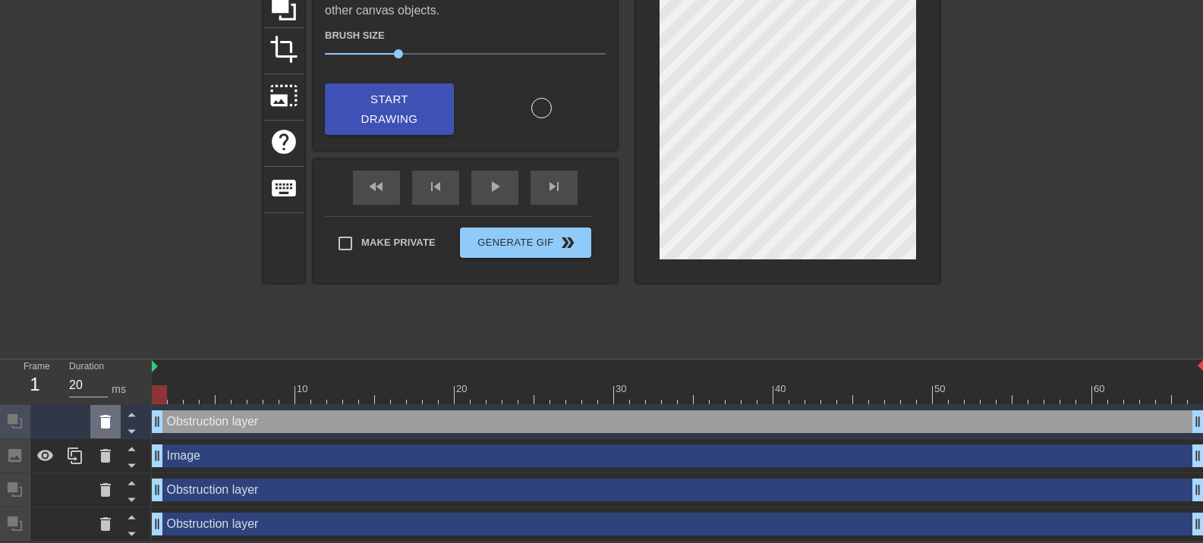
click at [101, 419] on icon at bounding box center [105, 422] width 11 height 14
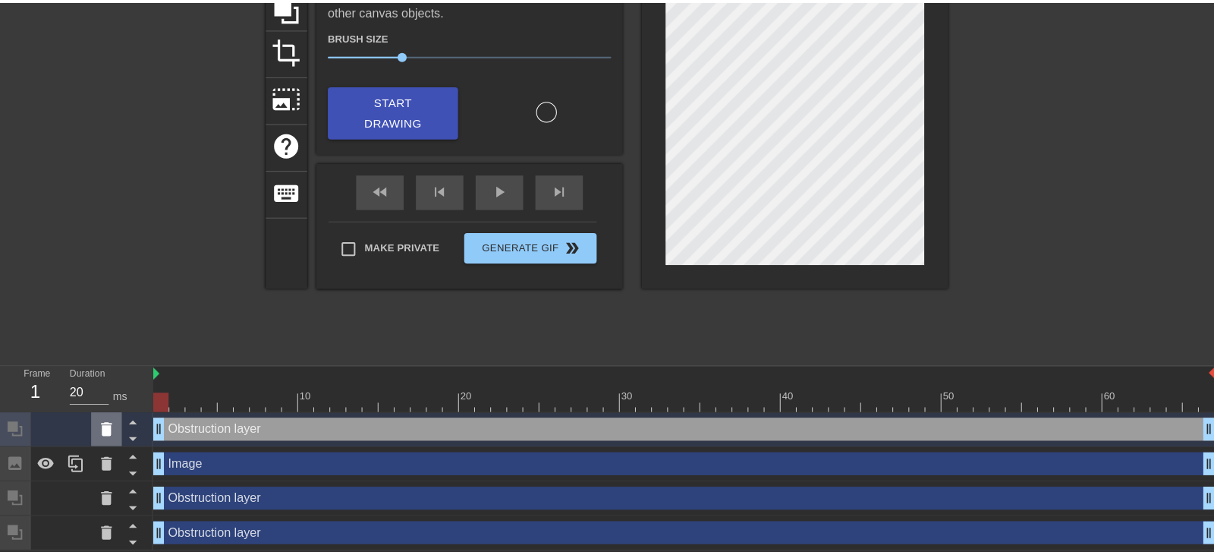
scroll to position [156, 0]
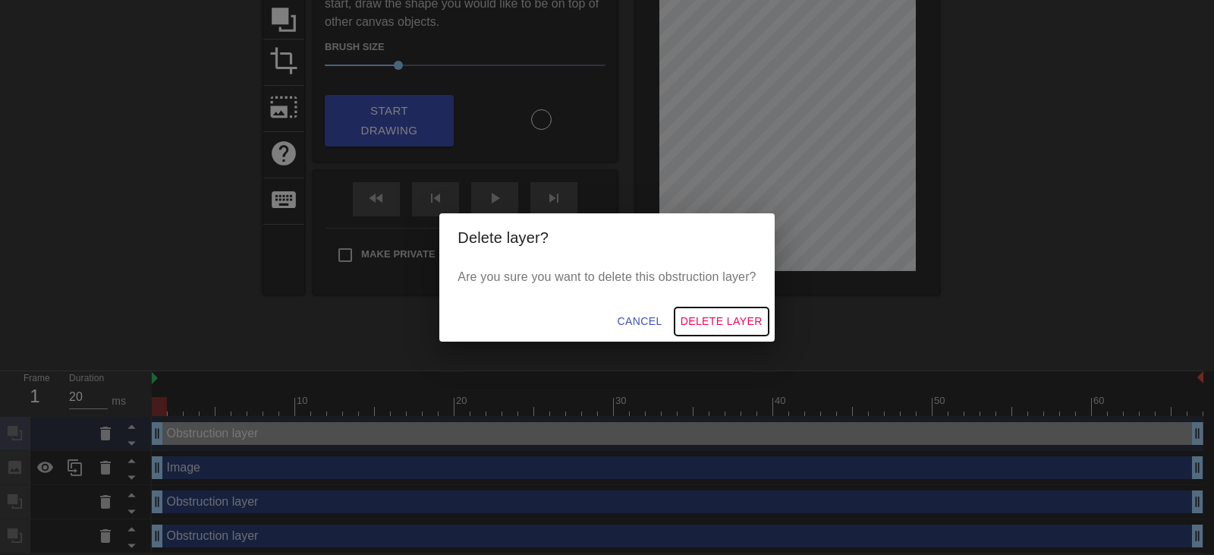
click at [722, 319] on span "Delete Layer" at bounding box center [722, 321] width 82 height 19
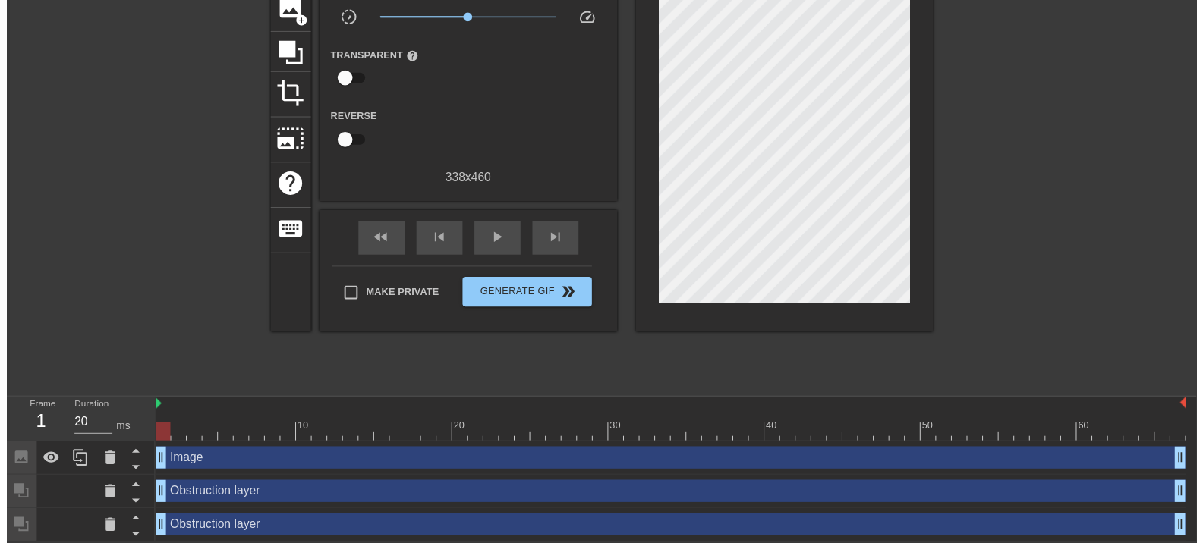
scroll to position [133, 0]
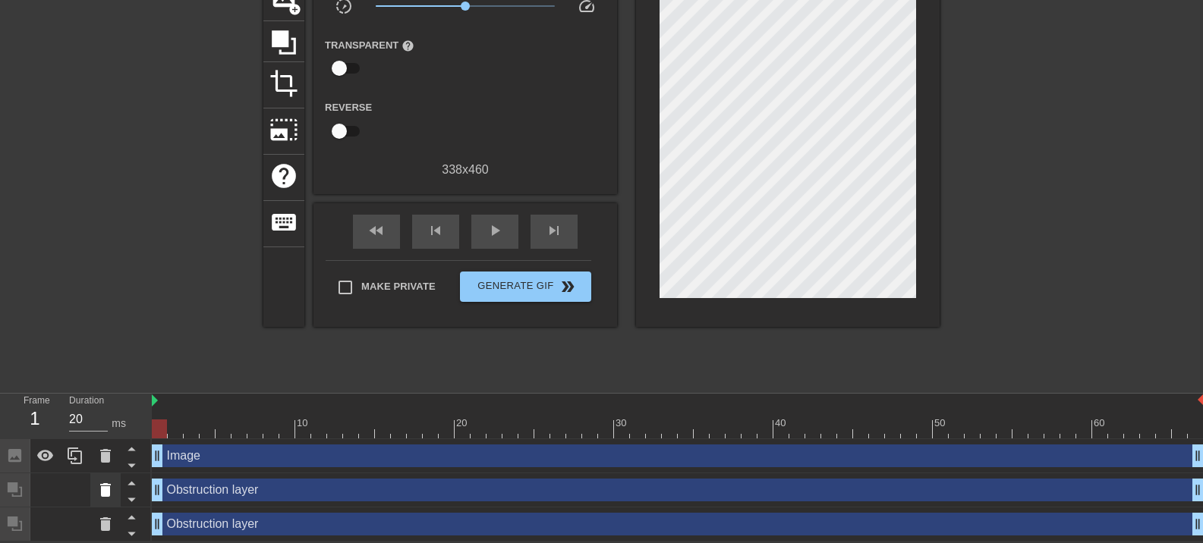
click at [102, 494] on icon at bounding box center [105, 490] width 11 height 14
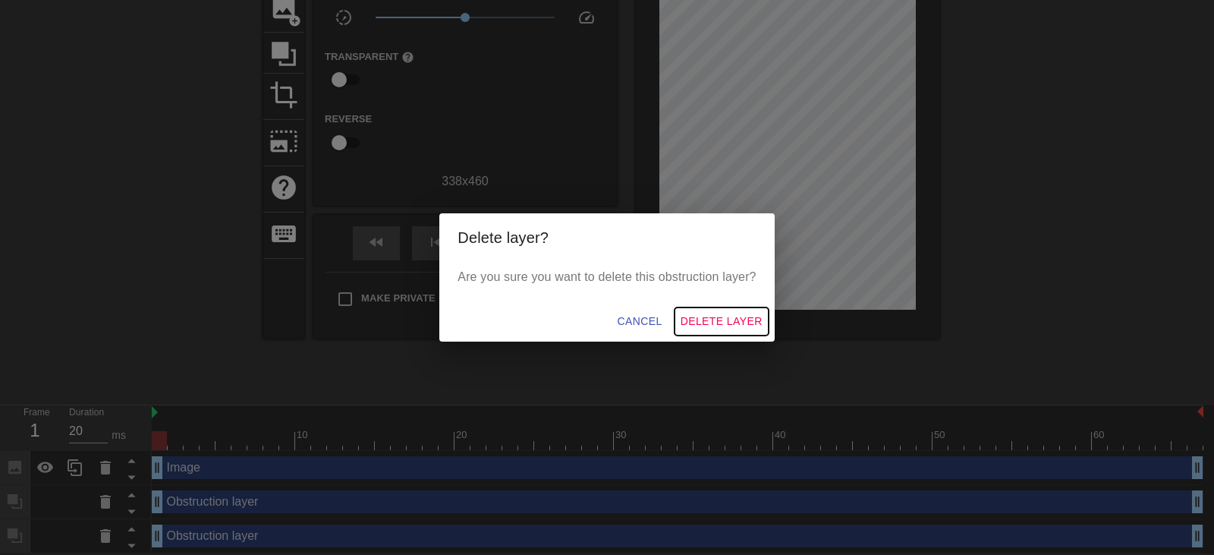
click at [738, 316] on span "Delete Layer" at bounding box center [722, 321] width 82 height 19
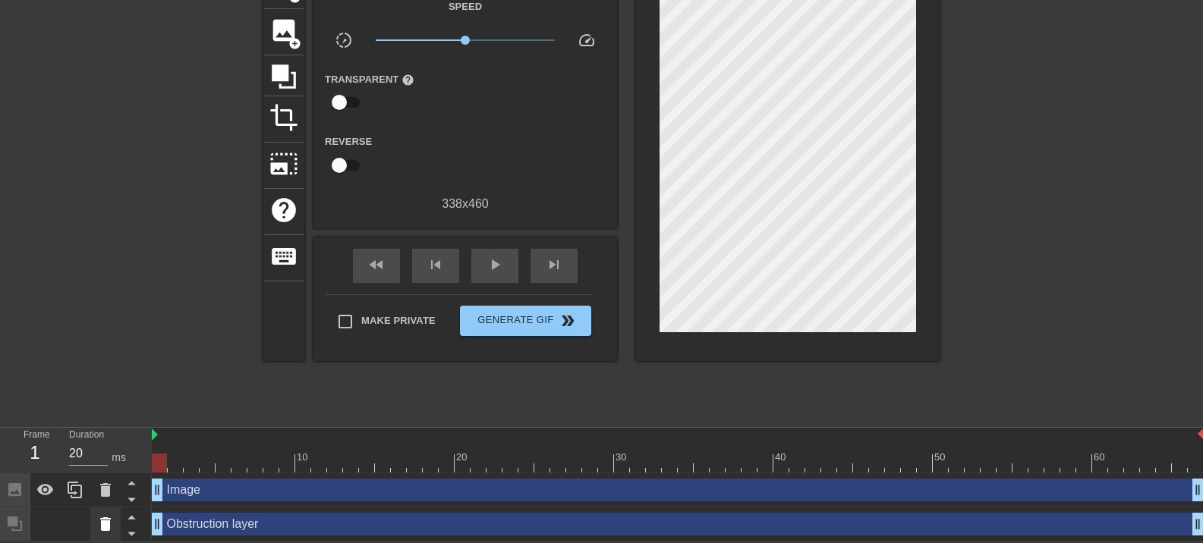
click at [104, 518] on icon at bounding box center [105, 525] width 11 height 14
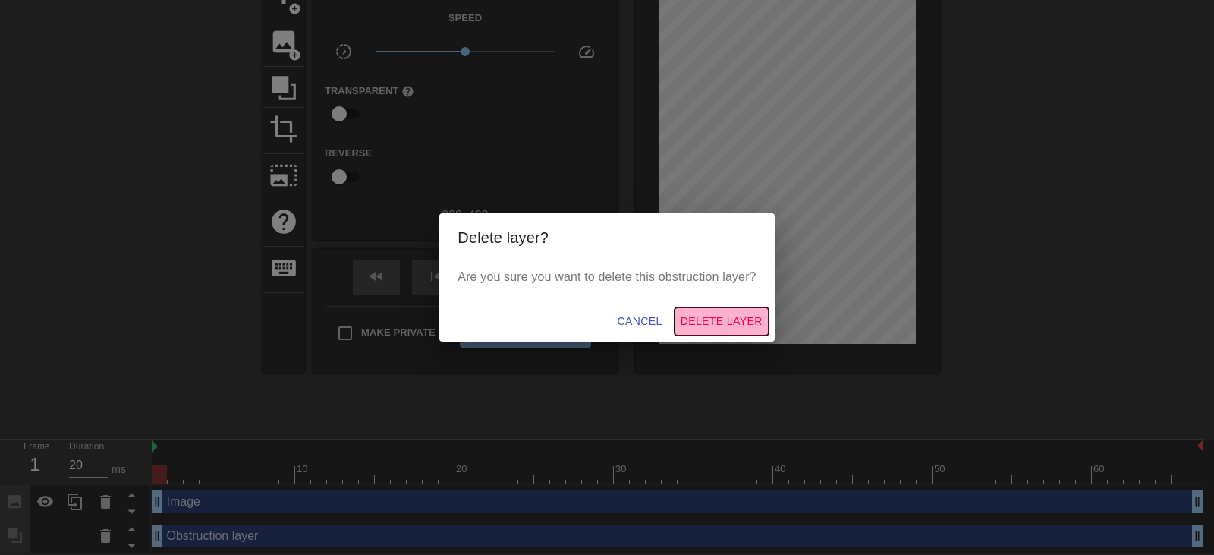
click at [720, 322] on span "Delete Layer" at bounding box center [722, 321] width 82 height 19
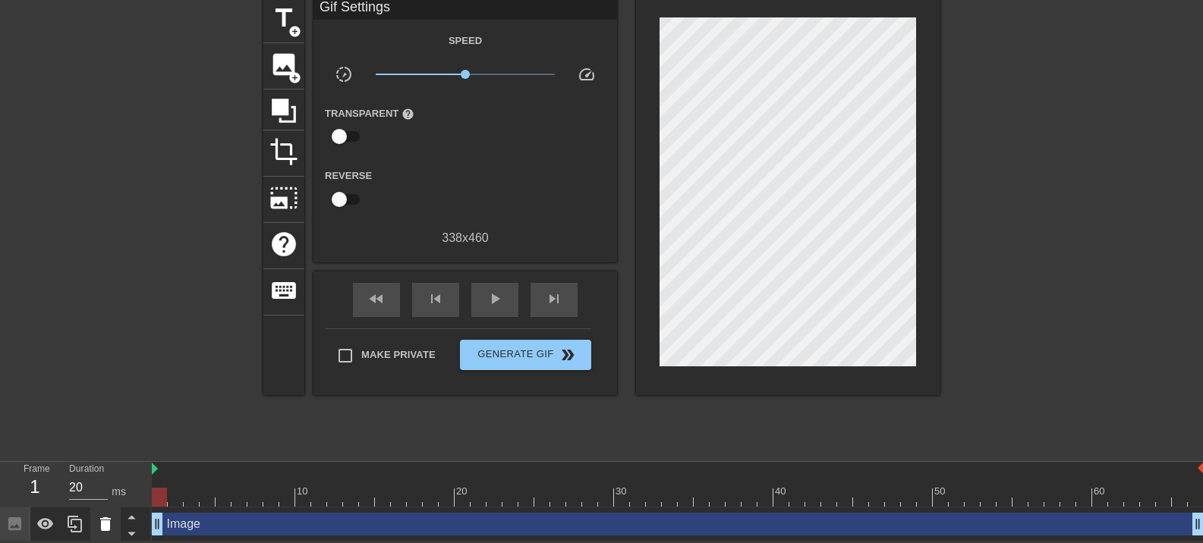
click at [102, 515] on icon at bounding box center [105, 524] width 18 height 18
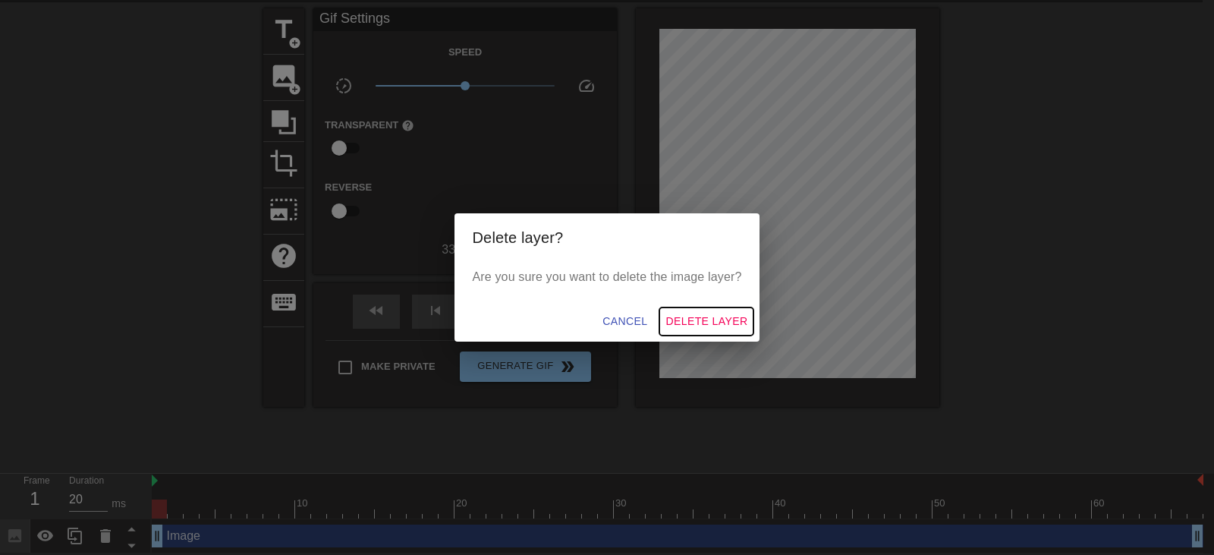
click at [723, 312] on button "Delete Layer" at bounding box center [707, 321] width 94 height 28
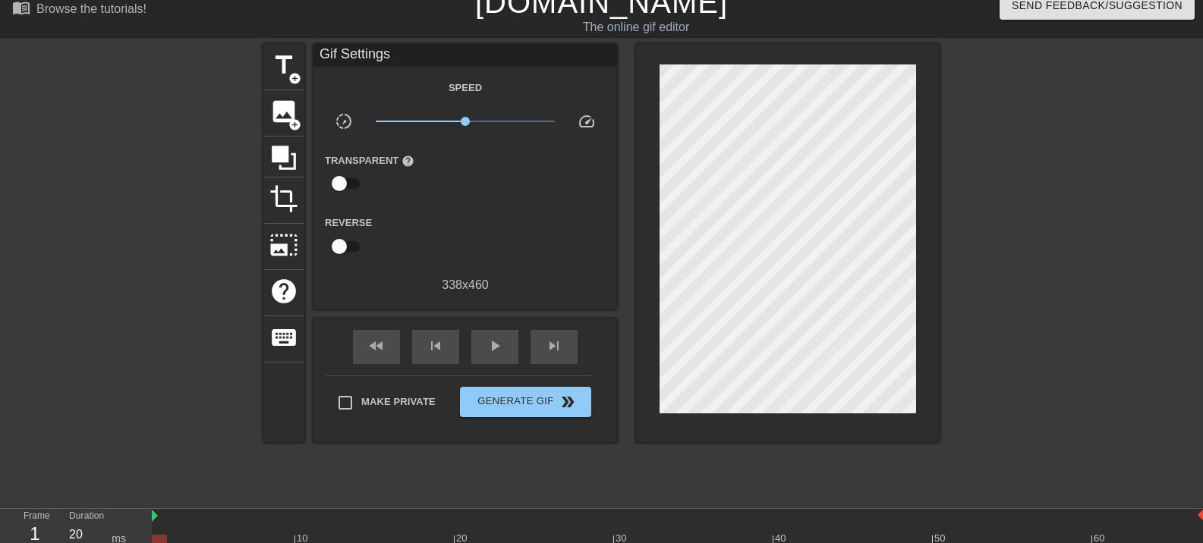
scroll to position [0, 0]
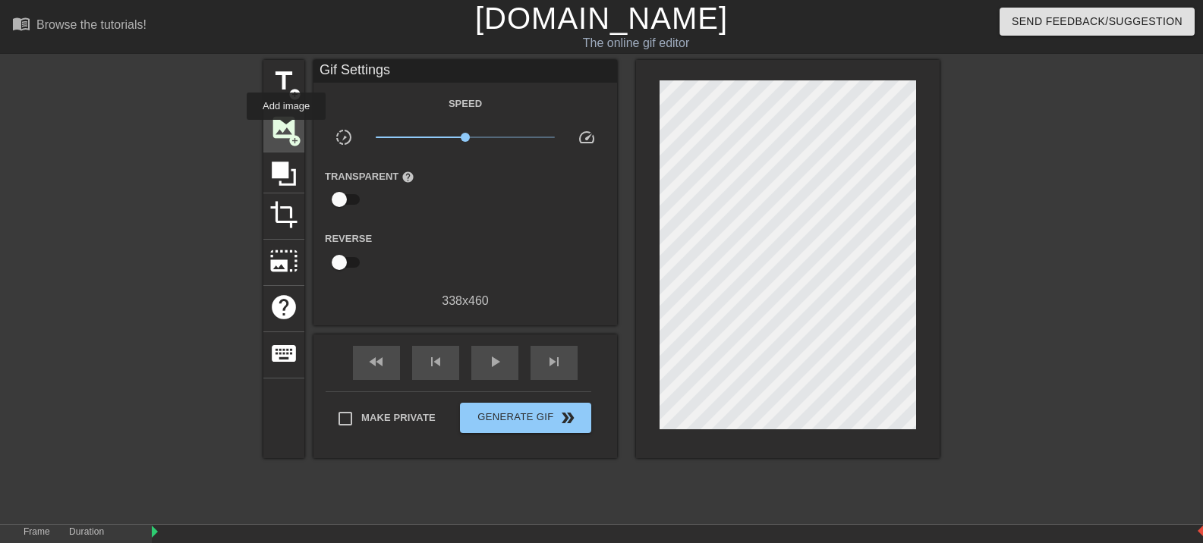
click at [286, 131] on span "image" at bounding box center [283, 127] width 29 height 29
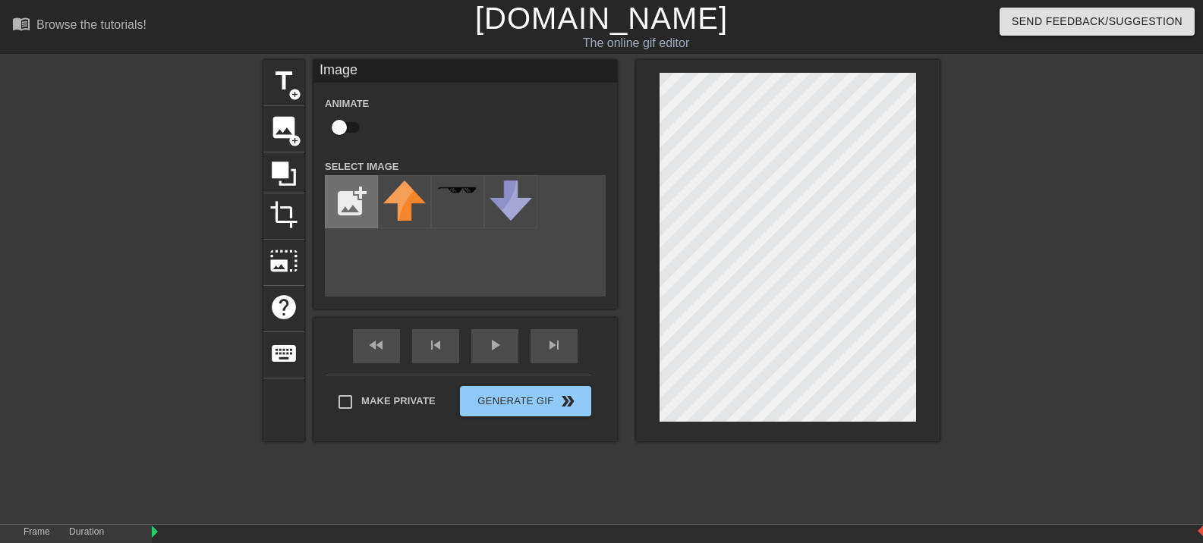
click at [357, 184] on input "file" at bounding box center [352, 202] width 52 height 52
type input "C:\fakepath\Screenshot 2025-09-28 232014.png"
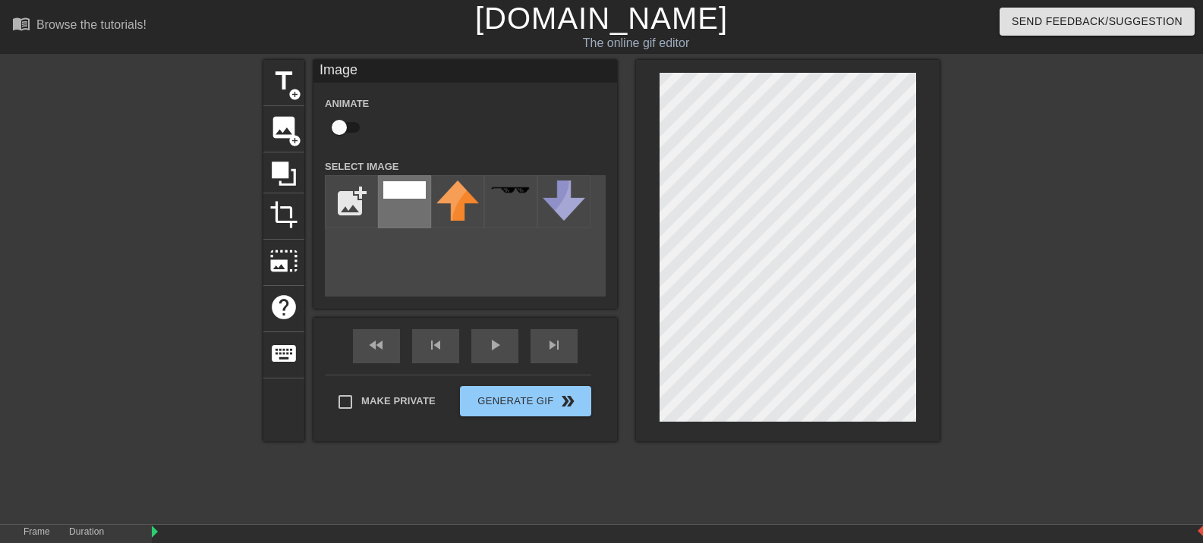
click at [420, 199] on img at bounding box center [404, 189] width 43 height 17
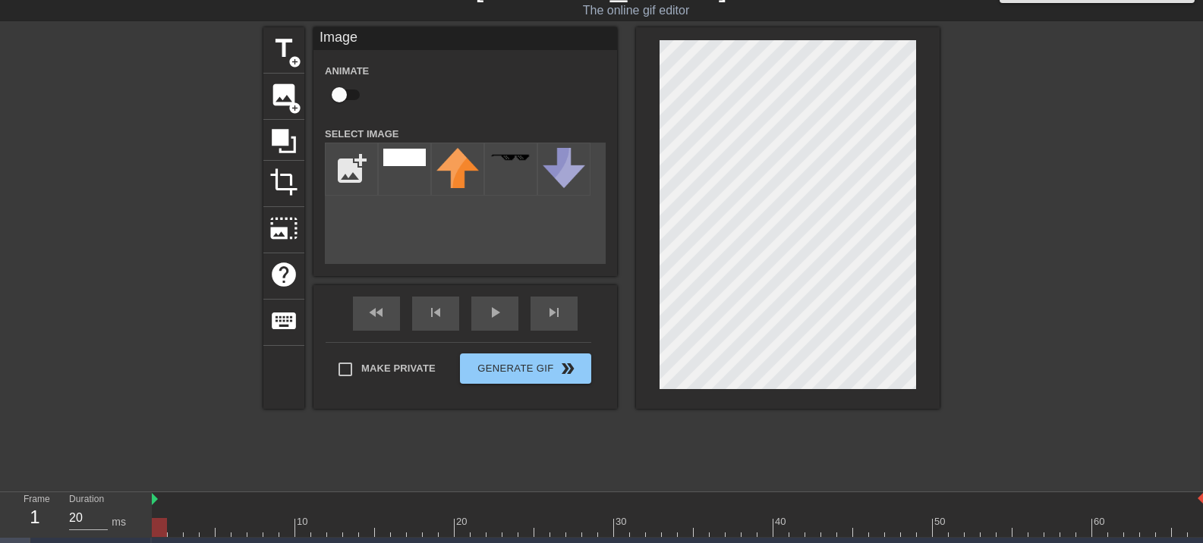
scroll to position [65, 0]
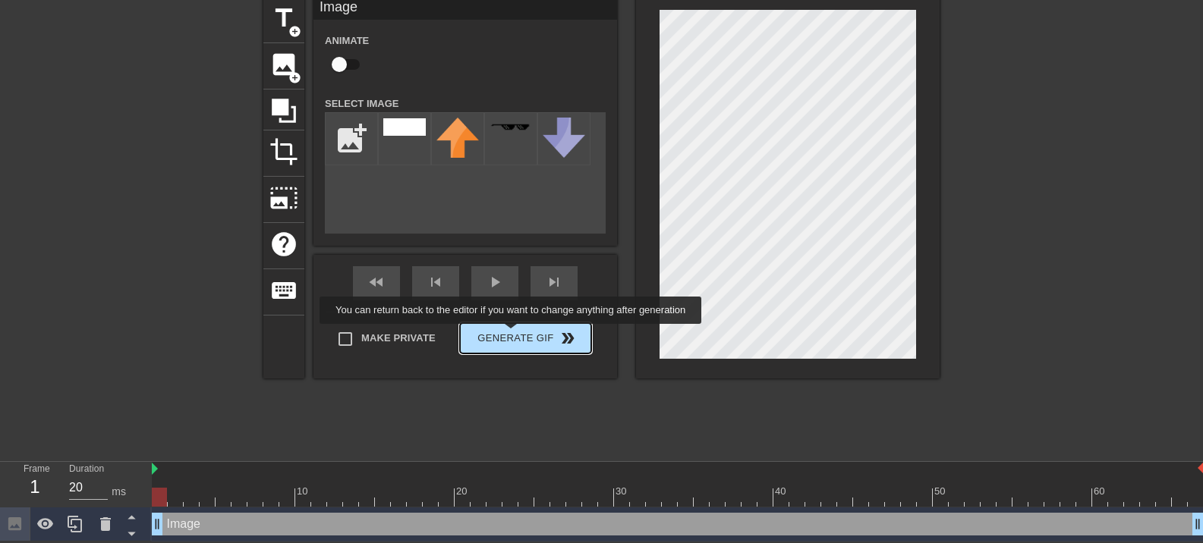
click at [512, 335] on div "Make Private Generate Gif double_arrow" at bounding box center [459, 342] width 266 height 60
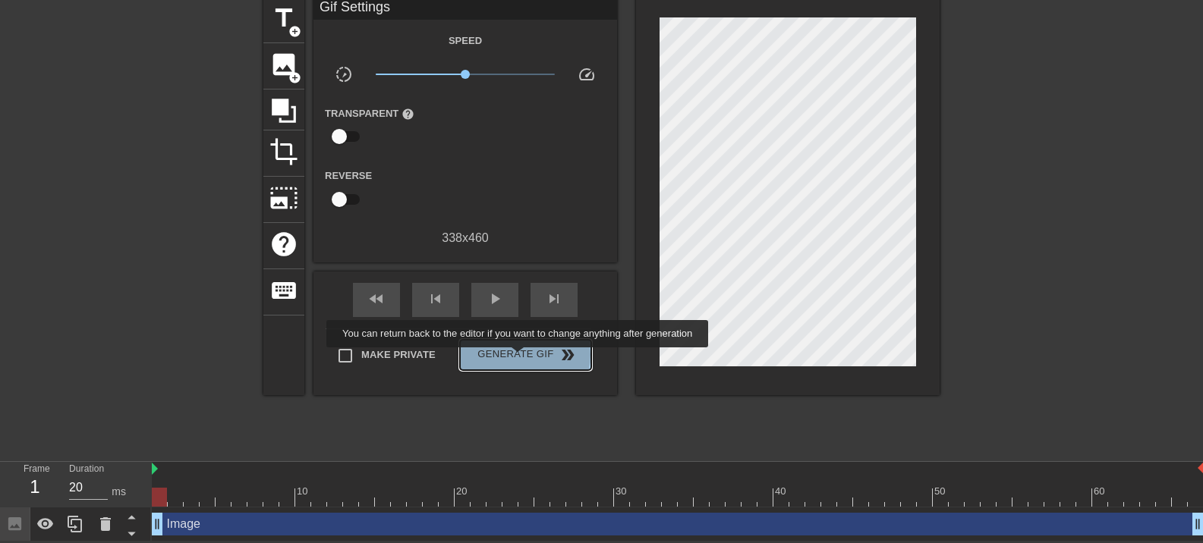
click at [519, 358] on span "Generate Gif double_arrow" at bounding box center [525, 355] width 119 height 18
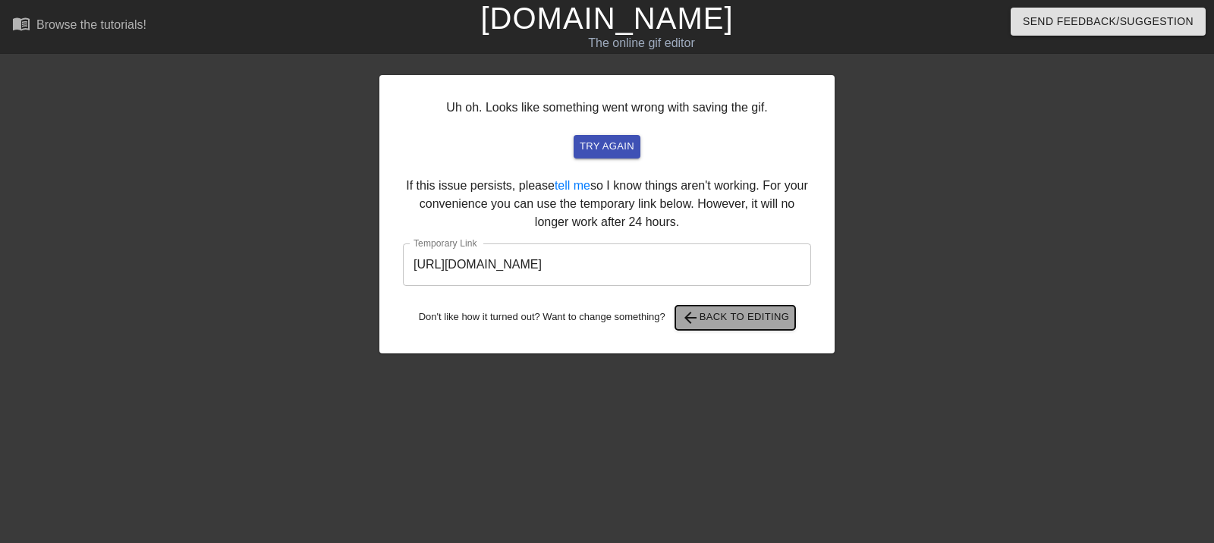
click at [765, 327] on span "arrow_back Back to Editing" at bounding box center [736, 318] width 109 height 18
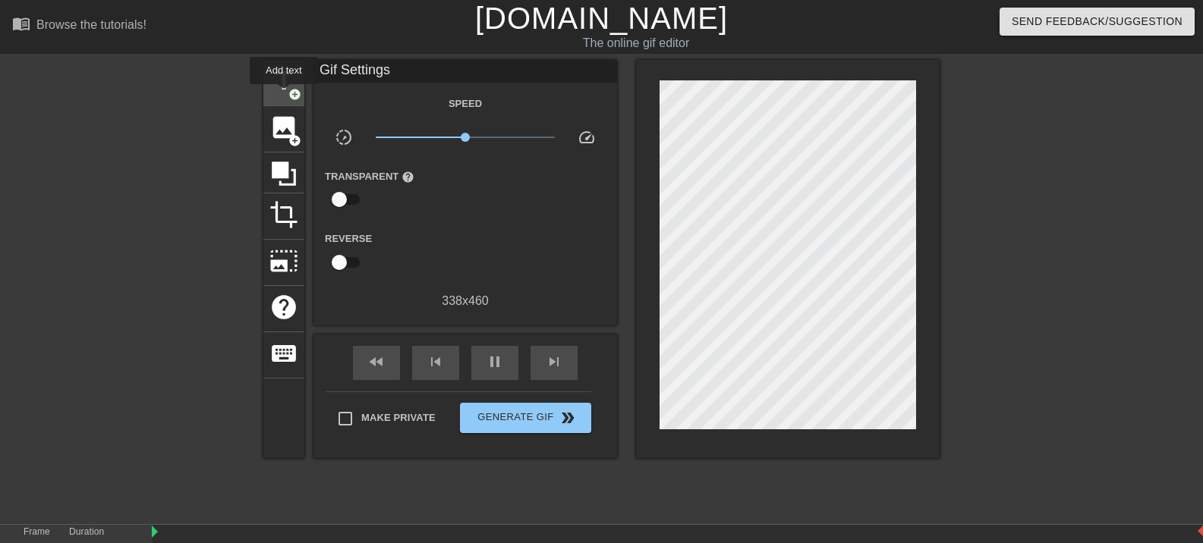
click at [286, 89] on span "title" at bounding box center [283, 81] width 29 height 29
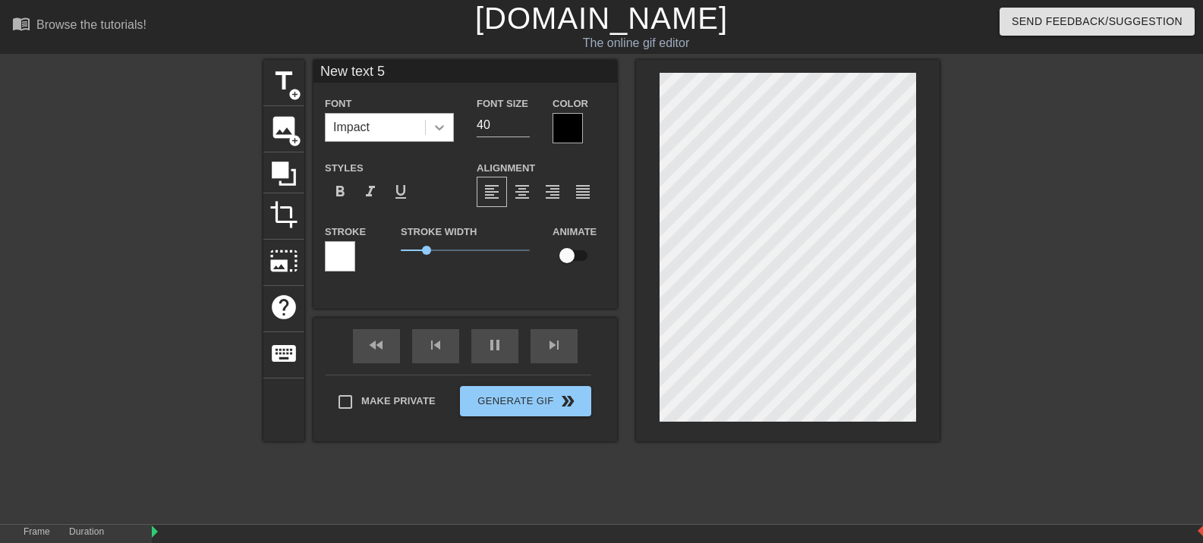
click at [438, 131] on icon at bounding box center [439, 127] width 15 height 15
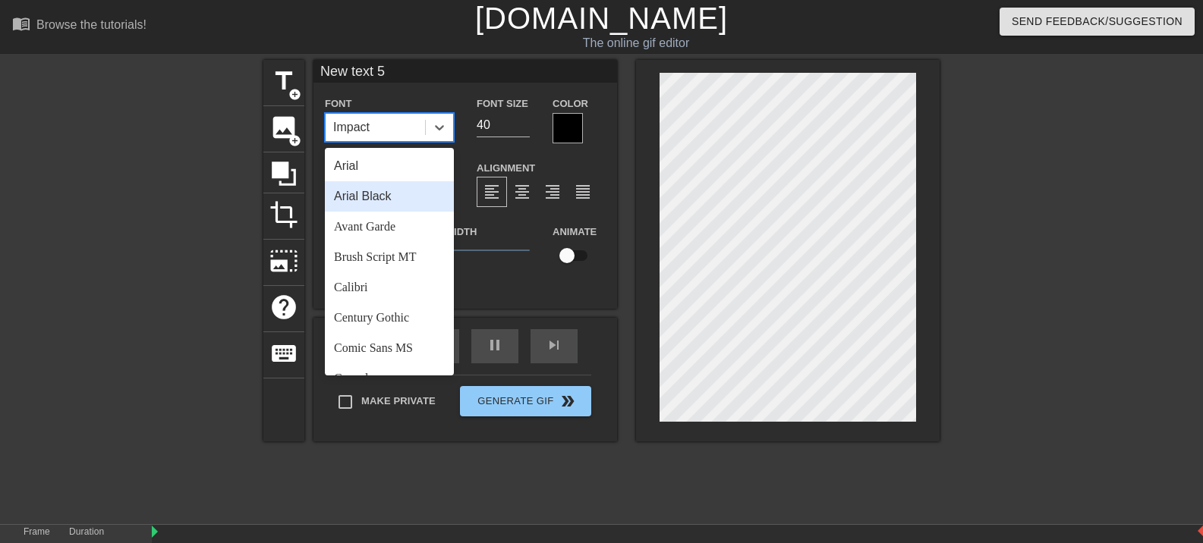
click at [388, 201] on div "Arial Black" at bounding box center [389, 196] width 129 height 30
click at [439, 126] on icon at bounding box center [439, 127] width 15 height 15
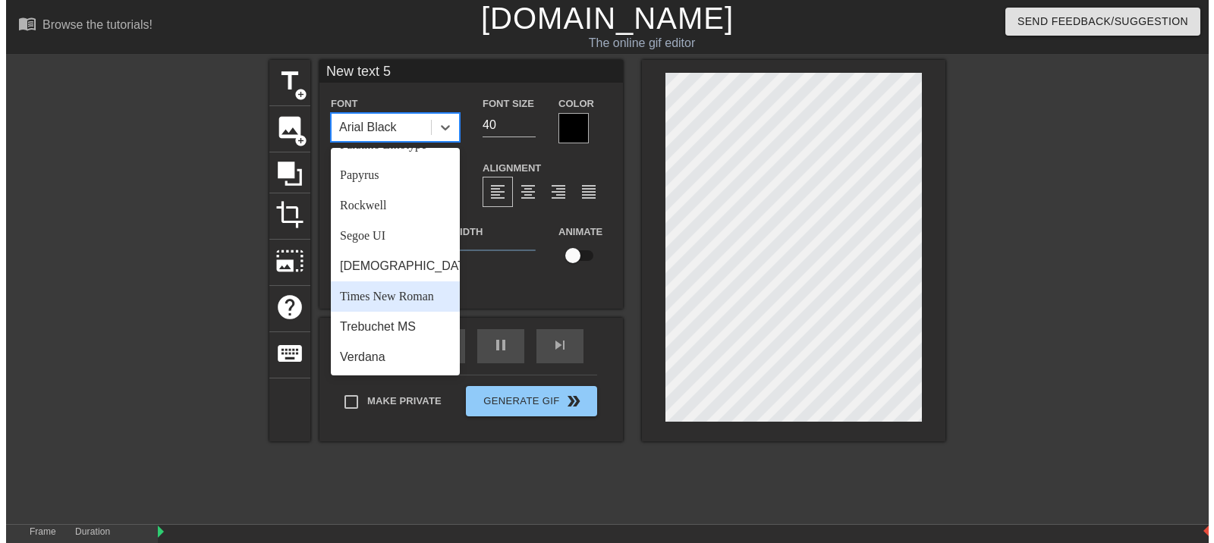
scroll to position [594, 0]
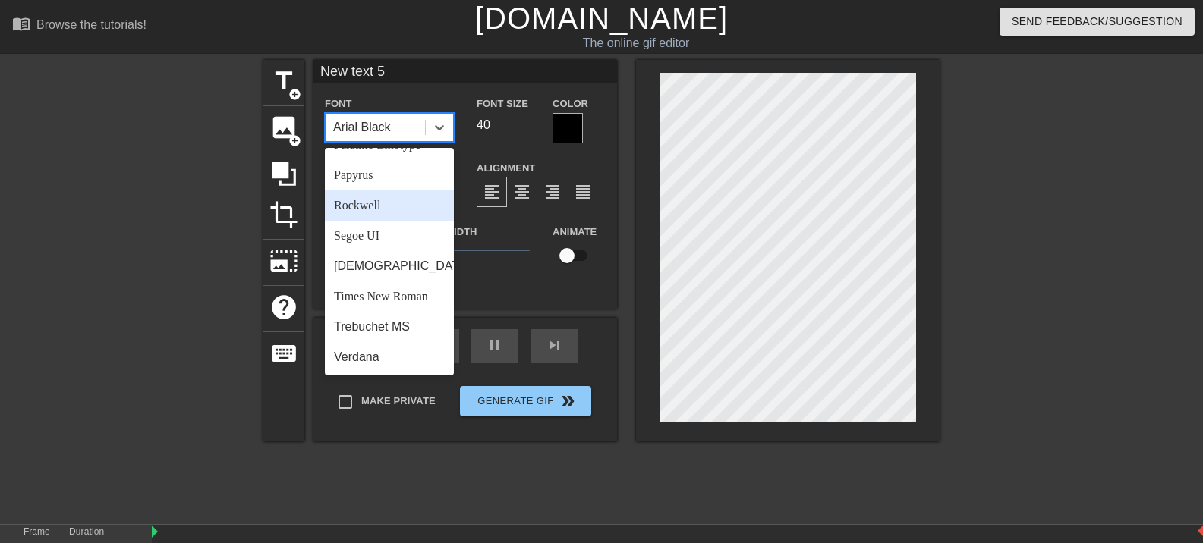
click at [386, 221] on div "Rockwell" at bounding box center [389, 206] width 129 height 30
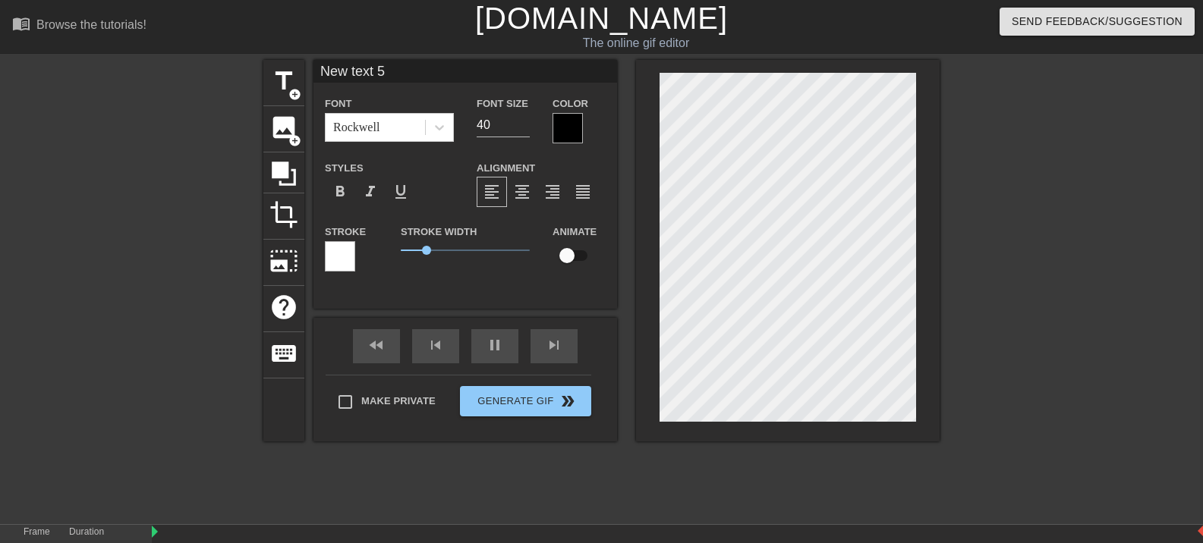
click at [483, 318] on div "title add_circle image add_circle crop photo_size_select_large help keyboard Ne…" at bounding box center [601, 251] width 676 height 382
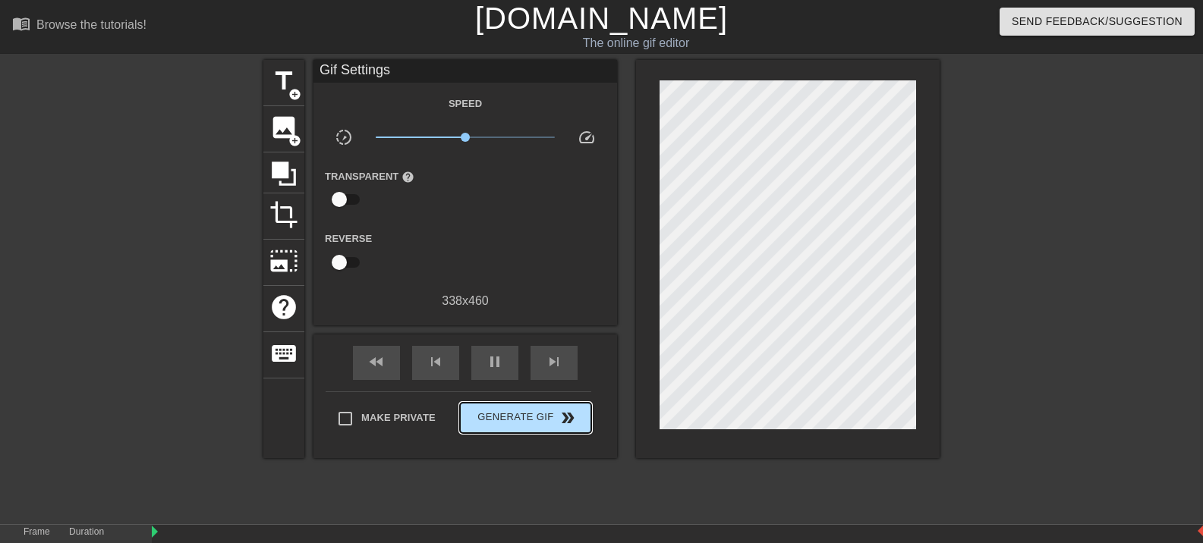
click at [506, 405] on div "Make Private Generate Gif double_arrow" at bounding box center [459, 422] width 266 height 60
type input "20"
click at [512, 420] on span "Generate Gif double_arrow" at bounding box center [525, 418] width 119 height 18
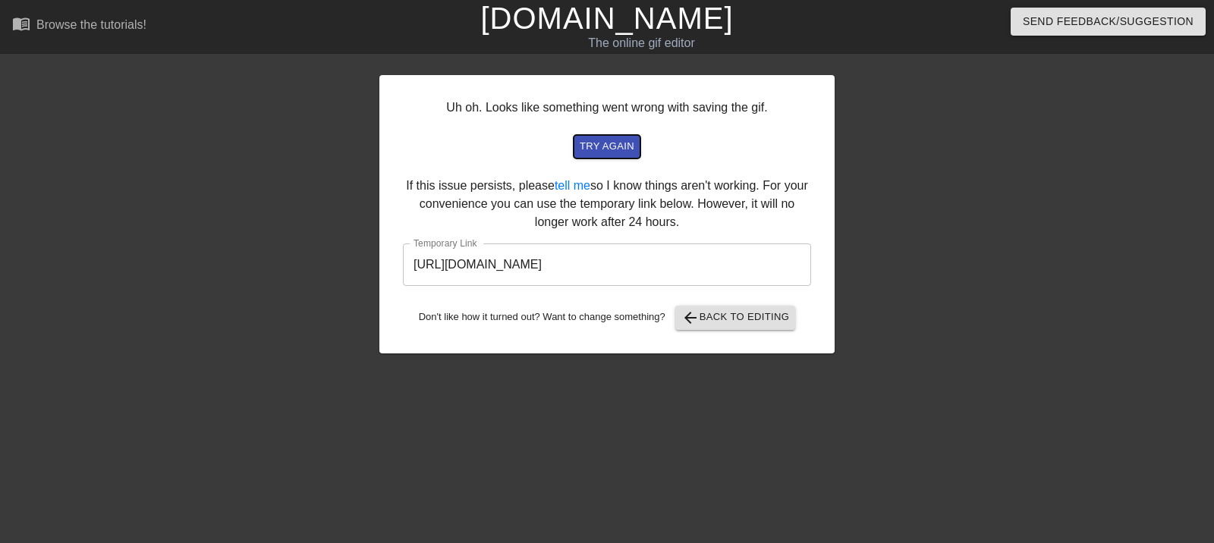
click at [609, 145] on span "try again" at bounding box center [607, 146] width 55 height 17
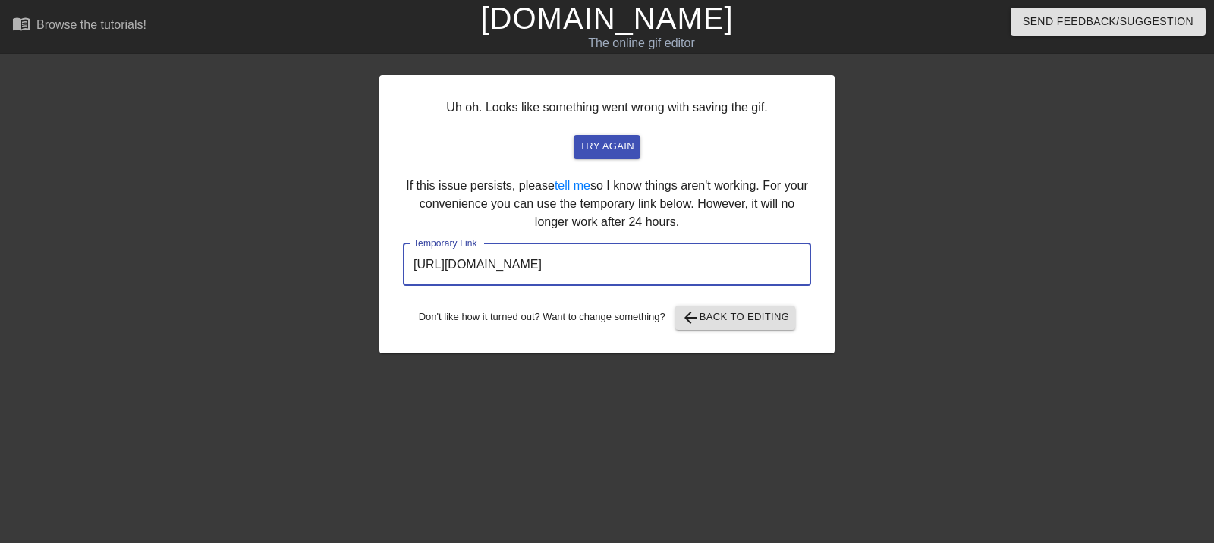
drag, startPoint x: 759, startPoint y: 272, endPoint x: 395, endPoint y: 276, distance: 363.6
click at [395, 276] on div "Uh oh. Looks like something went wrong with saving the gif. try again If this i…" at bounding box center [606, 214] width 455 height 279
